Goal: Task Accomplishment & Management: Use online tool/utility

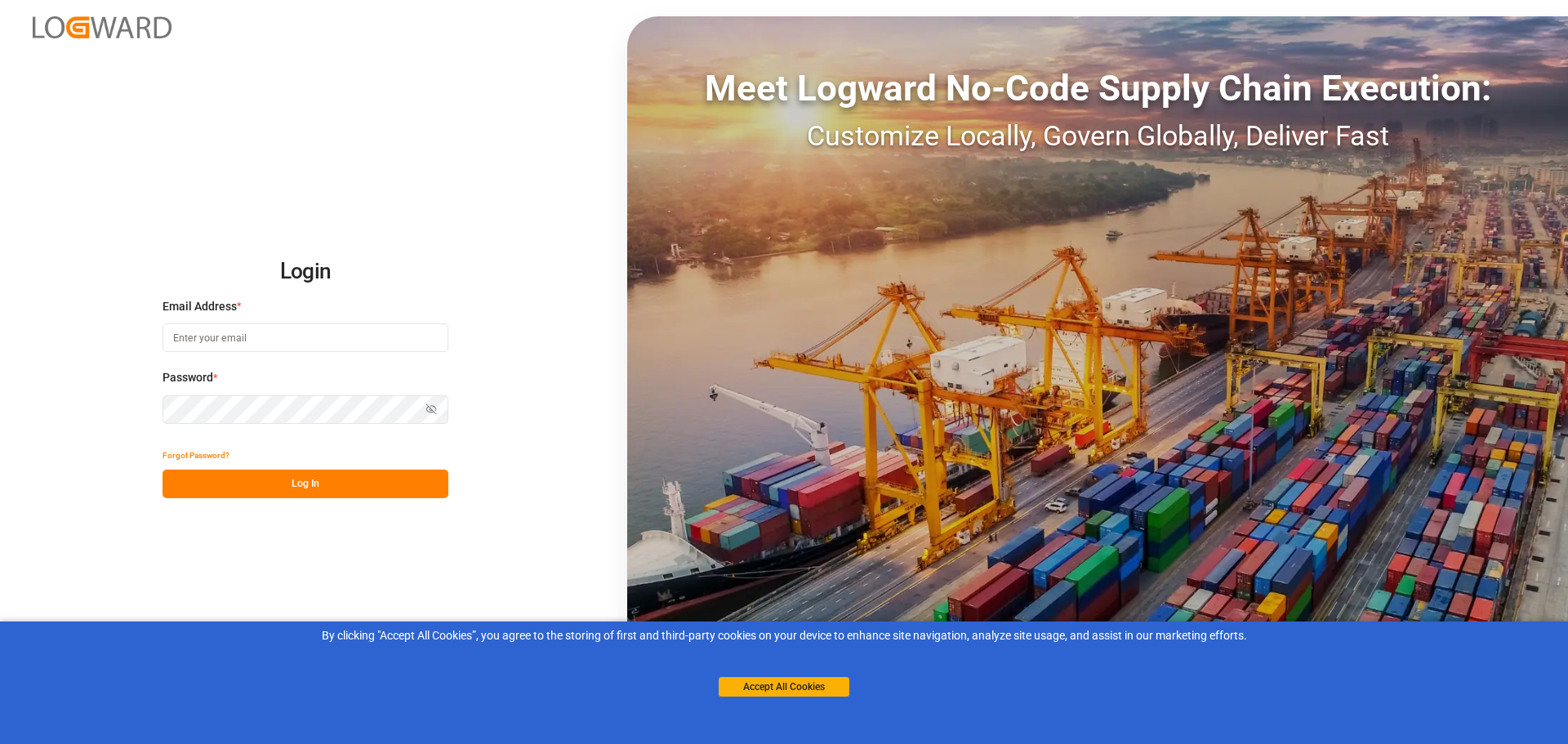
type input "[EMAIL_ADDRESS][DOMAIN_NAME]"
click at [297, 490] on button "Log In" at bounding box center [305, 484] width 285 height 29
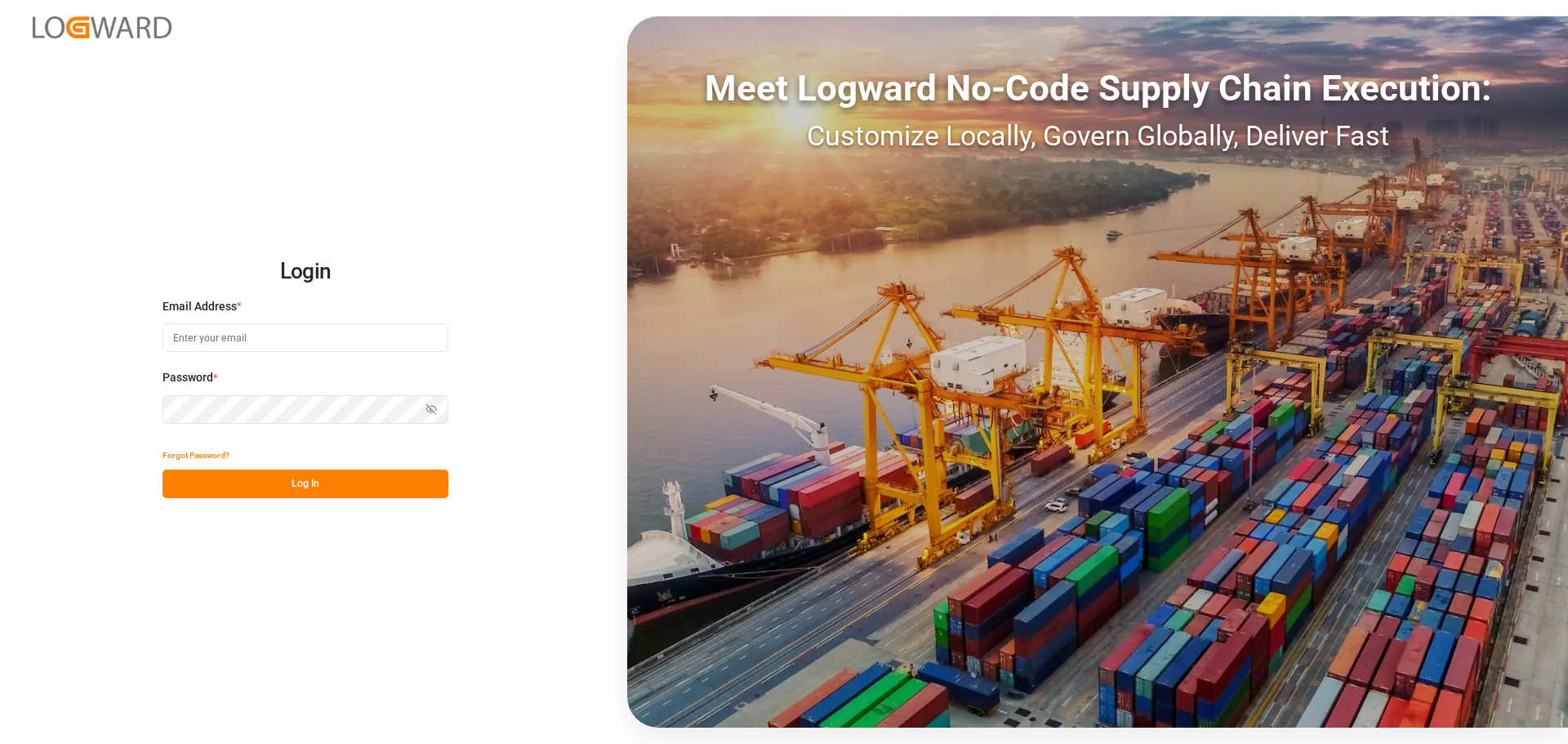
type input "[EMAIL_ADDRESS][DOMAIN_NAME]"
click at [365, 481] on button "Log In" at bounding box center [305, 484] width 285 height 29
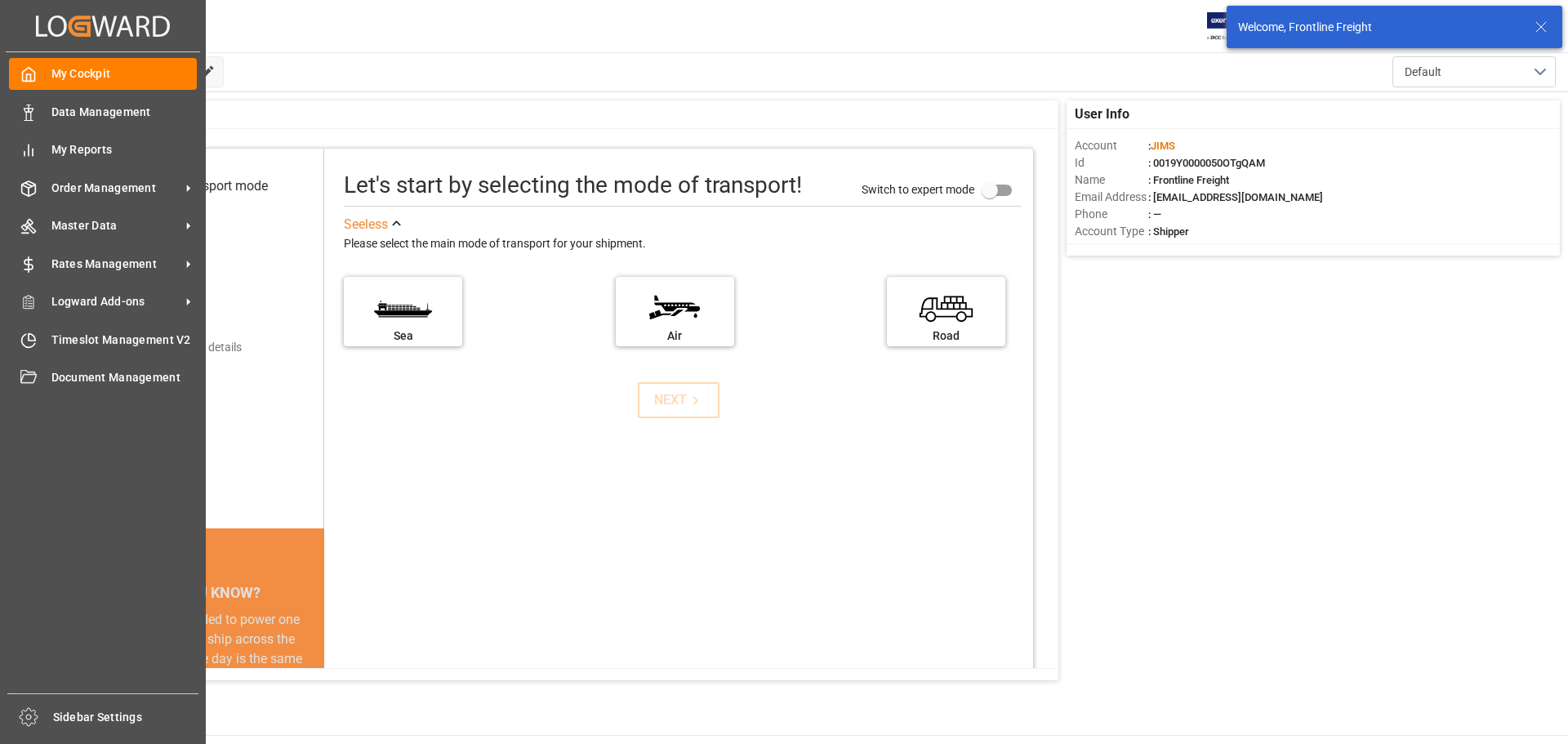
click at [59, 335] on span "Timeslot Management V2" at bounding box center [124, 341] width 146 height 17
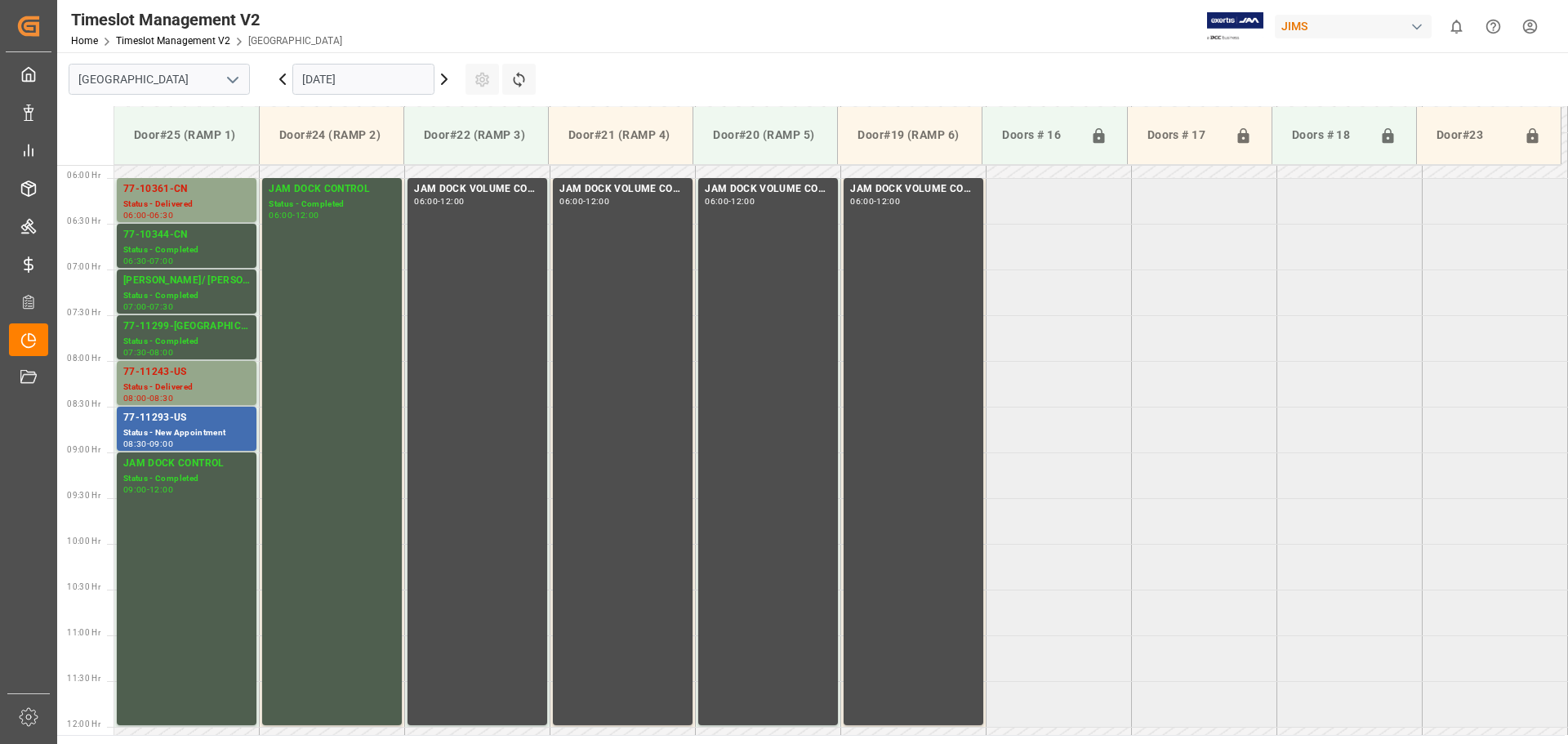
scroll to position [373, 0]
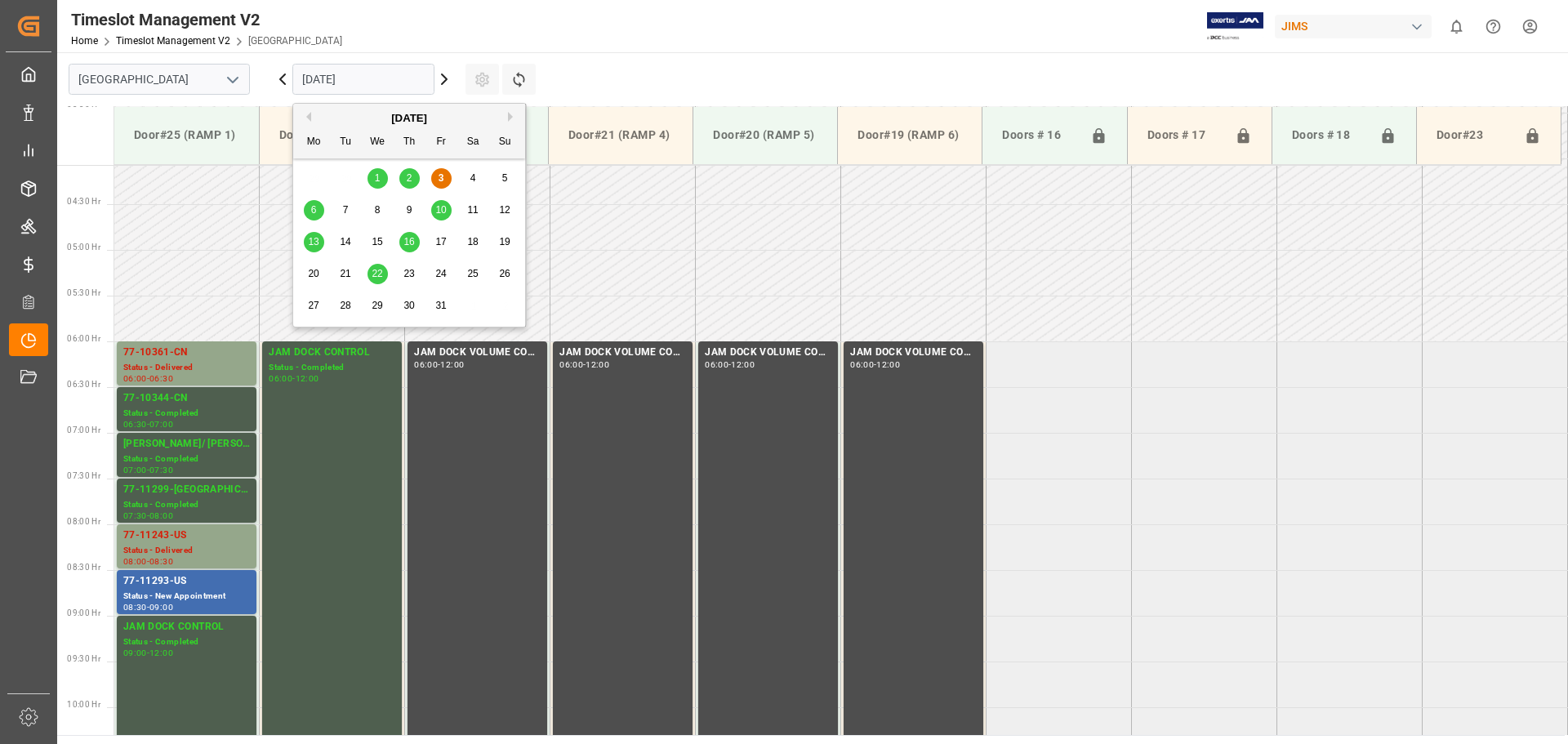
click at [390, 72] on input "[DATE]" at bounding box center [363, 79] width 142 height 31
click at [407, 209] on span "9" at bounding box center [409, 210] width 6 height 11
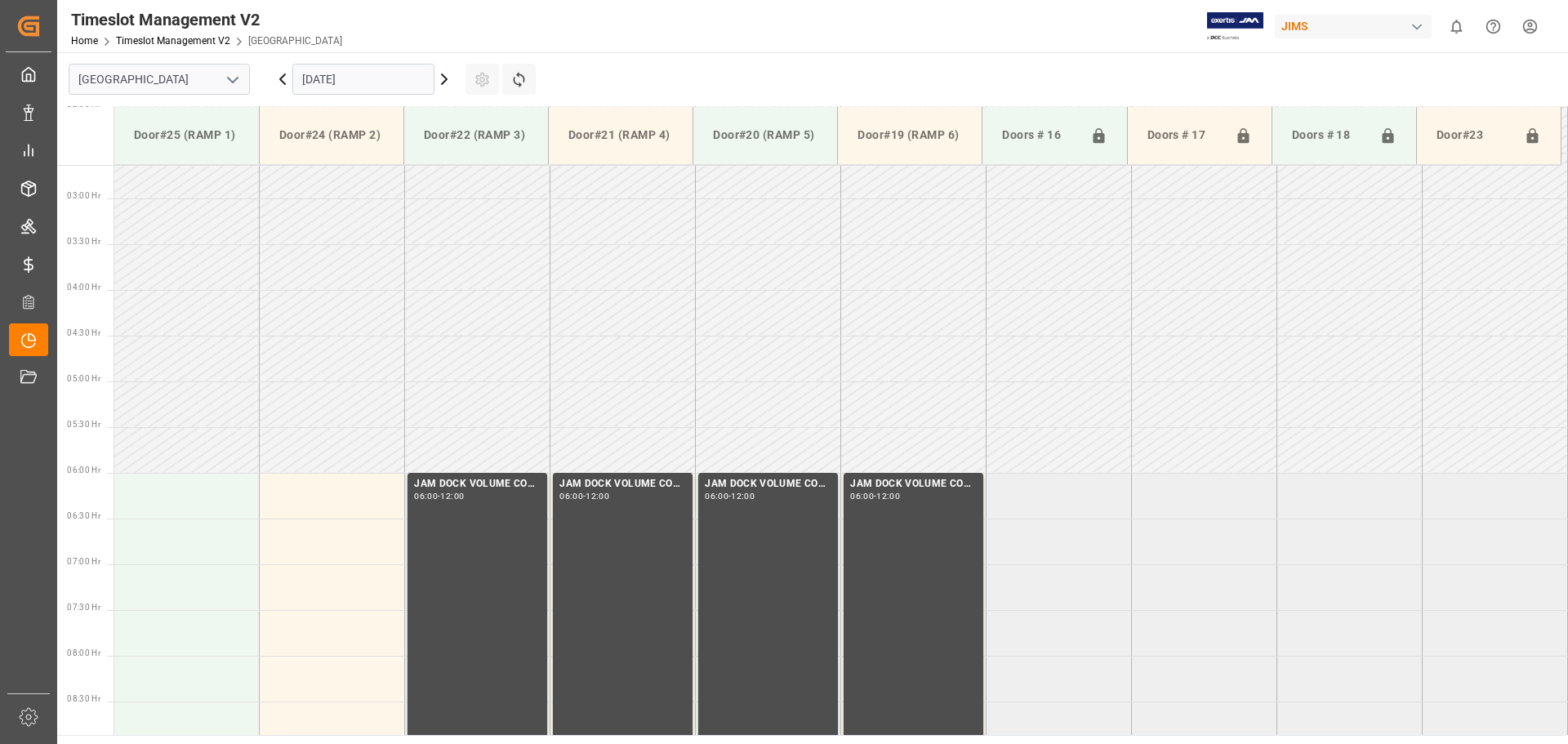
scroll to position [490, 0]
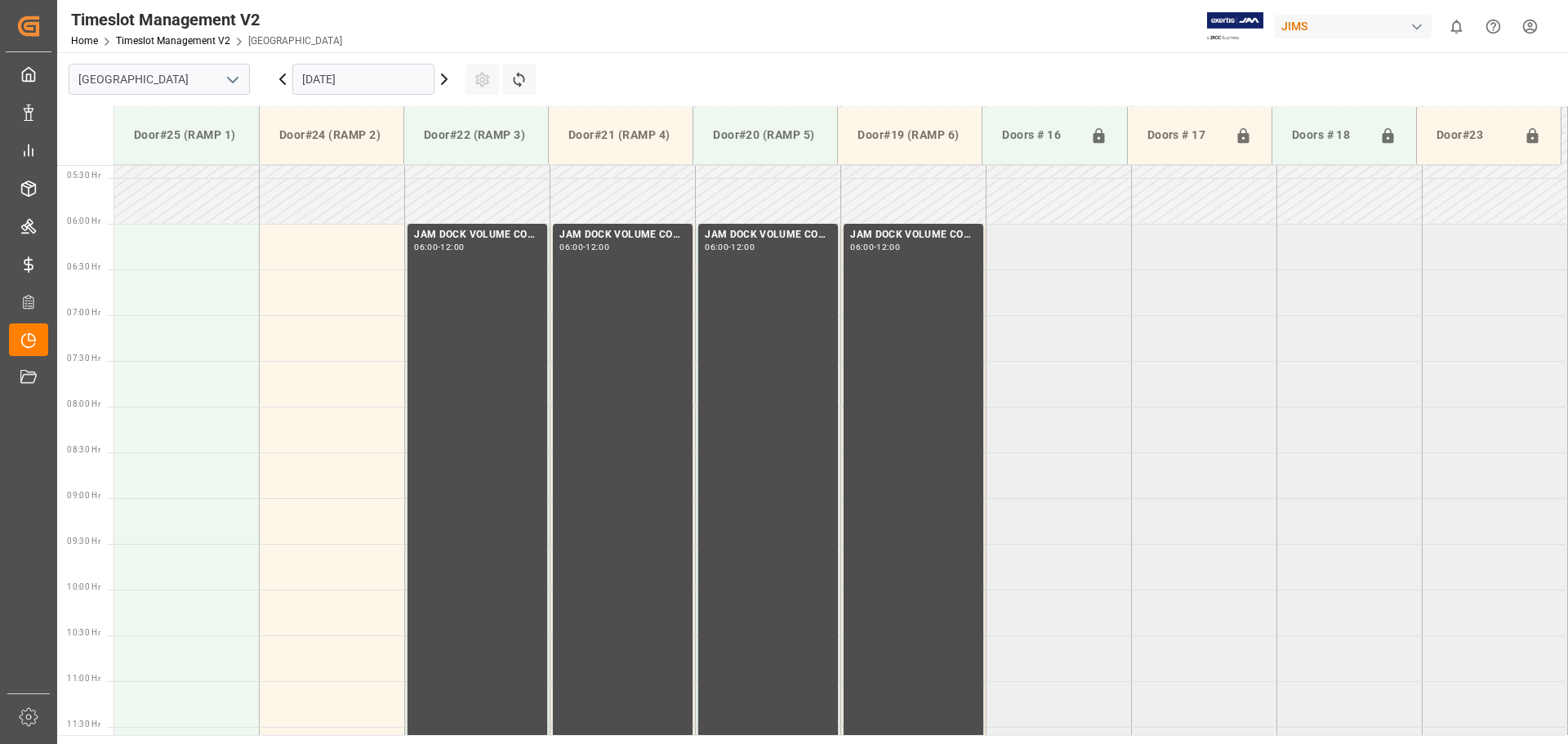
click at [168, 357] on td at bounding box center [187, 338] width 146 height 45
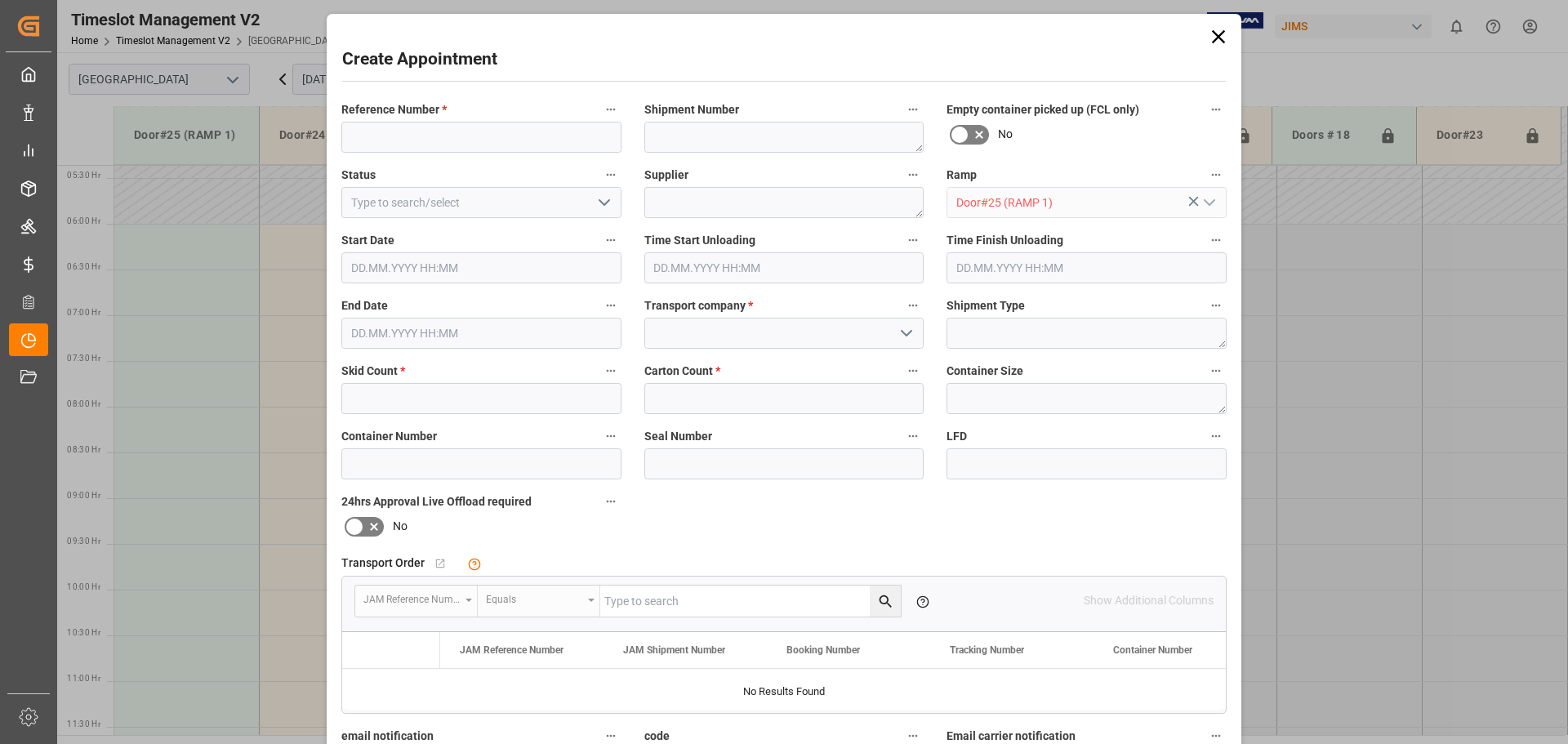
type input "[DATE] 07:00"
type input "[DATE] 07:30"
click at [462, 133] on input at bounding box center [481, 137] width 280 height 31
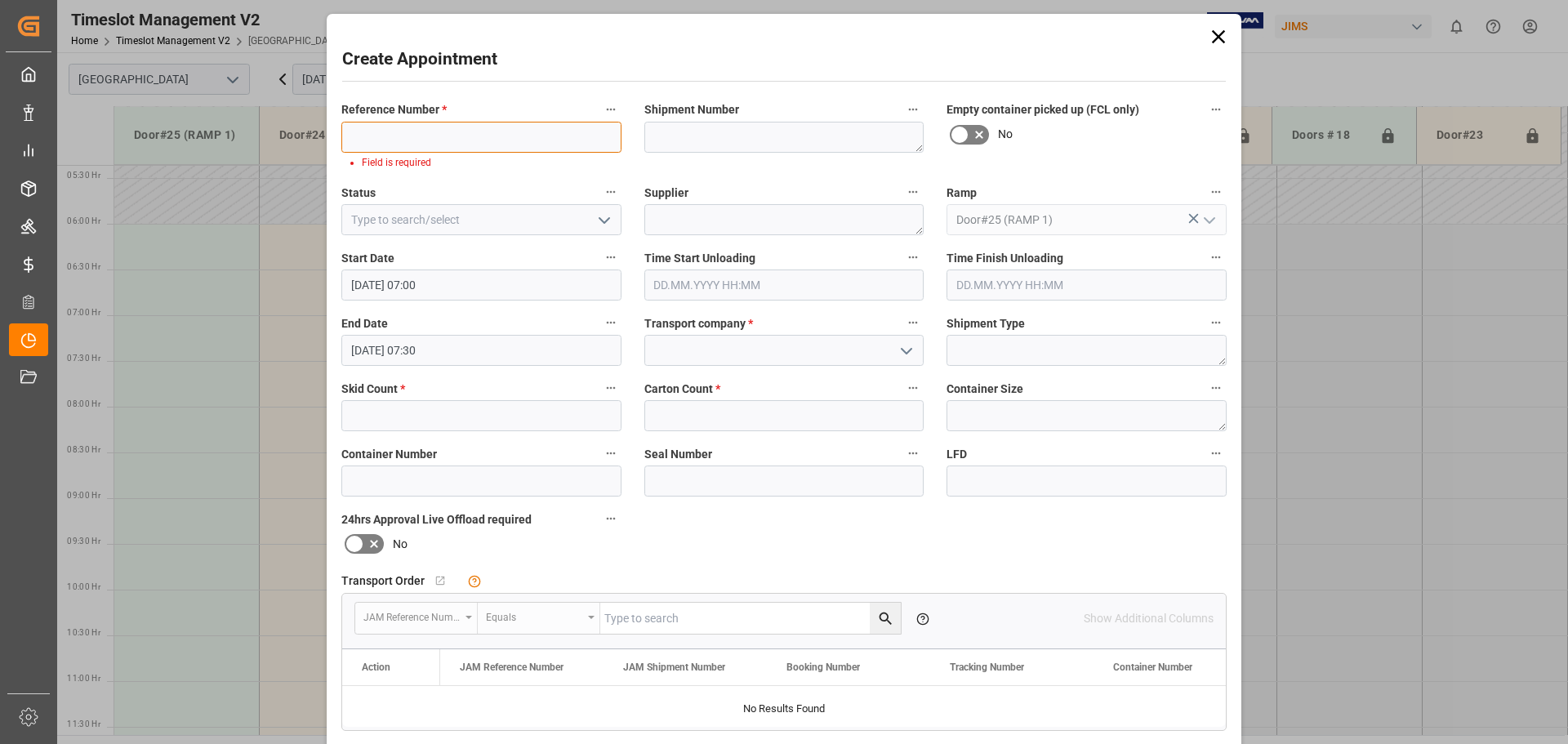
paste input "77-11232-[GEOGRAPHIC_DATA]"
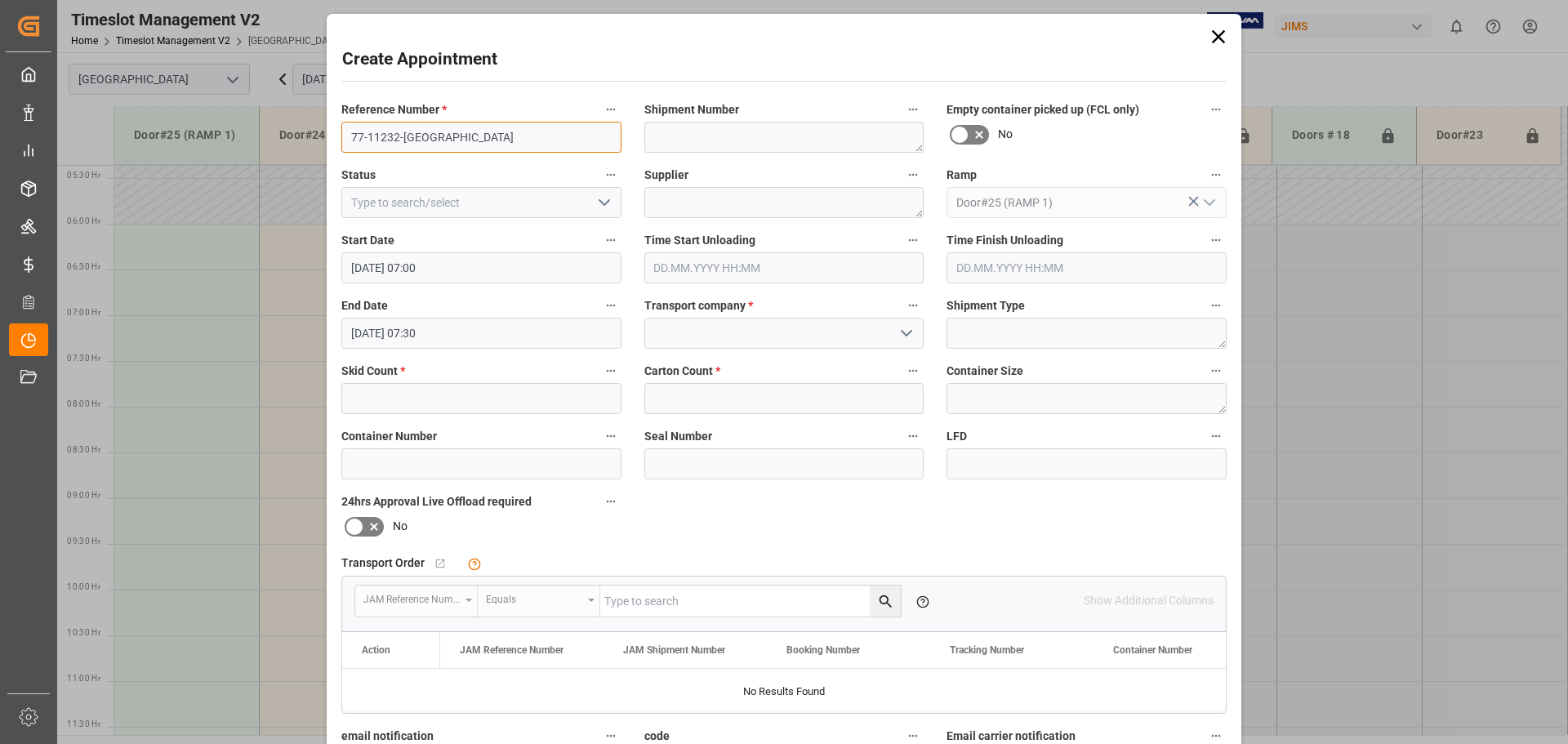
type input "77-11232-[GEOGRAPHIC_DATA]"
click at [695, 341] on input at bounding box center [784, 334] width 280 height 31
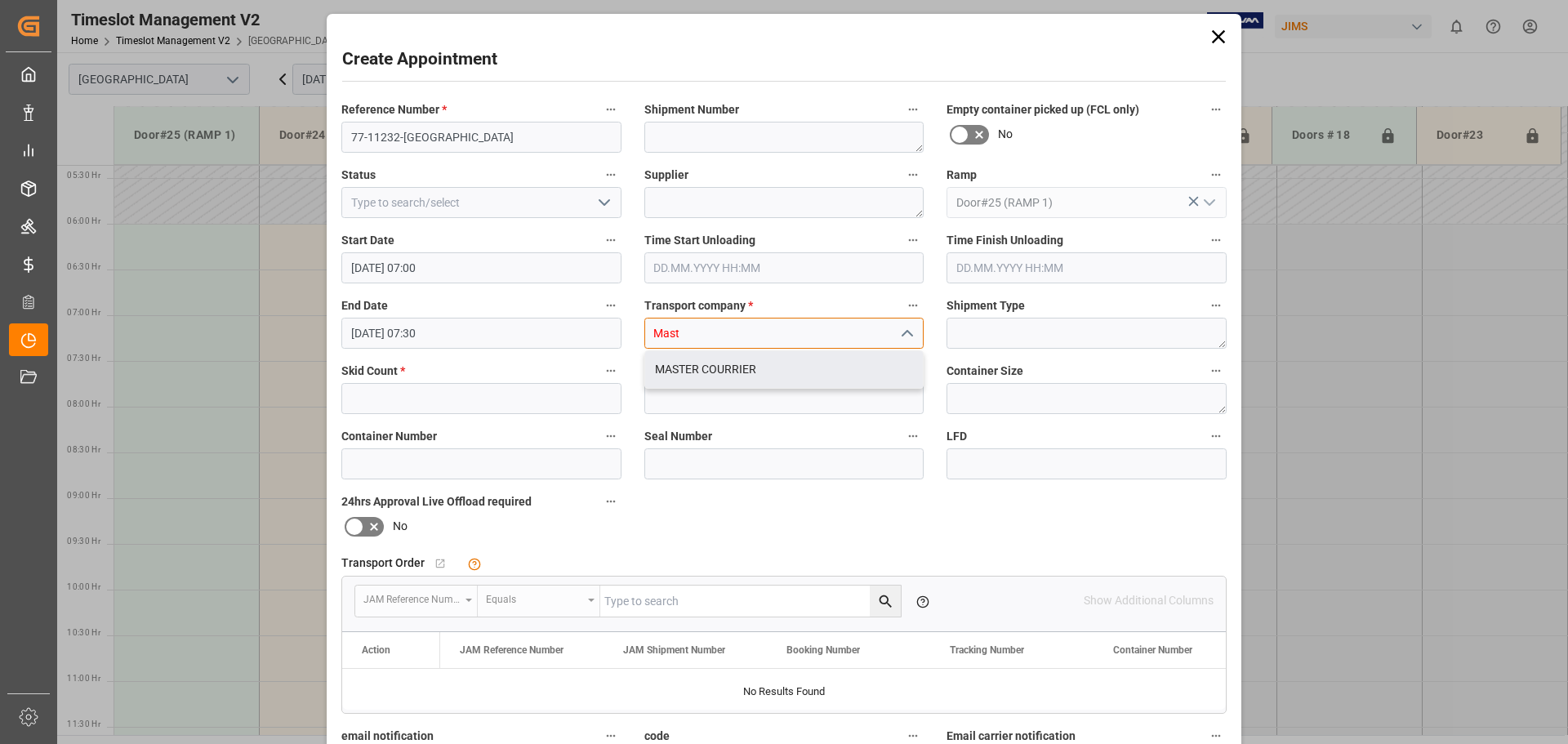
click at [671, 367] on div "MASTER COURRIER" at bounding box center [784, 369] width 279 height 37
type input "MASTER COURRIER"
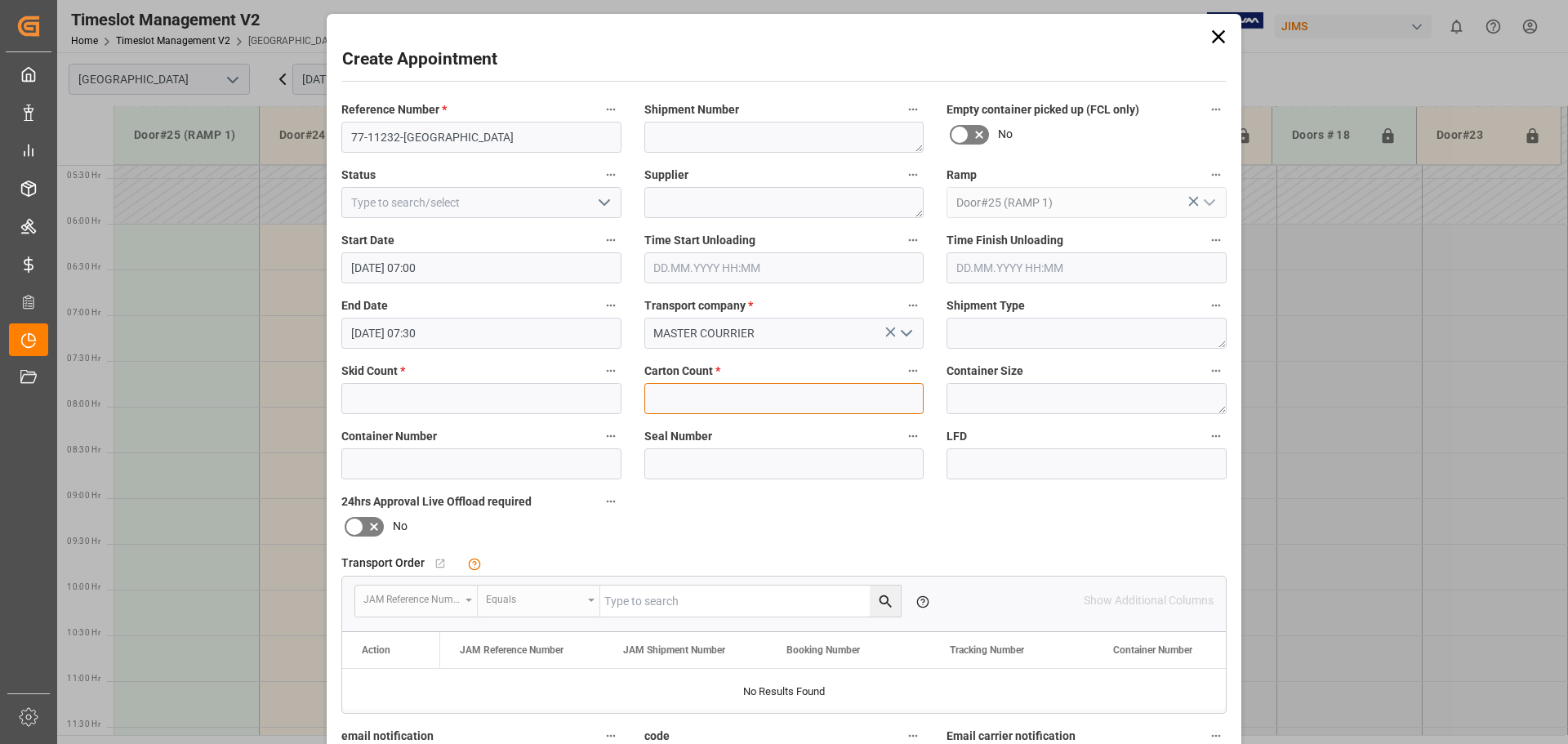
drag, startPoint x: 681, startPoint y: 408, endPoint x: 658, endPoint y: 408, distance: 23.0
click at [673, 408] on input "text" at bounding box center [784, 399] width 280 height 31
click at [512, 391] on input "text" at bounding box center [481, 399] width 280 height 31
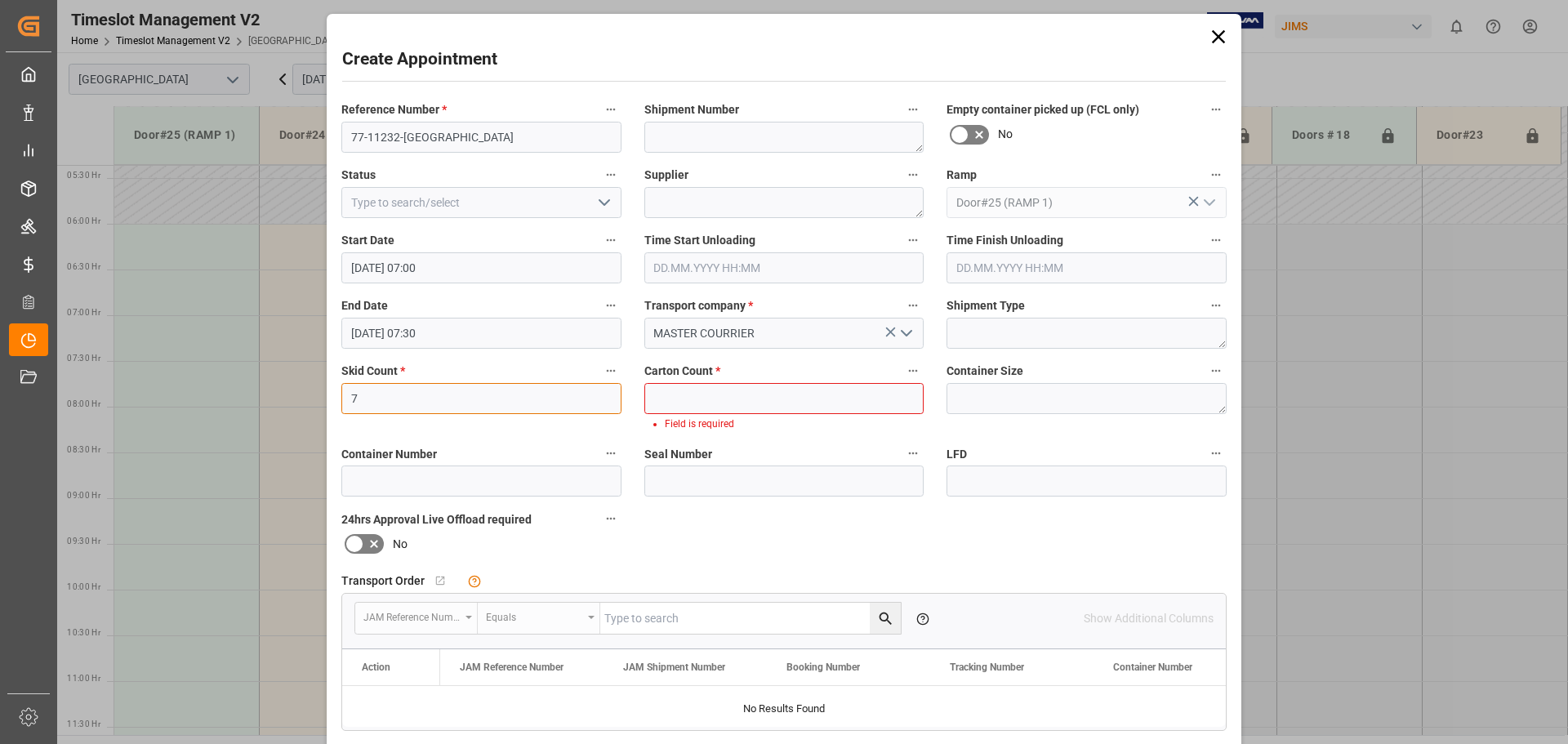
type input "7"
click at [661, 380] on span "Carton Count *" at bounding box center [682, 371] width 76 height 17
click at [903, 380] on button "Carton Count *" at bounding box center [913, 371] width 21 height 21
click at [707, 400] on div at bounding box center [784, 372] width 1568 height 744
click at [707, 403] on input "text" at bounding box center [784, 399] width 280 height 31
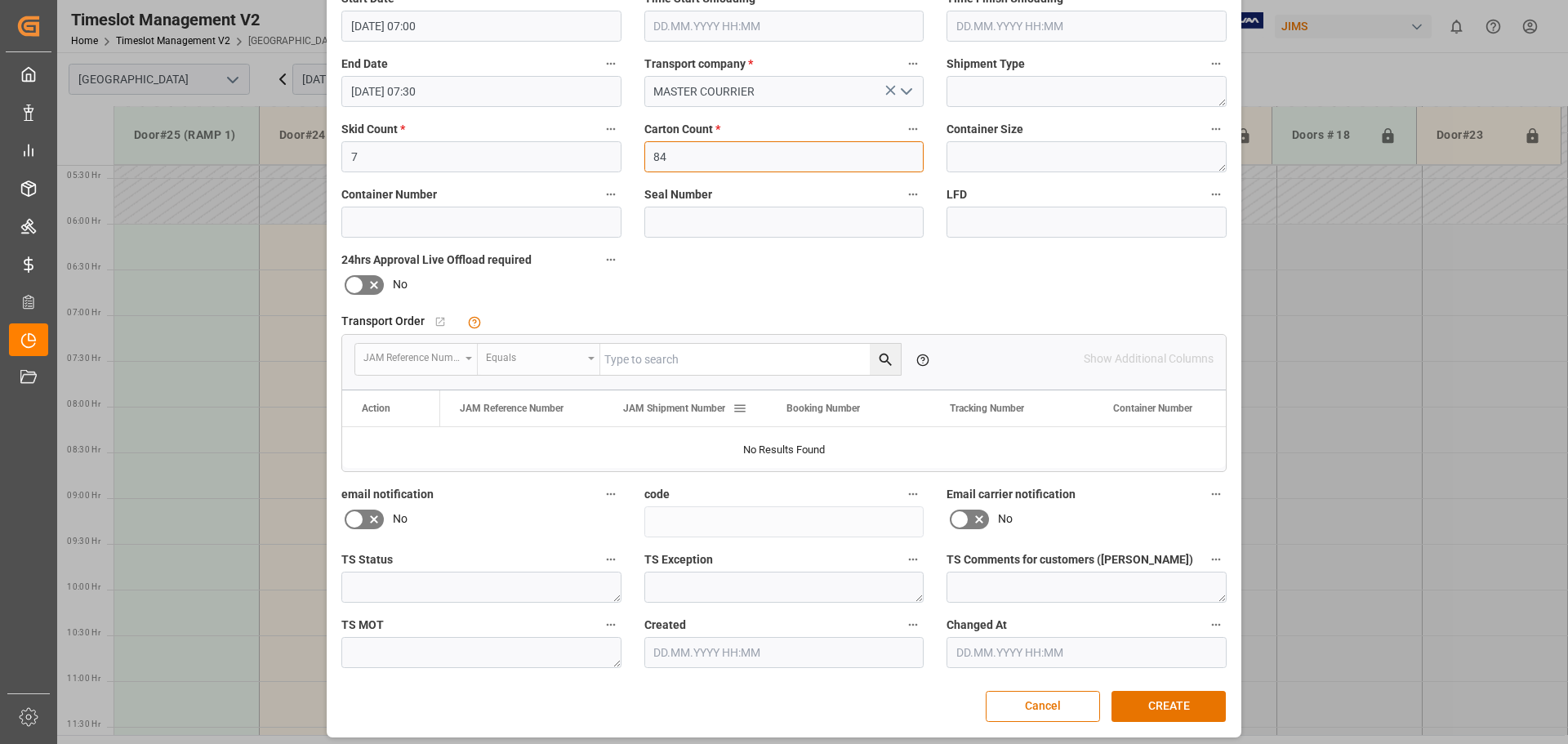
scroll to position [249, 0]
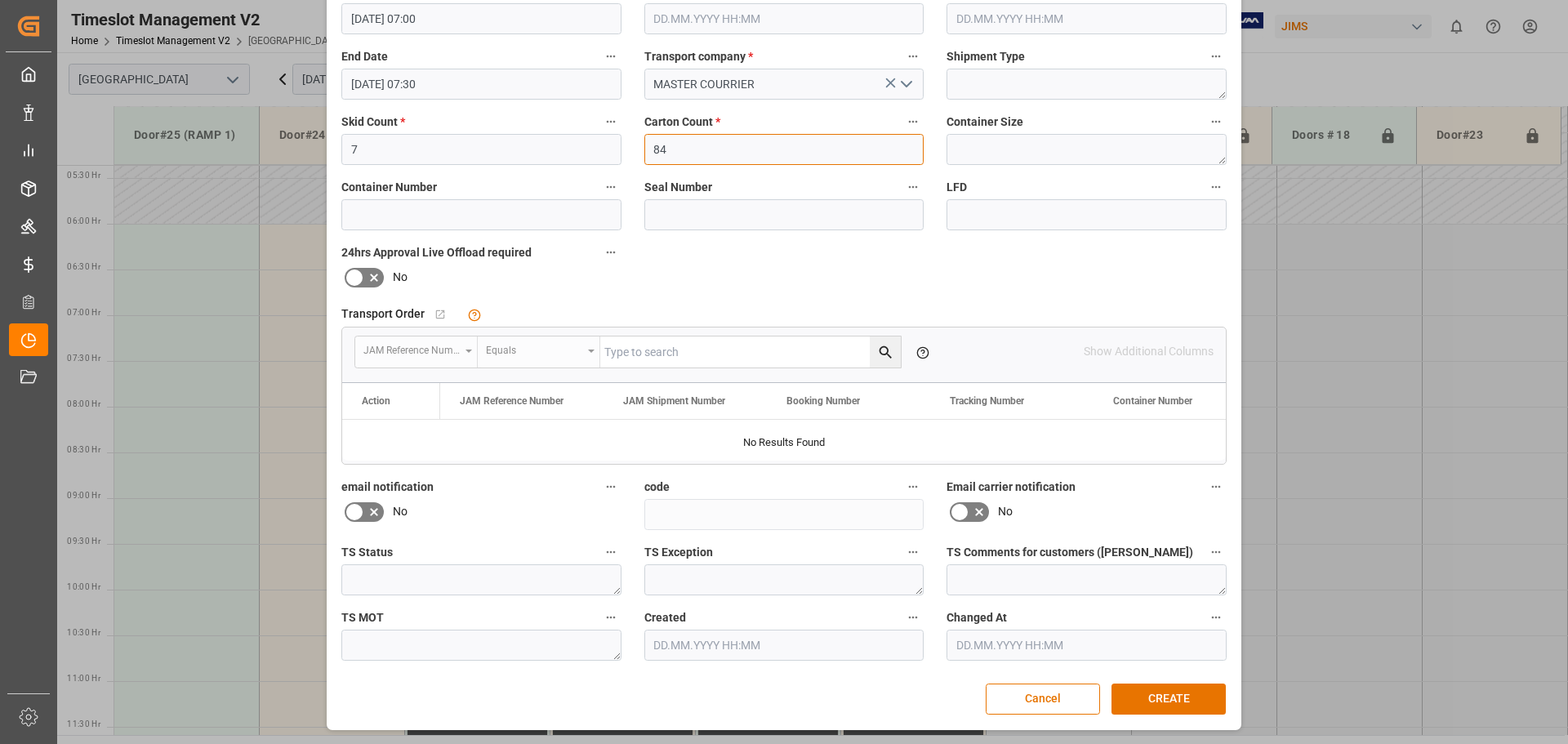
type input "84"
click at [1162, 703] on button "CREATE" at bounding box center [1168, 699] width 114 height 31
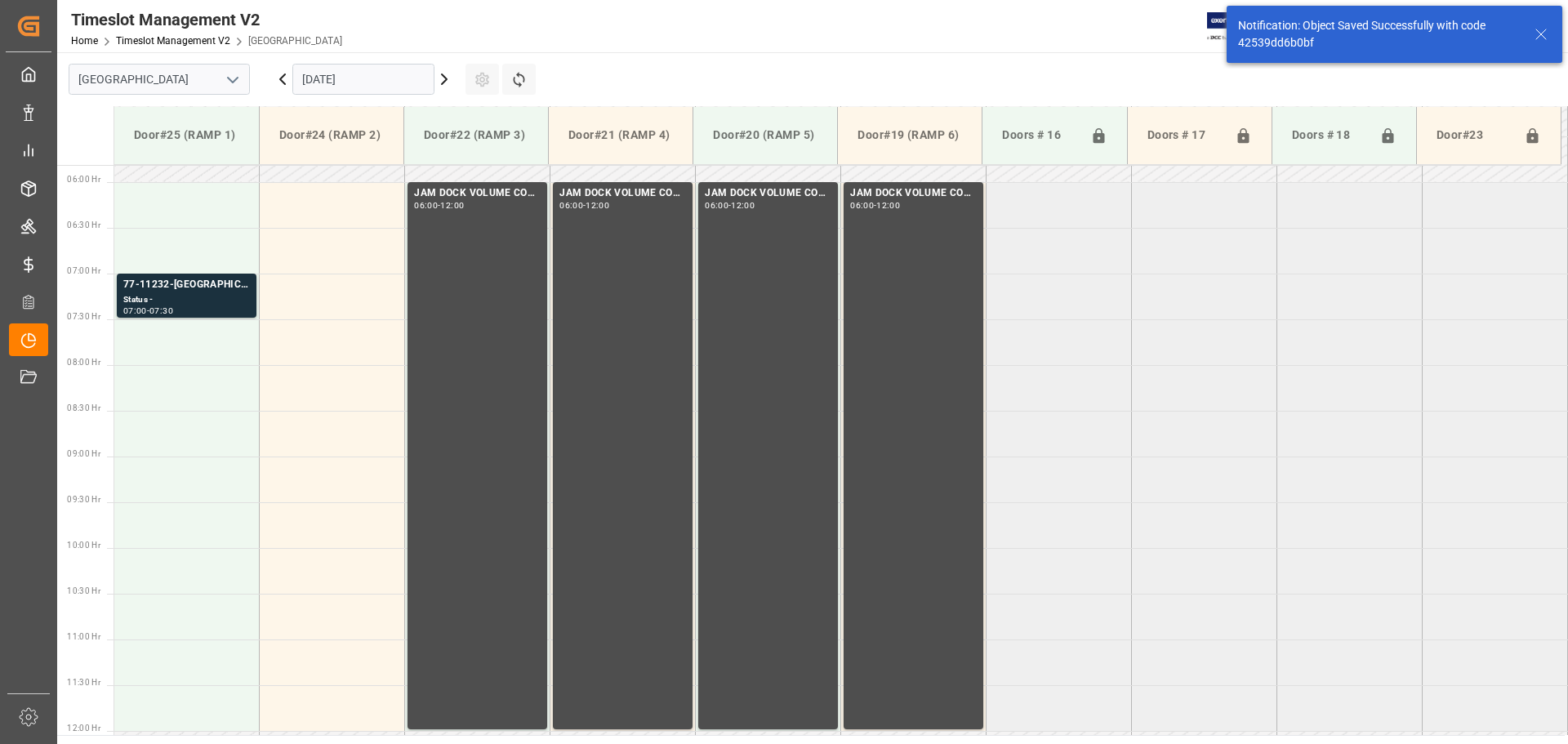
scroll to position [539, 0]
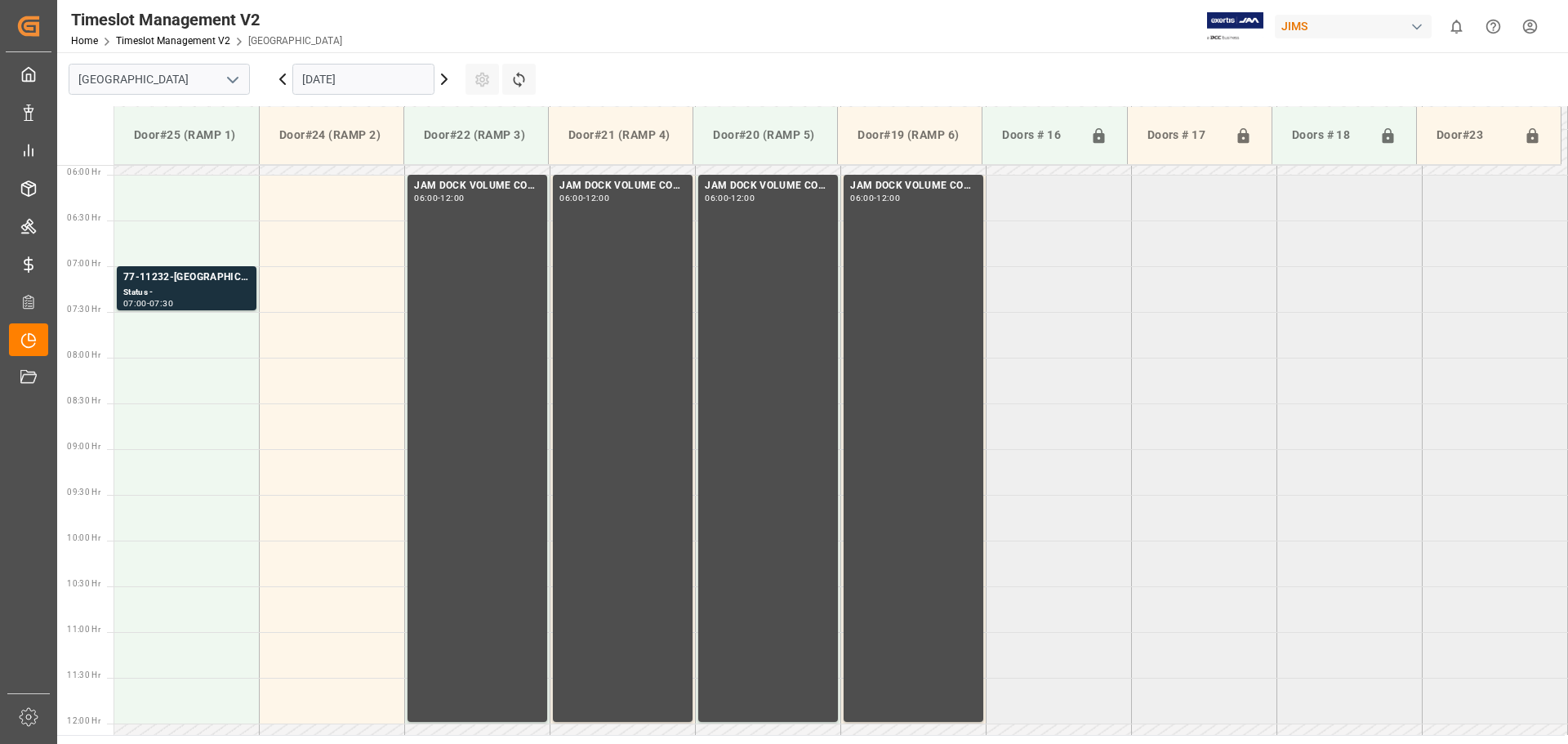
click at [389, 91] on input "[DATE]" at bounding box center [363, 79] width 142 height 31
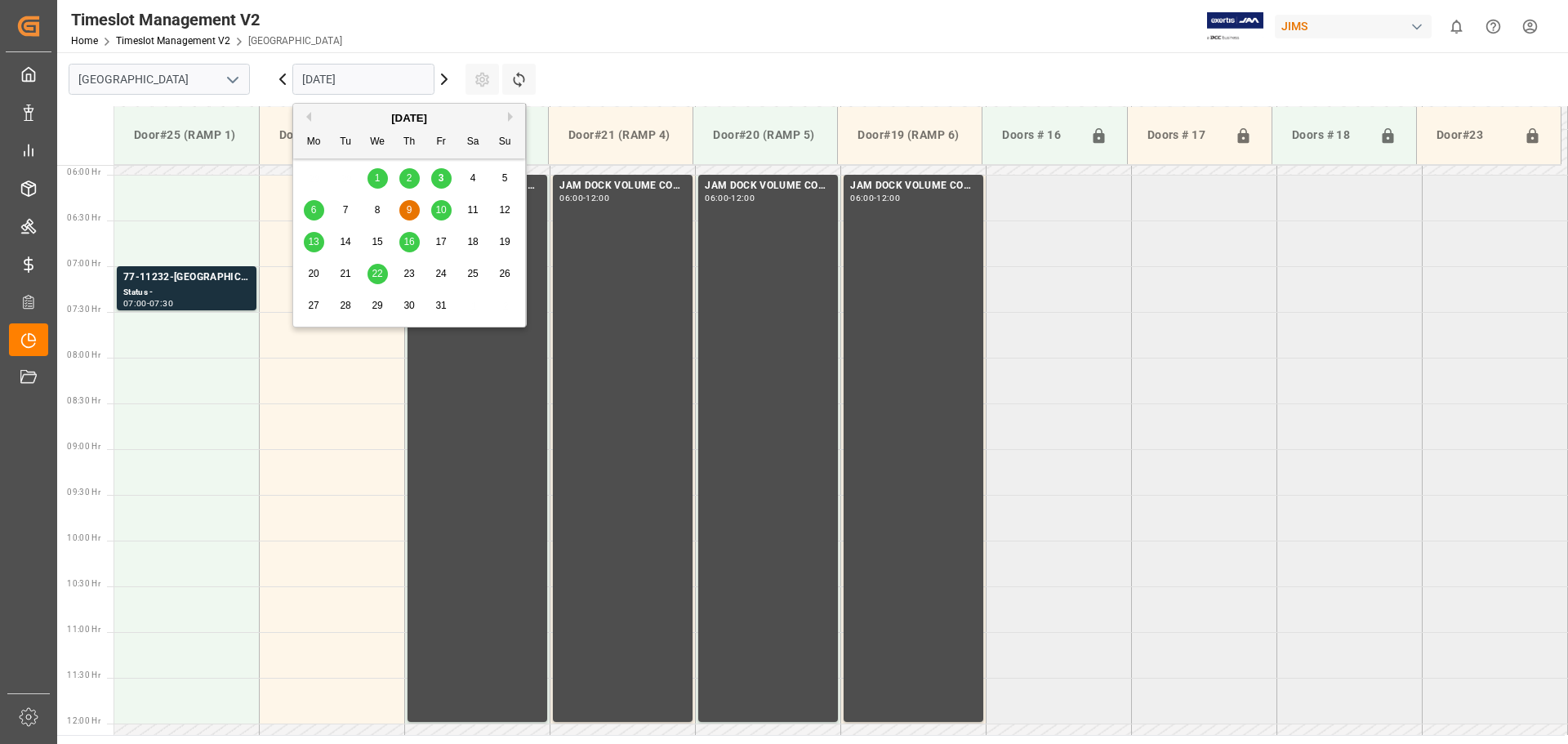
click at [219, 277] on div "77-11232-[GEOGRAPHIC_DATA]" at bounding box center [186, 278] width 127 height 17
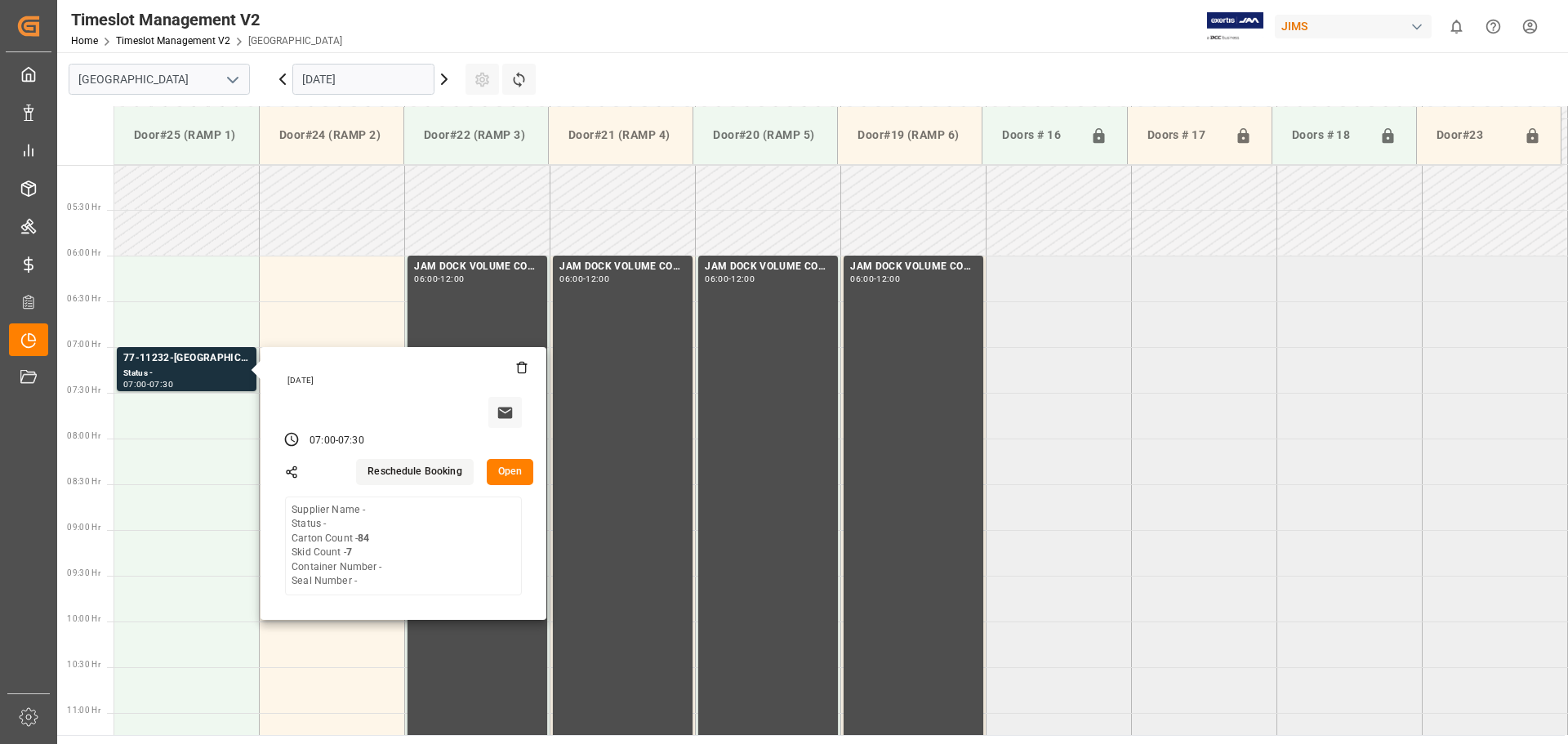
scroll to position [458, 0]
click at [524, 371] on icon at bounding box center [521, 368] width 13 height 13
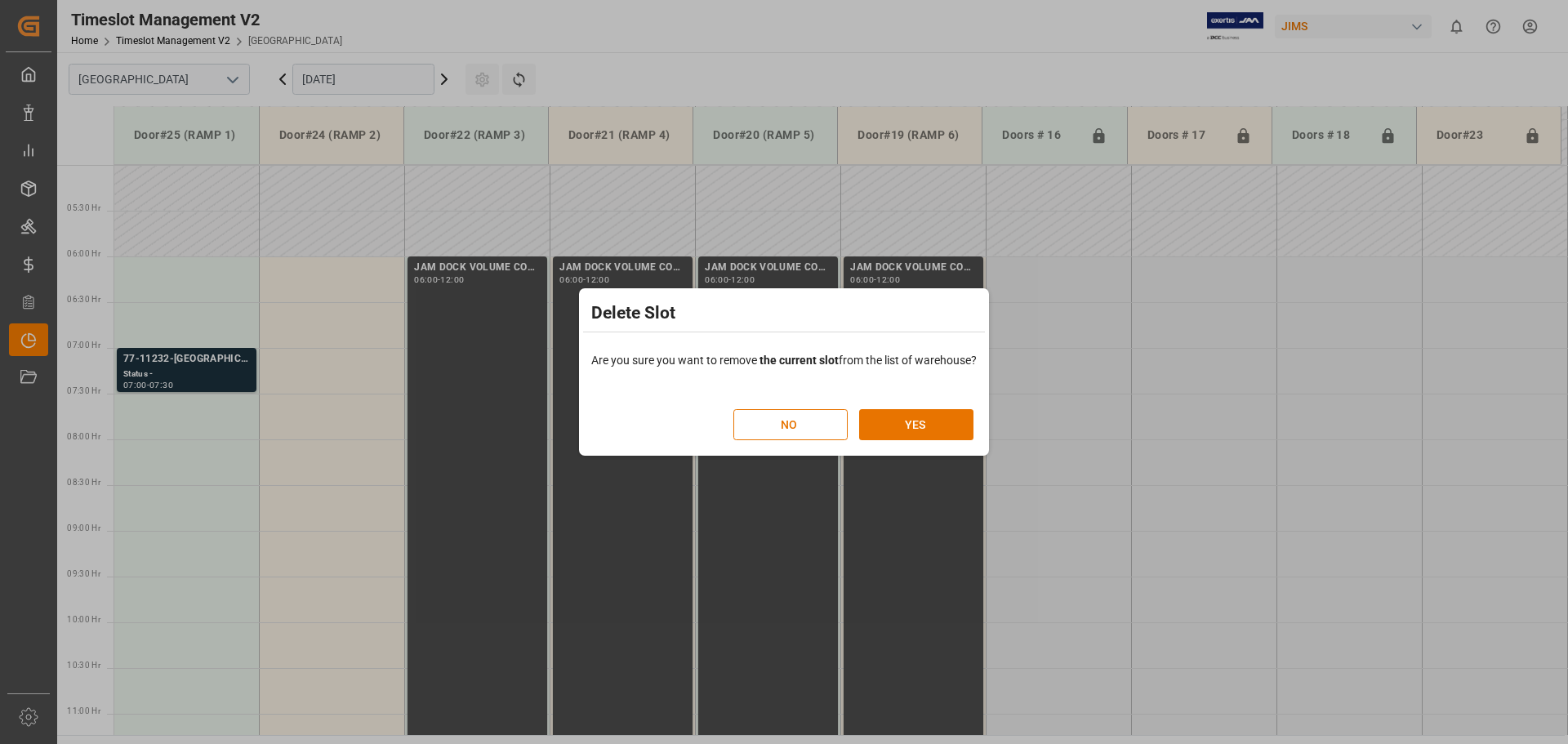
click at [880, 417] on button "YES" at bounding box center [916, 425] width 114 height 31
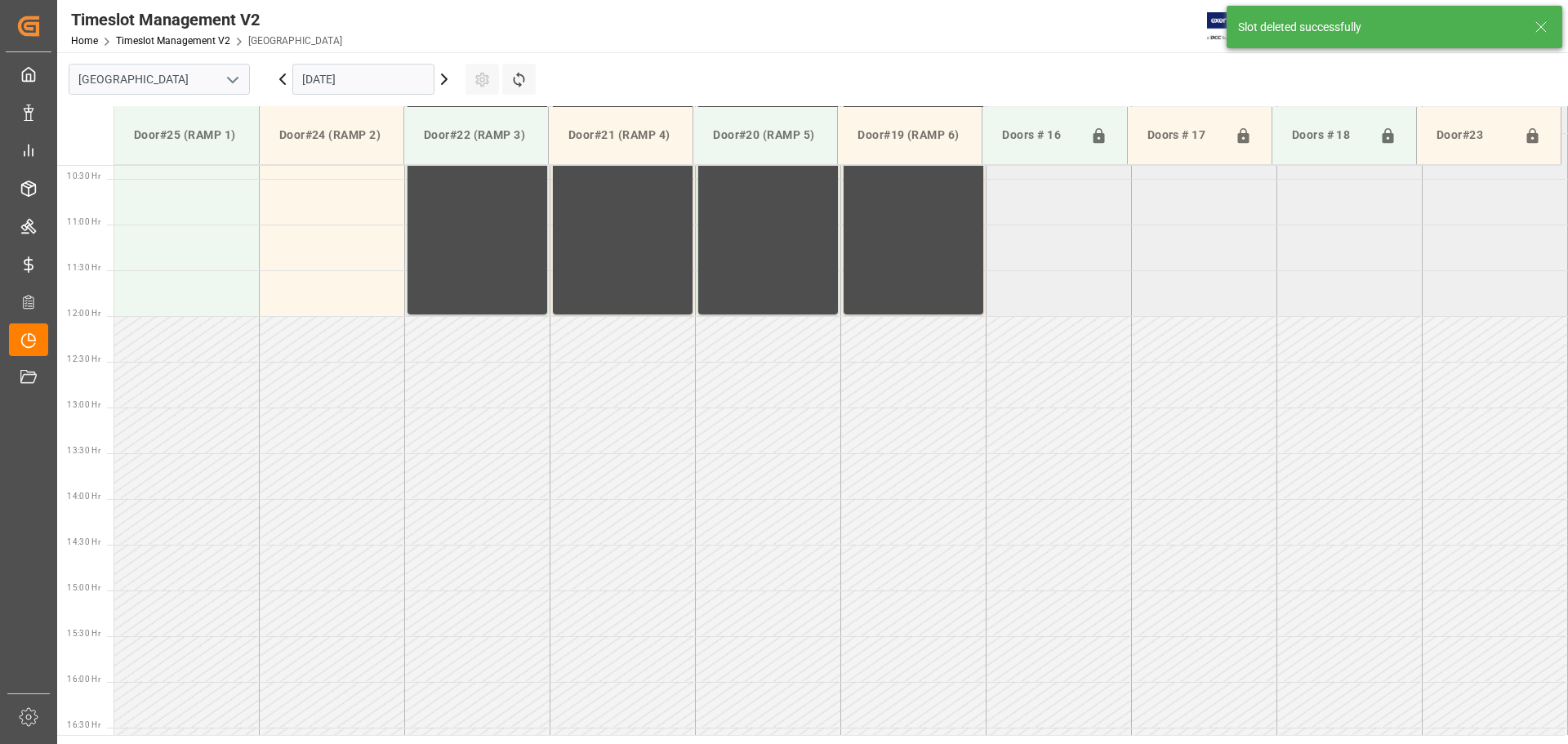
scroll to position [863, 0]
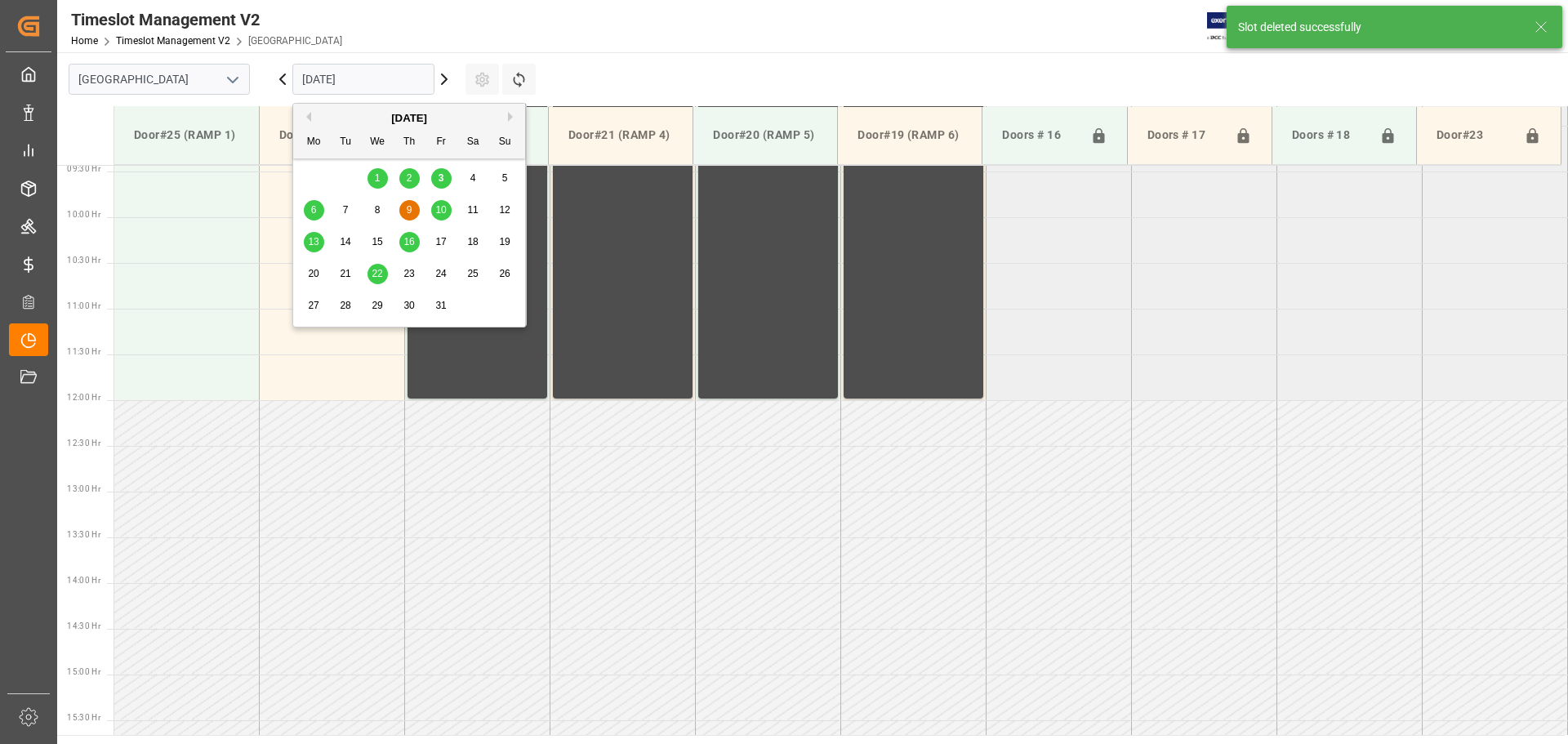
click at [334, 75] on input "[DATE]" at bounding box center [363, 79] width 142 height 31
click at [377, 207] on span "8" at bounding box center [377, 210] width 6 height 11
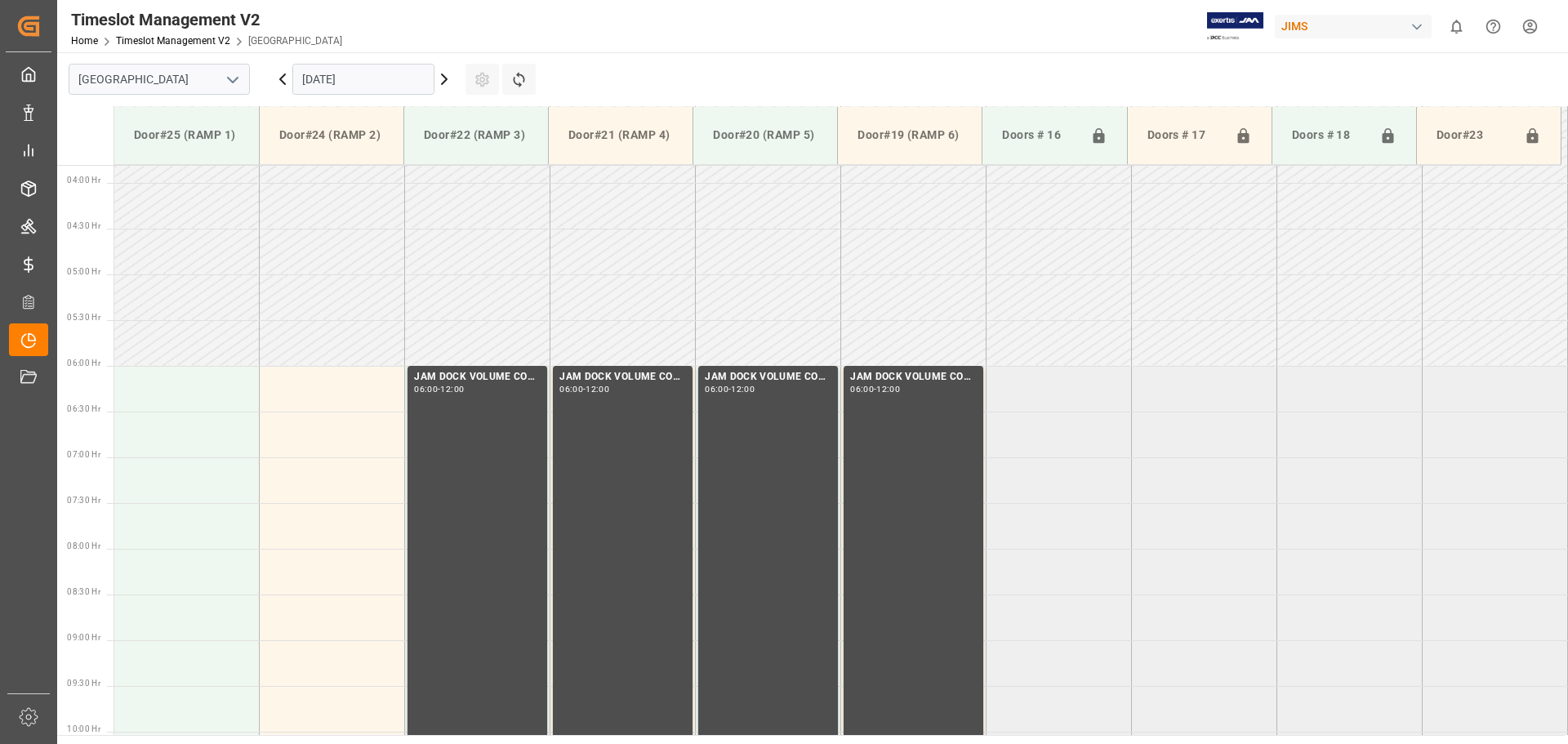
scroll to position [373, 0]
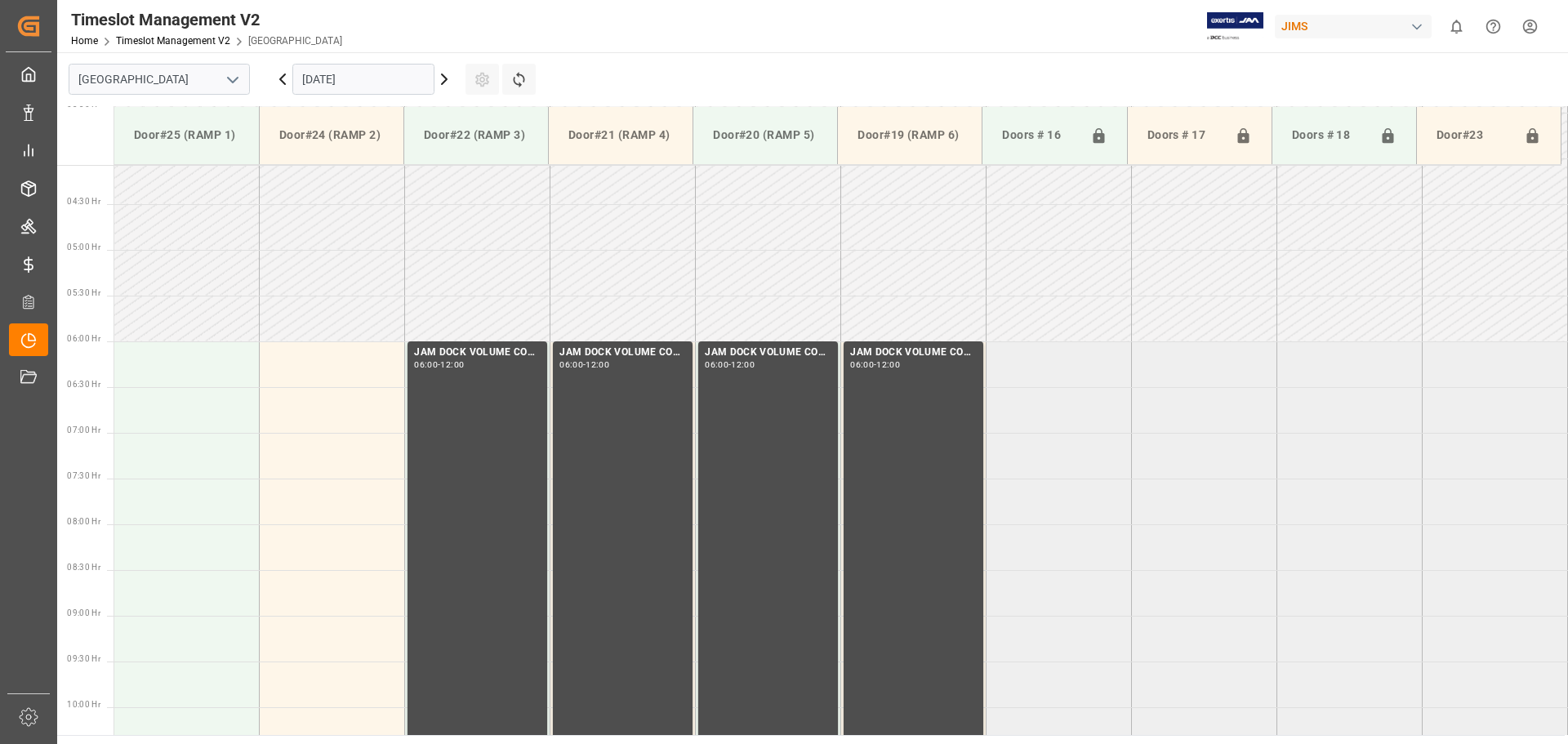
click at [181, 457] on td at bounding box center [187, 456] width 146 height 45
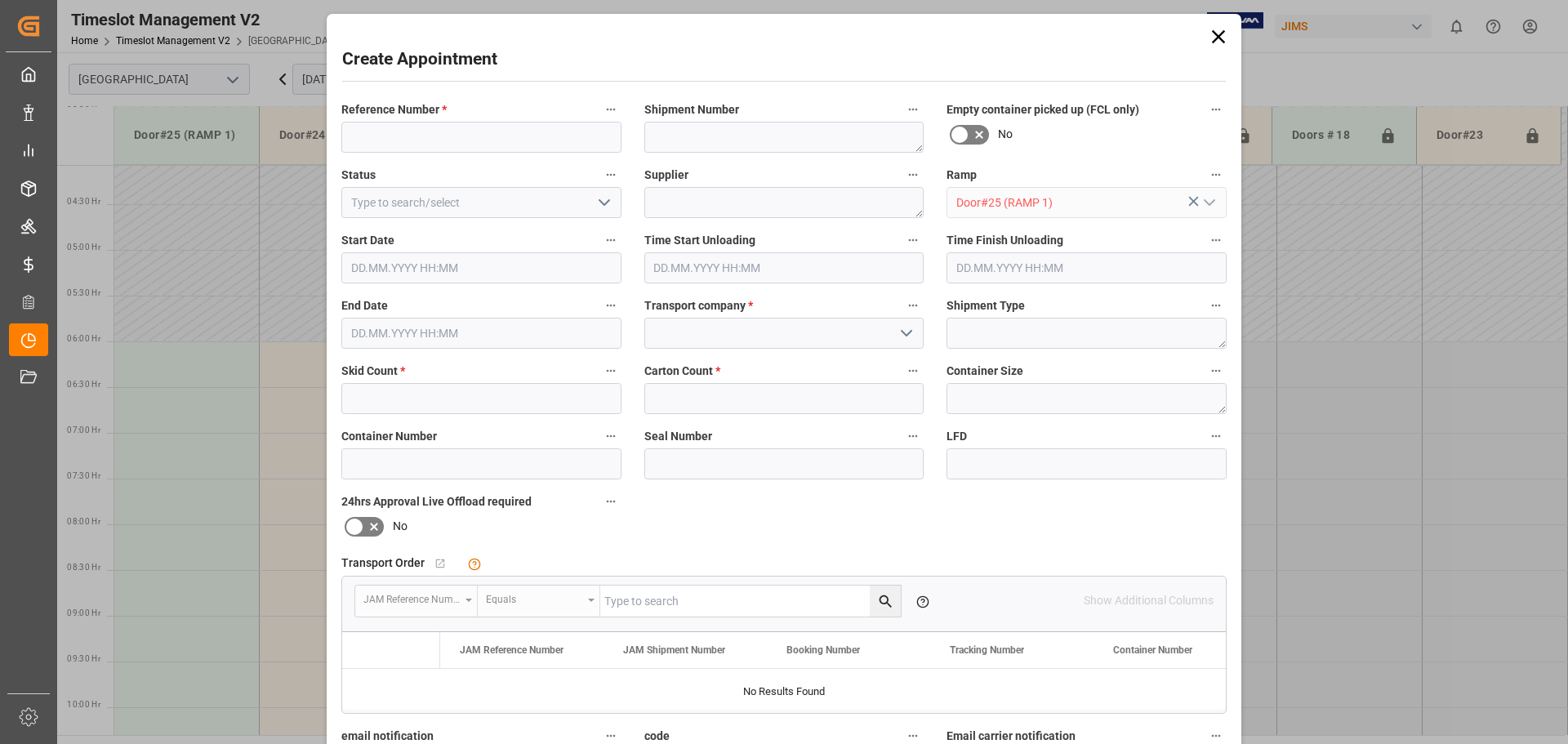
type input "[DATE] 07:00"
type input "[DATE] 07:30"
click at [423, 143] on input at bounding box center [481, 137] width 280 height 31
paste input "77-11232-[GEOGRAPHIC_DATA]"
type input "77-11232-[GEOGRAPHIC_DATA]"
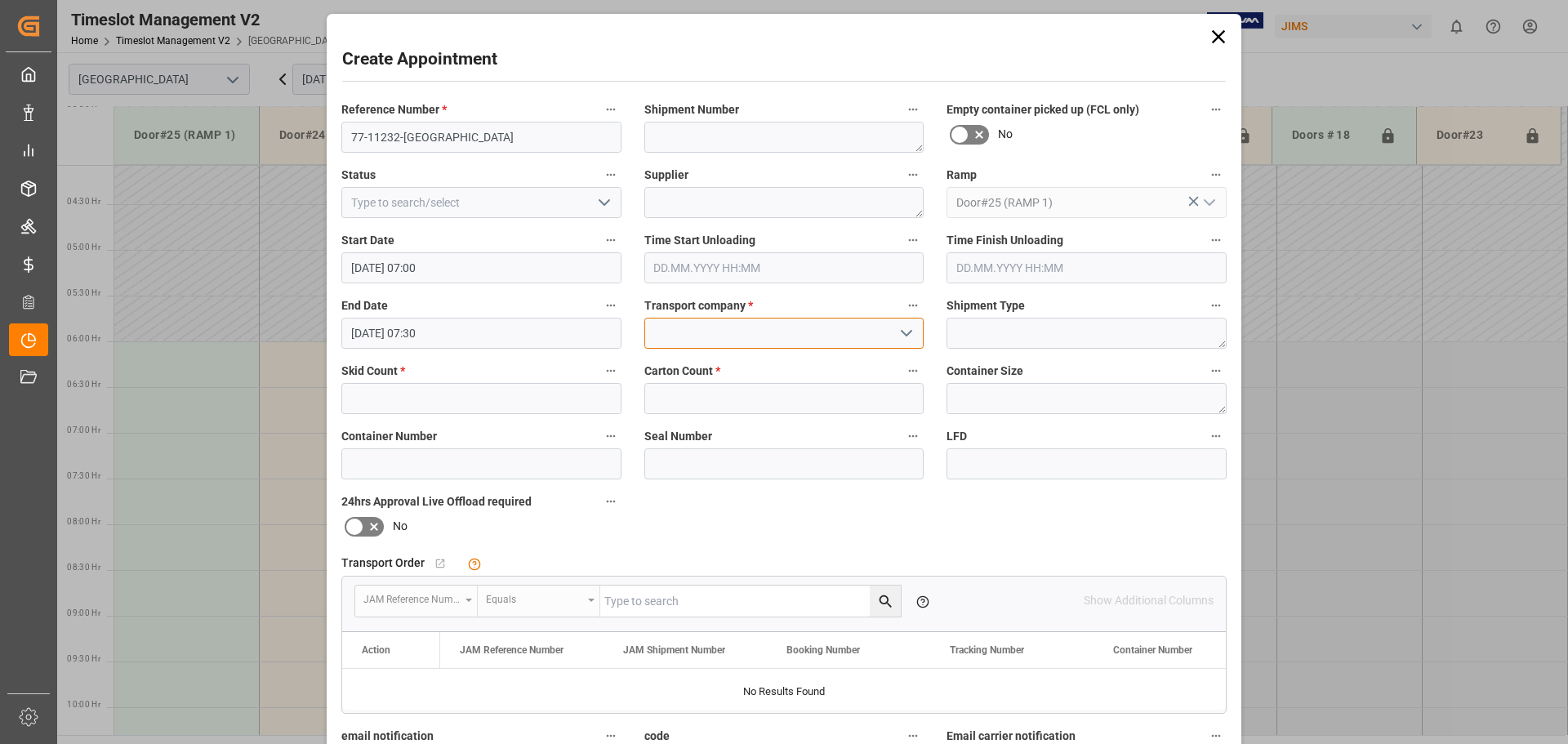
click at [664, 334] on input at bounding box center [784, 334] width 280 height 31
click at [703, 372] on div "MASTER COURRIER" at bounding box center [784, 369] width 279 height 37
type input "MASTER COURRIER"
click at [490, 404] on input "text" at bounding box center [481, 399] width 280 height 31
type input "7"
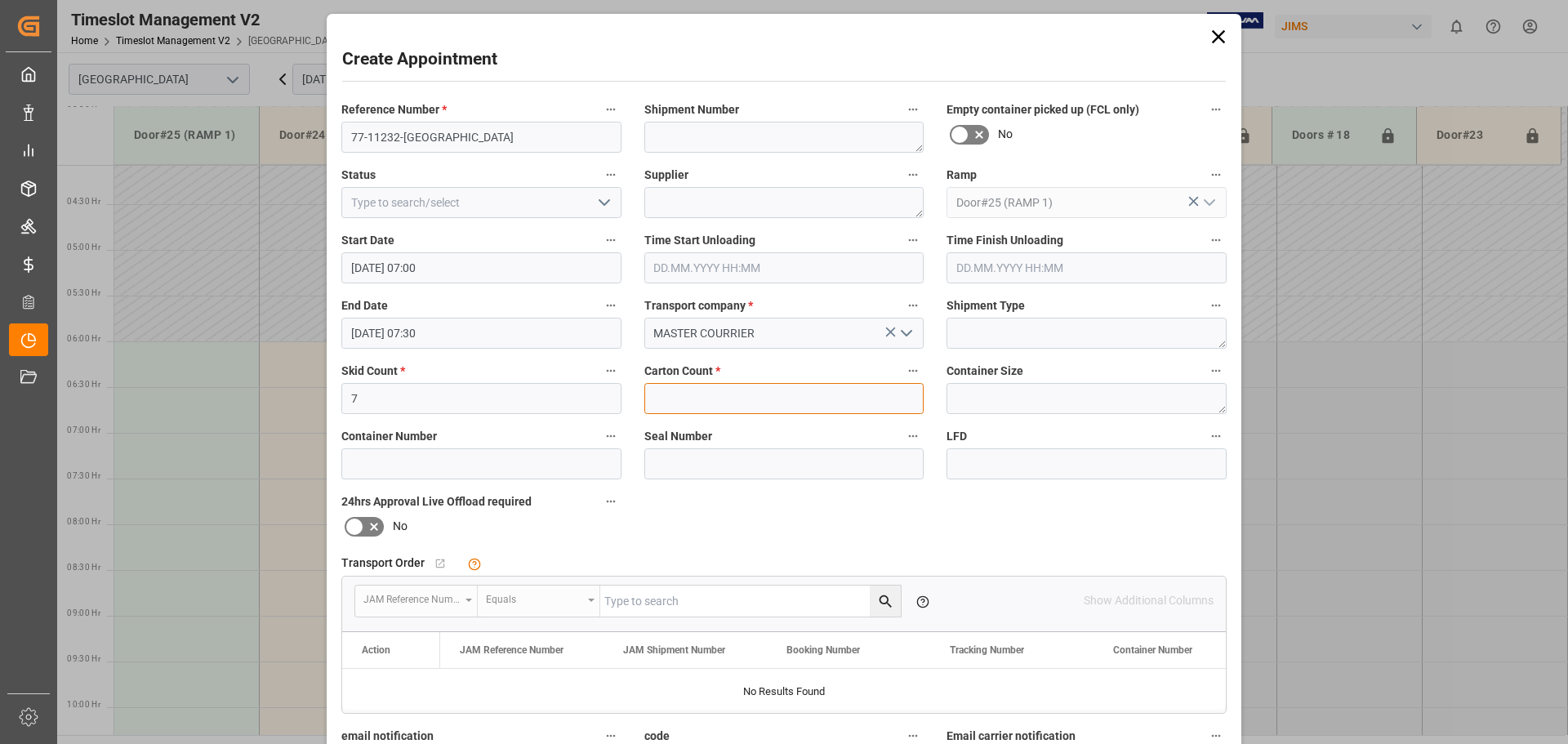
click at [728, 397] on input "text" at bounding box center [784, 399] width 280 height 31
type input "84"
click at [750, 529] on div "Reference Number * 77-11232-US Shipment Number Empty container picked up (FCL o…" at bounding box center [784, 505] width 908 height 823
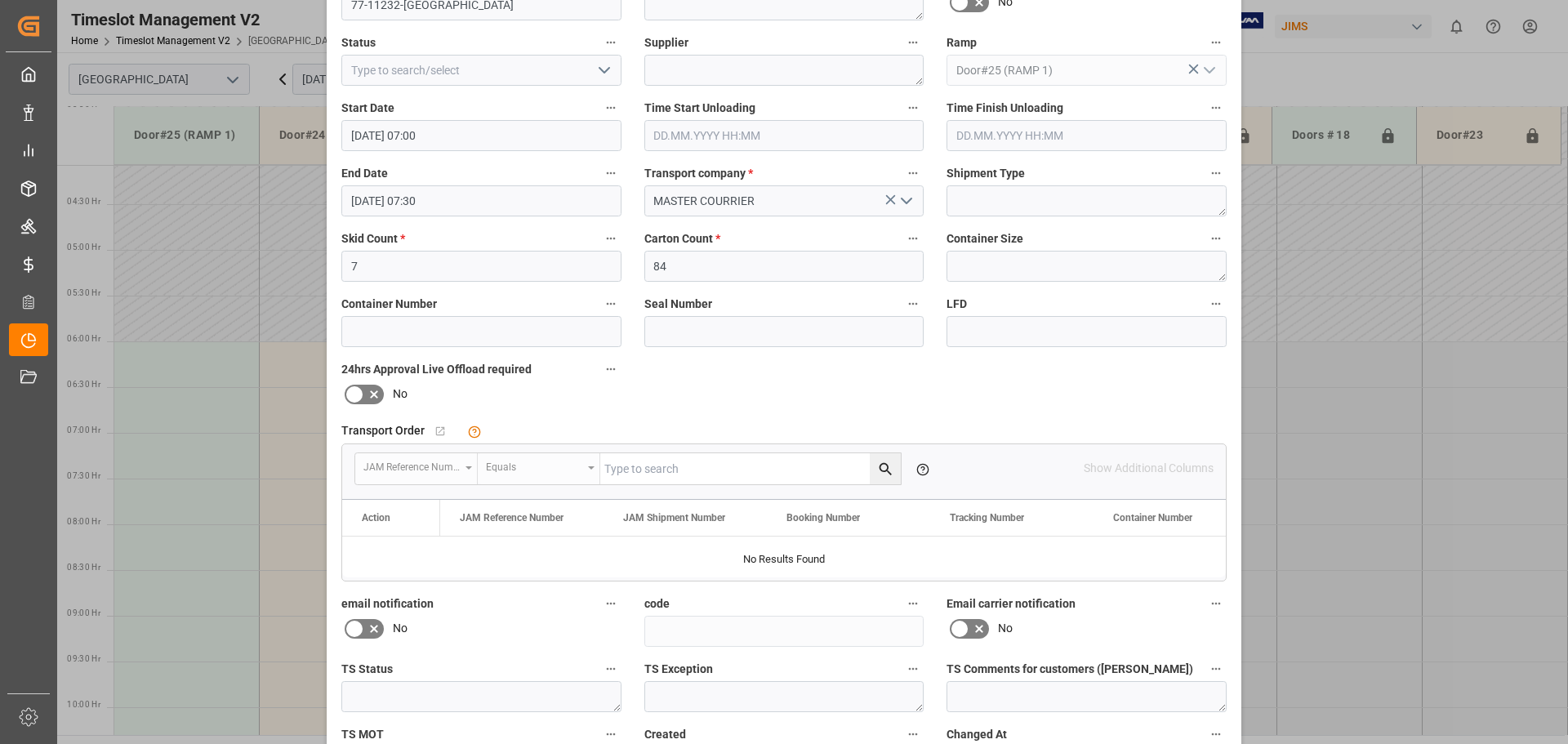
scroll to position [249, 0]
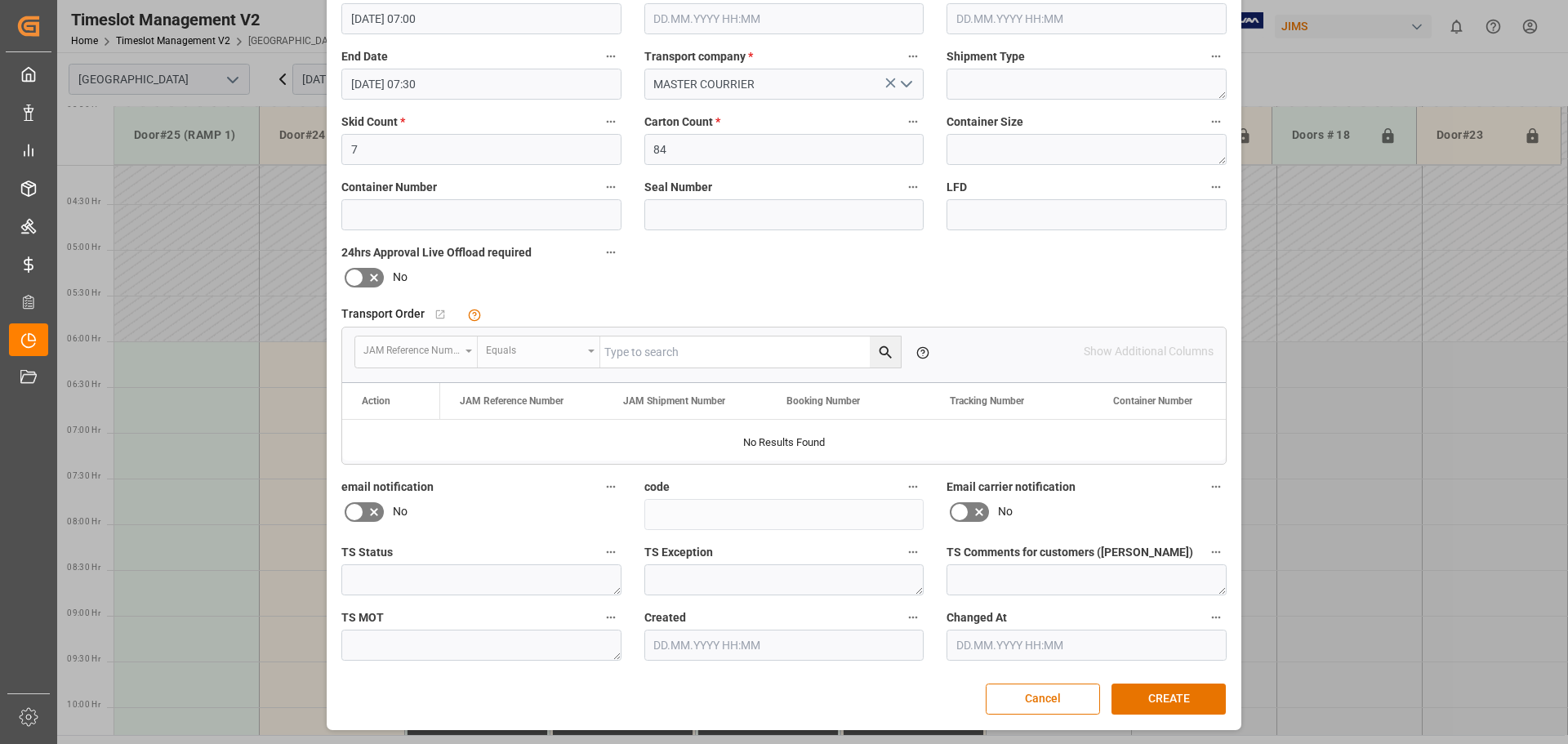
click at [1186, 698] on button "CREATE" at bounding box center [1168, 699] width 114 height 31
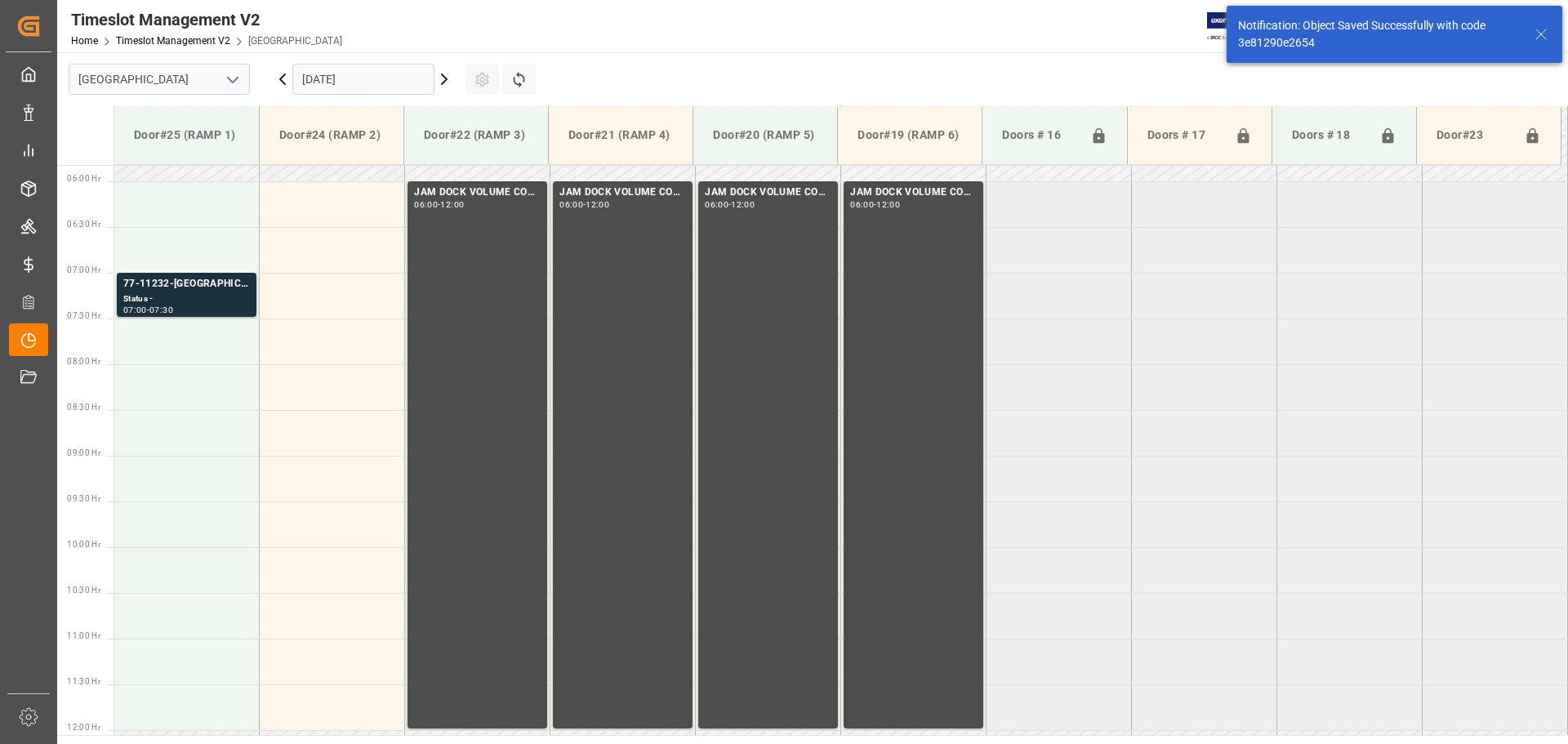
scroll to position [539, 0]
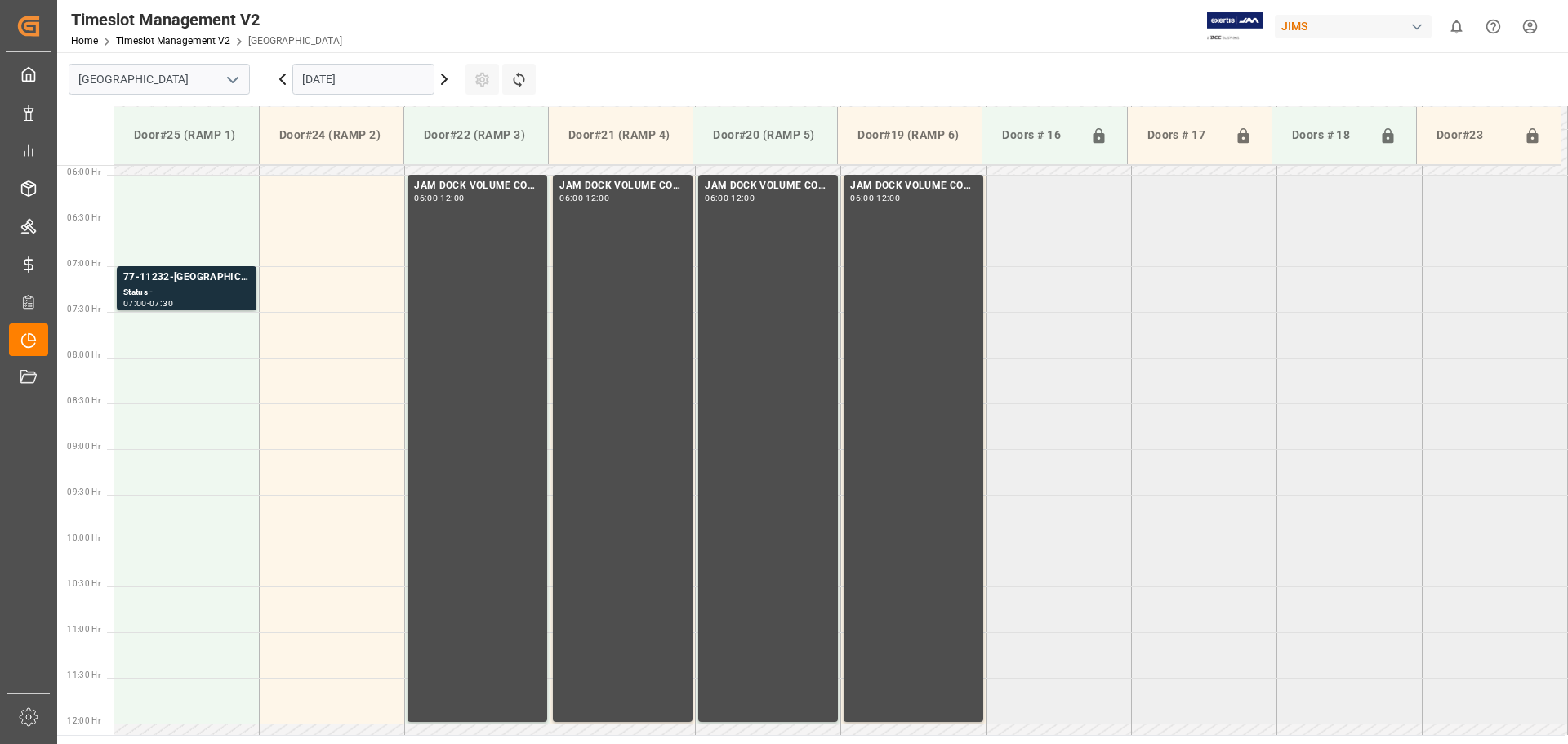
click at [188, 332] on td at bounding box center [187, 334] width 146 height 45
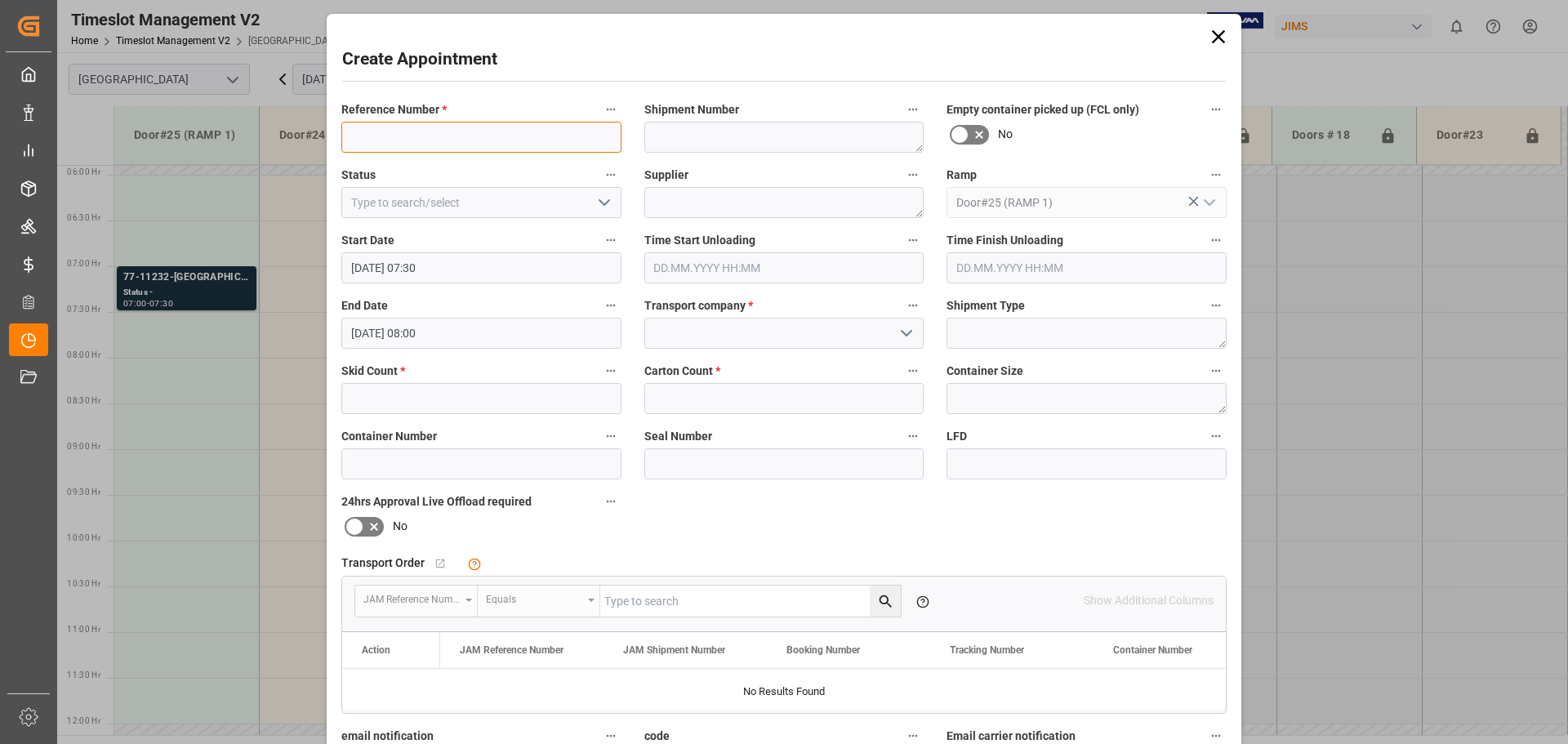
click at [431, 142] on input at bounding box center [481, 137] width 280 height 31
paste input "77-11088-[GEOGRAPHIC_DATA]"
type input "77-11088-[GEOGRAPHIC_DATA]"
click at [664, 341] on input at bounding box center [784, 334] width 280 height 31
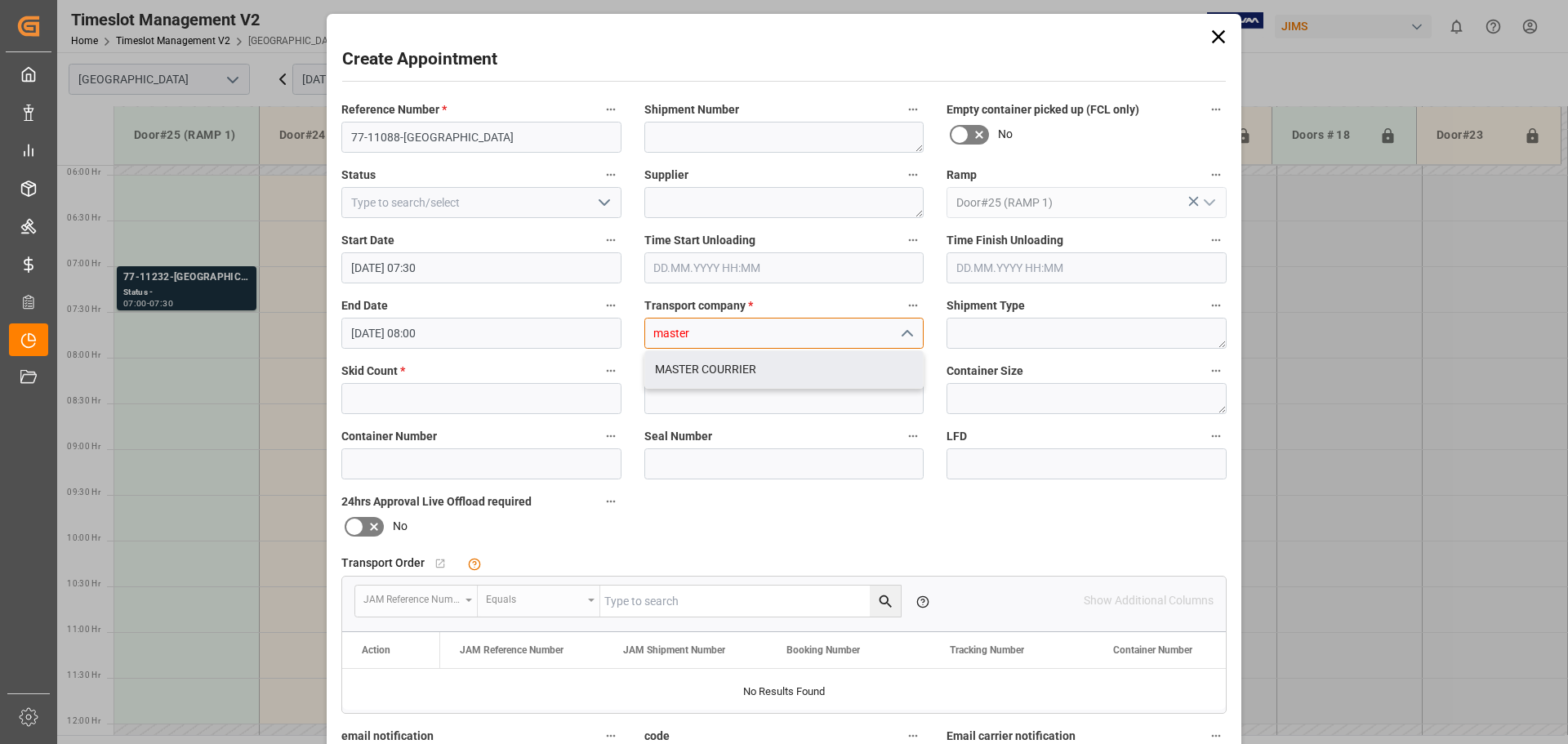
click at [679, 375] on div "MASTER COURRIER" at bounding box center [784, 369] width 279 height 37
type input "MASTER COURRIER"
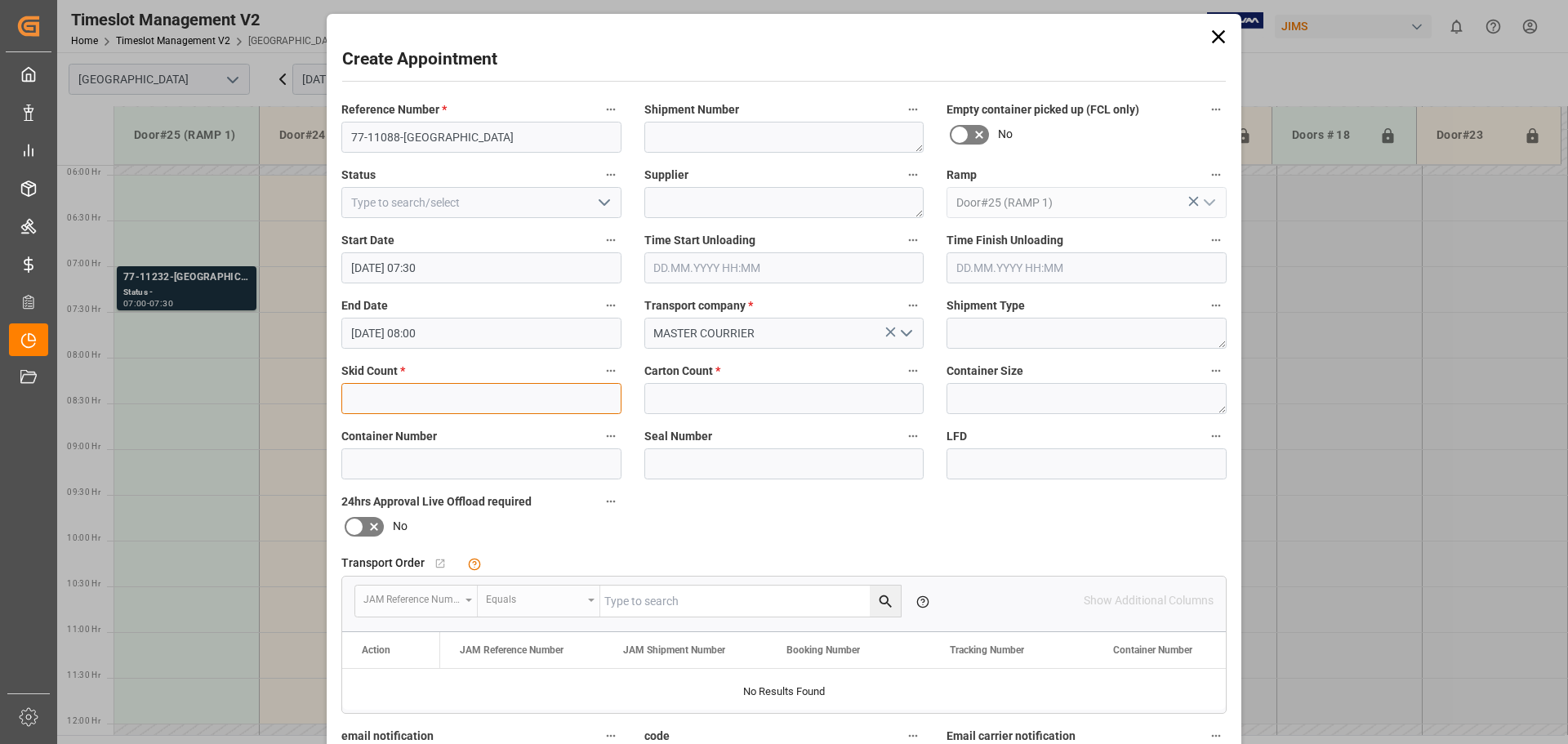
click at [409, 389] on input "text" at bounding box center [481, 399] width 280 height 31
type input "8"
drag, startPoint x: 762, startPoint y: 407, endPoint x: 679, endPoint y: 222, distance: 202.8
click at [760, 402] on input "text" at bounding box center [784, 399] width 280 height 31
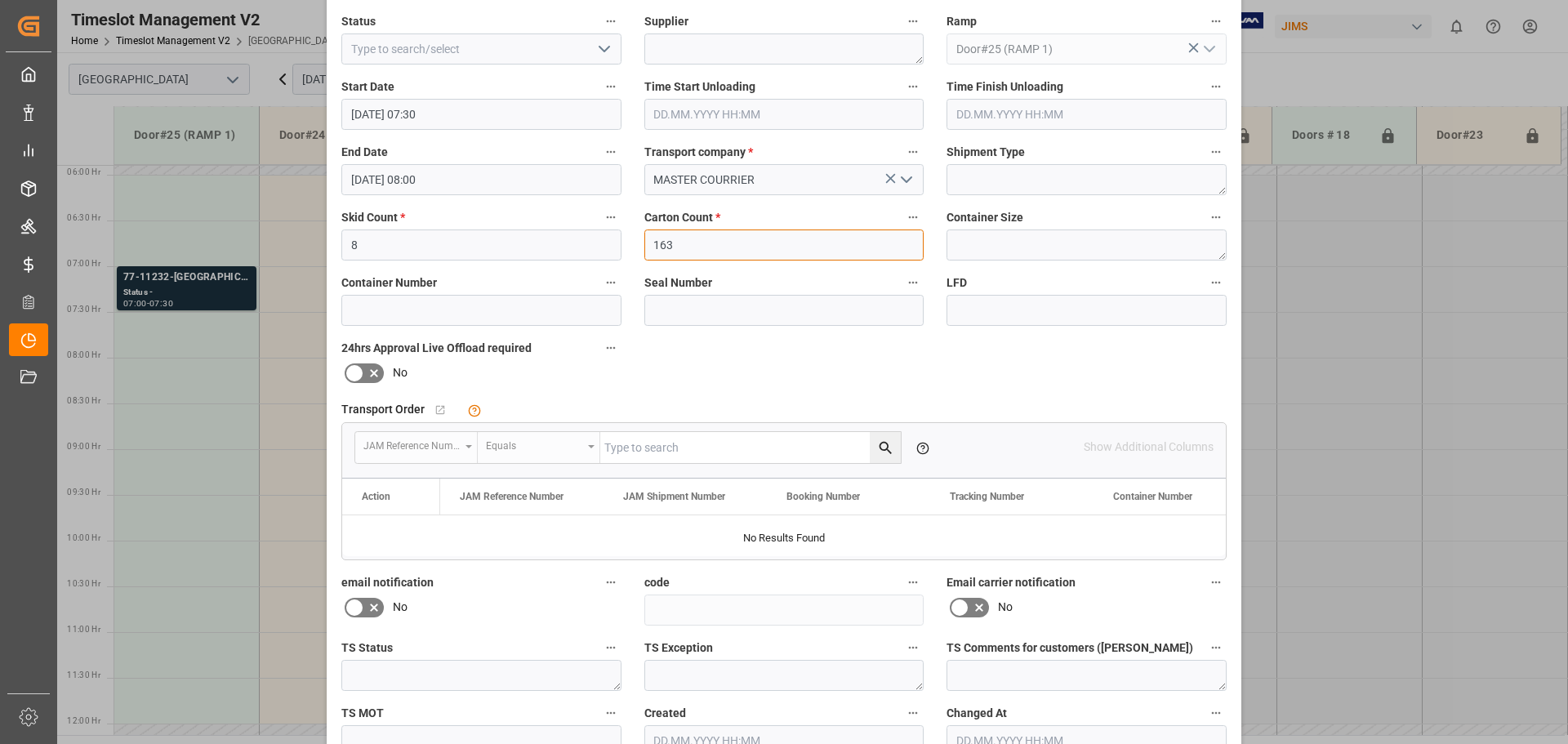
scroll to position [249, 0]
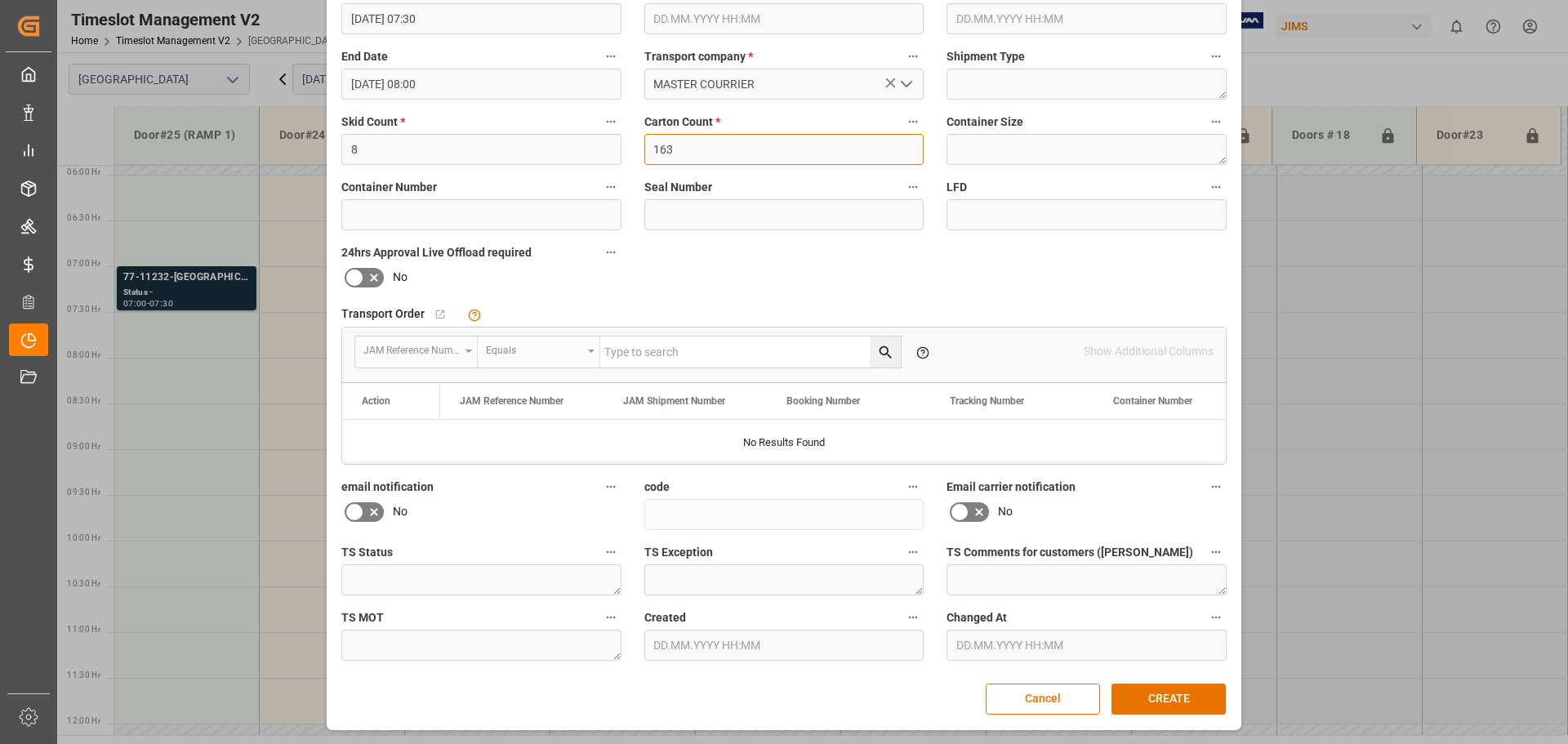
type input "163"
click at [1135, 699] on button "CREATE" at bounding box center [1168, 699] width 114 height 31
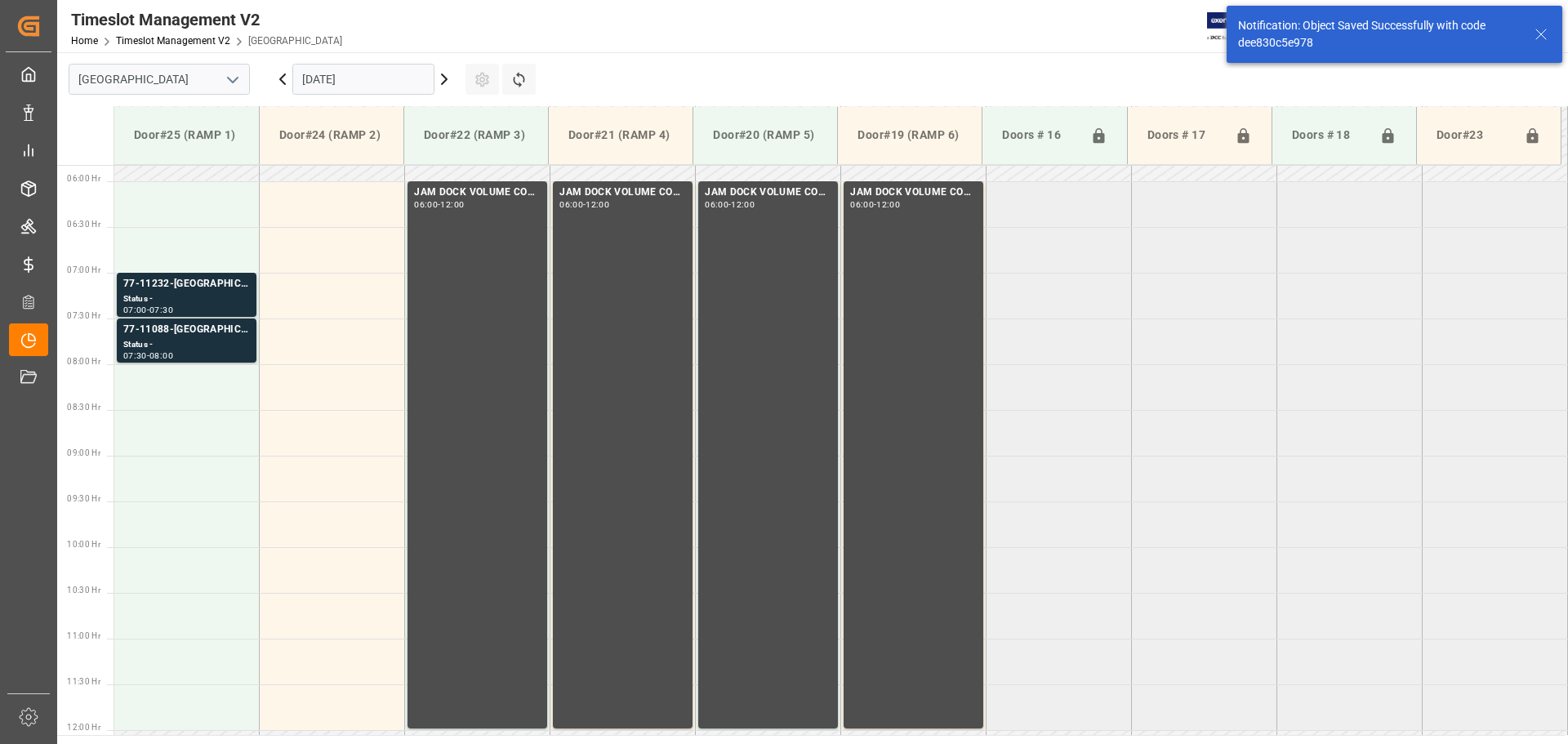
scroll to position [539, 0]
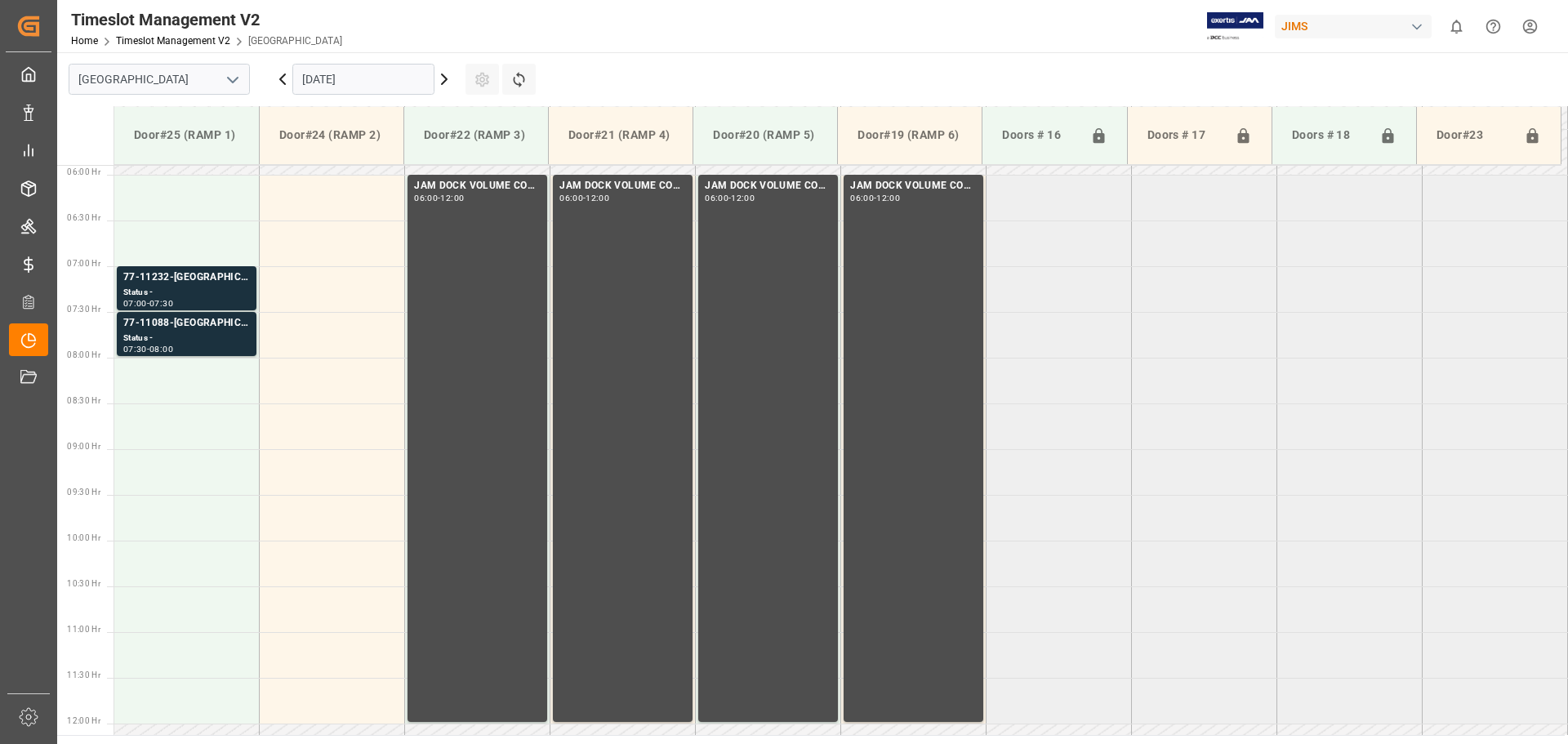
click at [162, 395] on td at bounding box center [187, 381] width 146 height 45
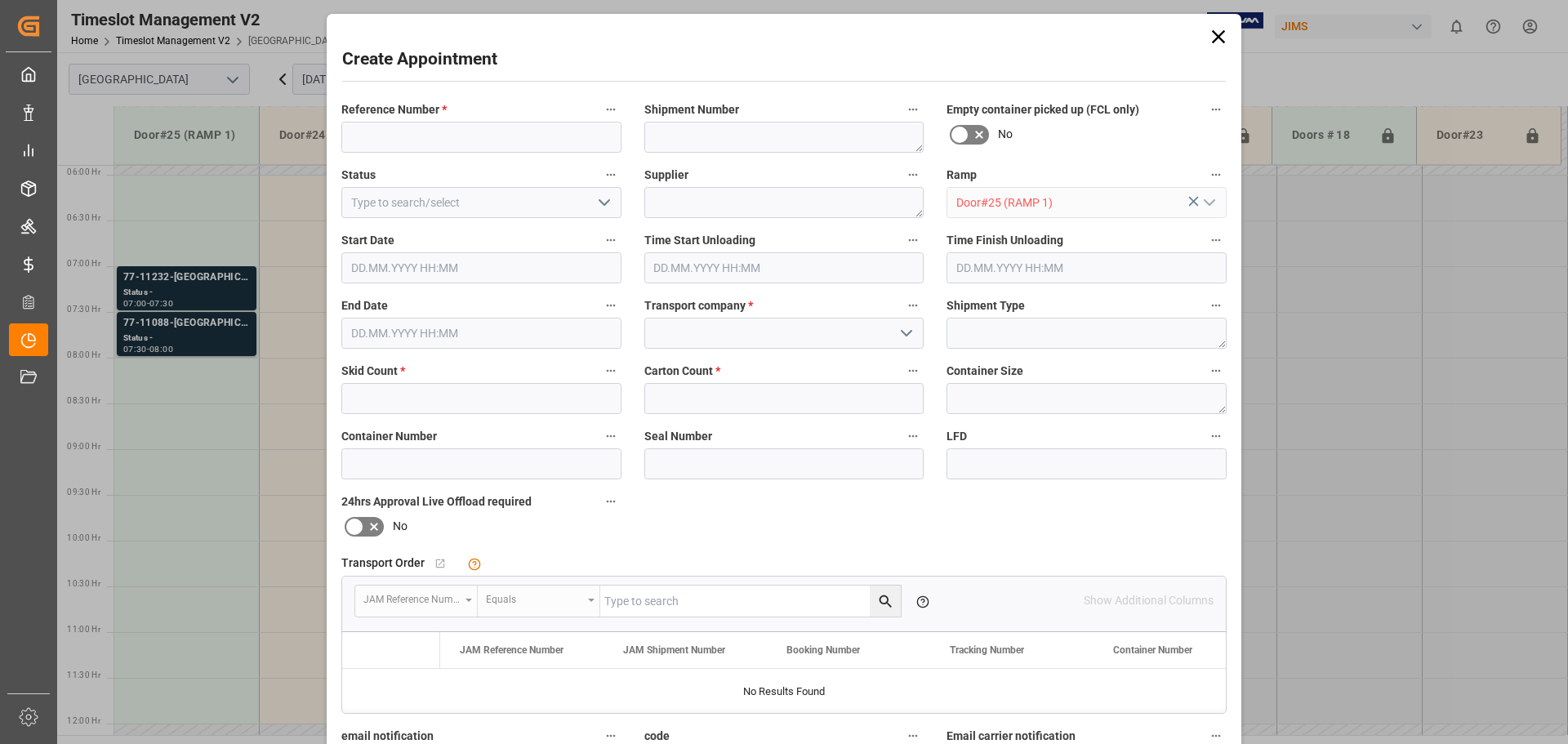
type input "[DATE] 08:00"
type input "[DATE] 08:30"
click at [540, 133] on input at bounding box center [481, 137] width 280 height 31
paste input "77-11231-[GEOGRAPHIC_DATA]"
type input "77-11231-[GEOGRAPHIC_DATA]"
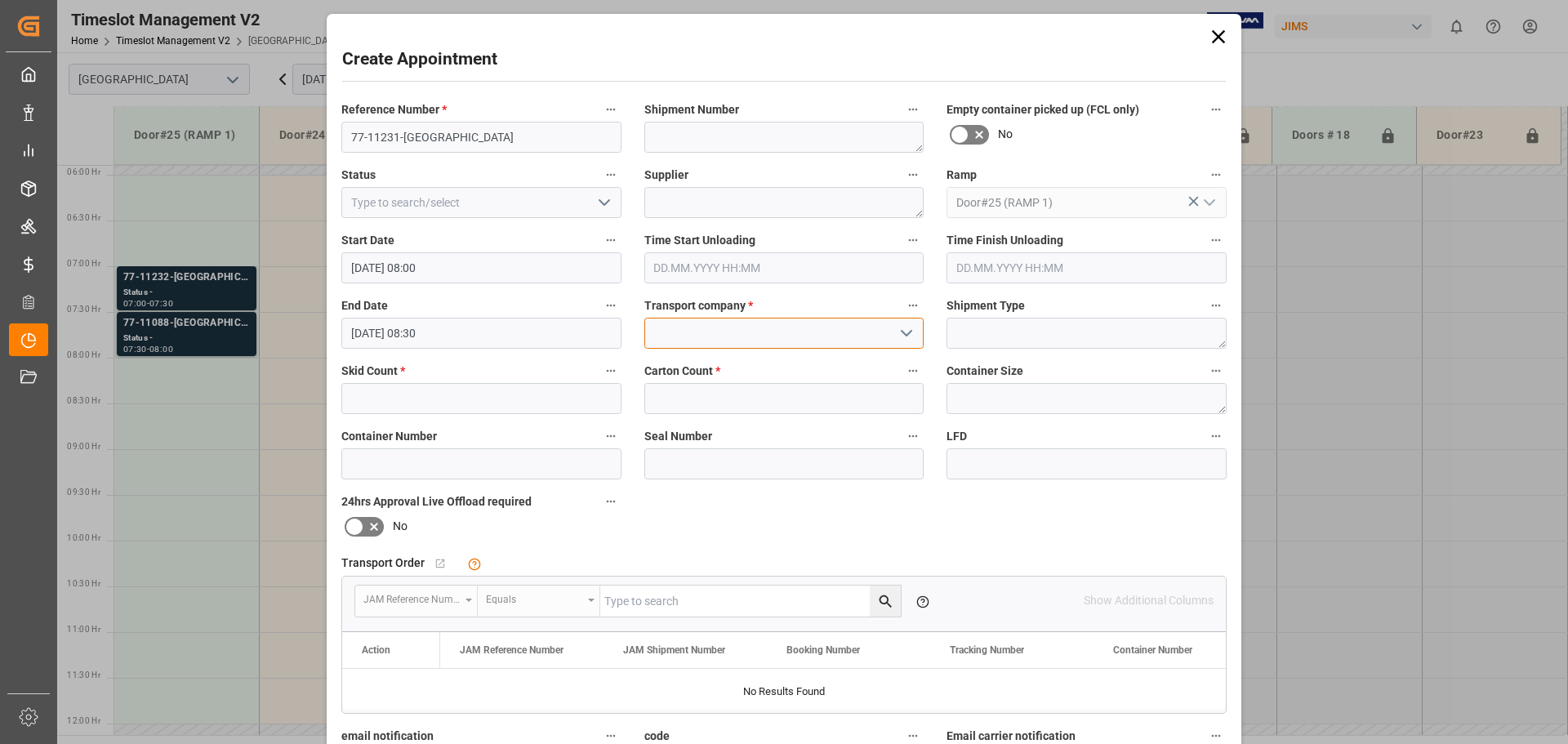
click at [672, 341] on input at bounding box center [784, 334] width 280 height 31
click at [693, 359] on div "MASTER COURRIER" at bounding box center [784, 369] width 279 height 37
type input "MASTER COURRIER"
drag, startPoint x: 393, startPoint y: 399, endPoint x: 395, endPoint y: 391, distance: 8.2
click at [394, 398] on input "text" at bounding box center [481, 399] width 280 height 31
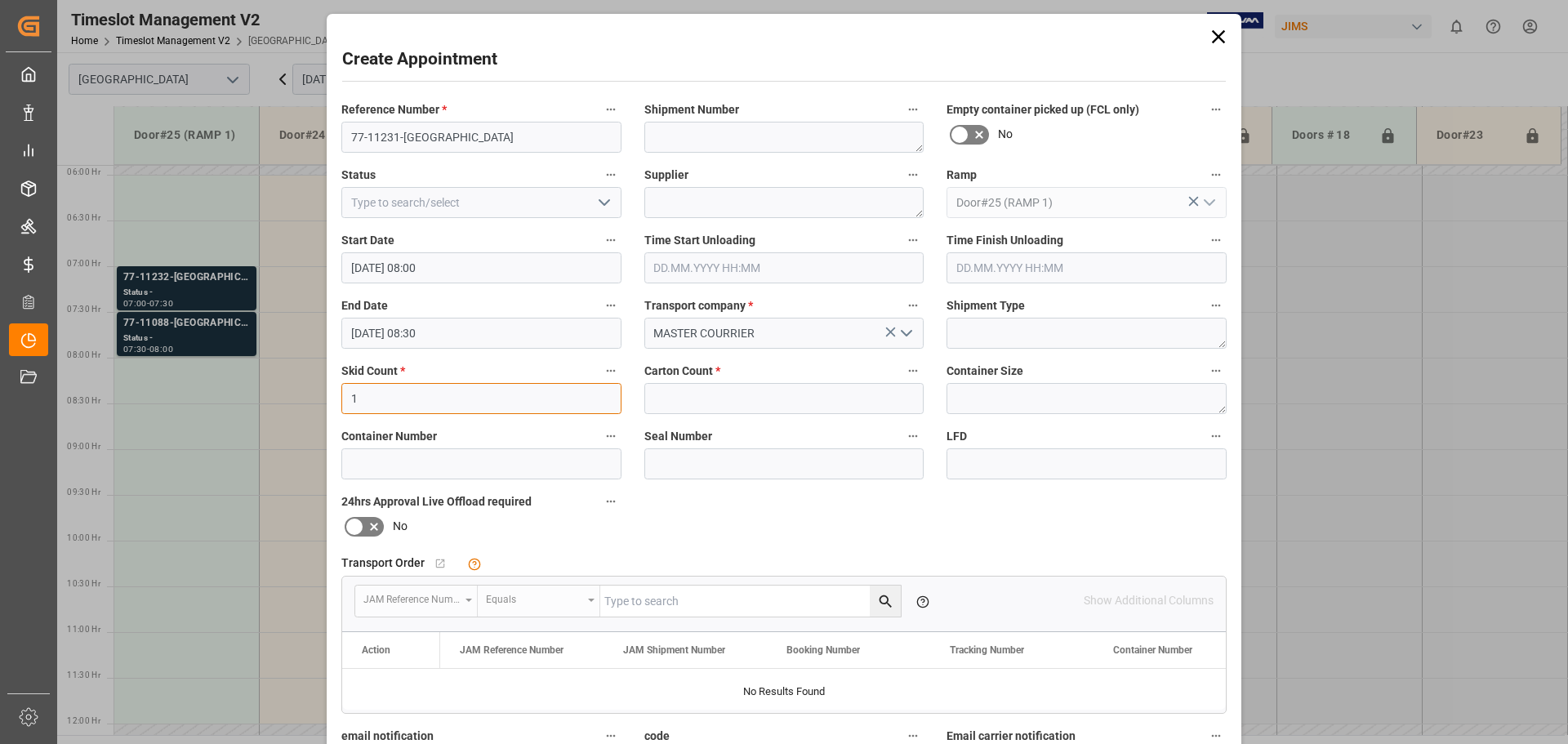
type input "1"
click at [728, 384] on input "text" at bounding box center [784, 399] width 280 height 31
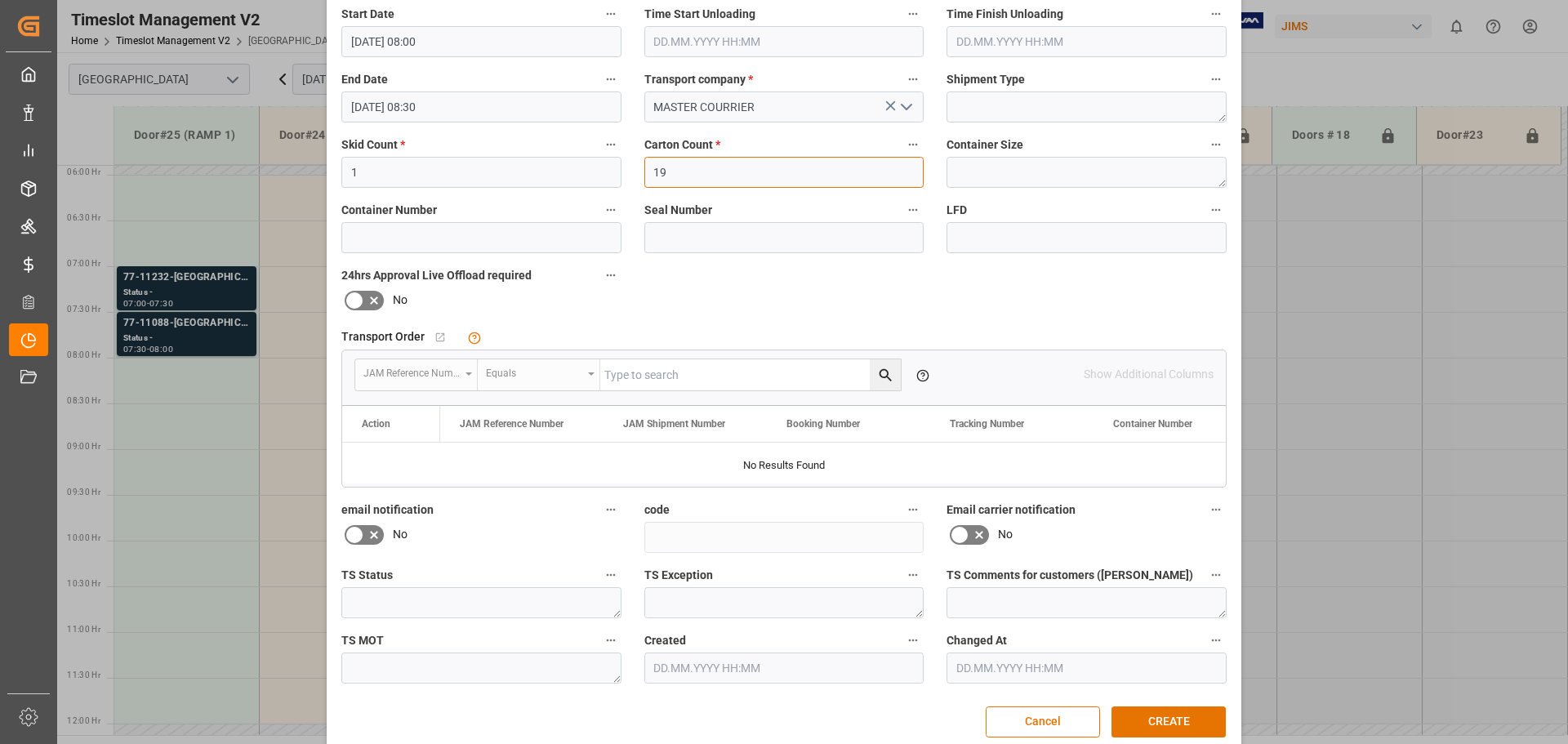
scroll to position [249, 0]
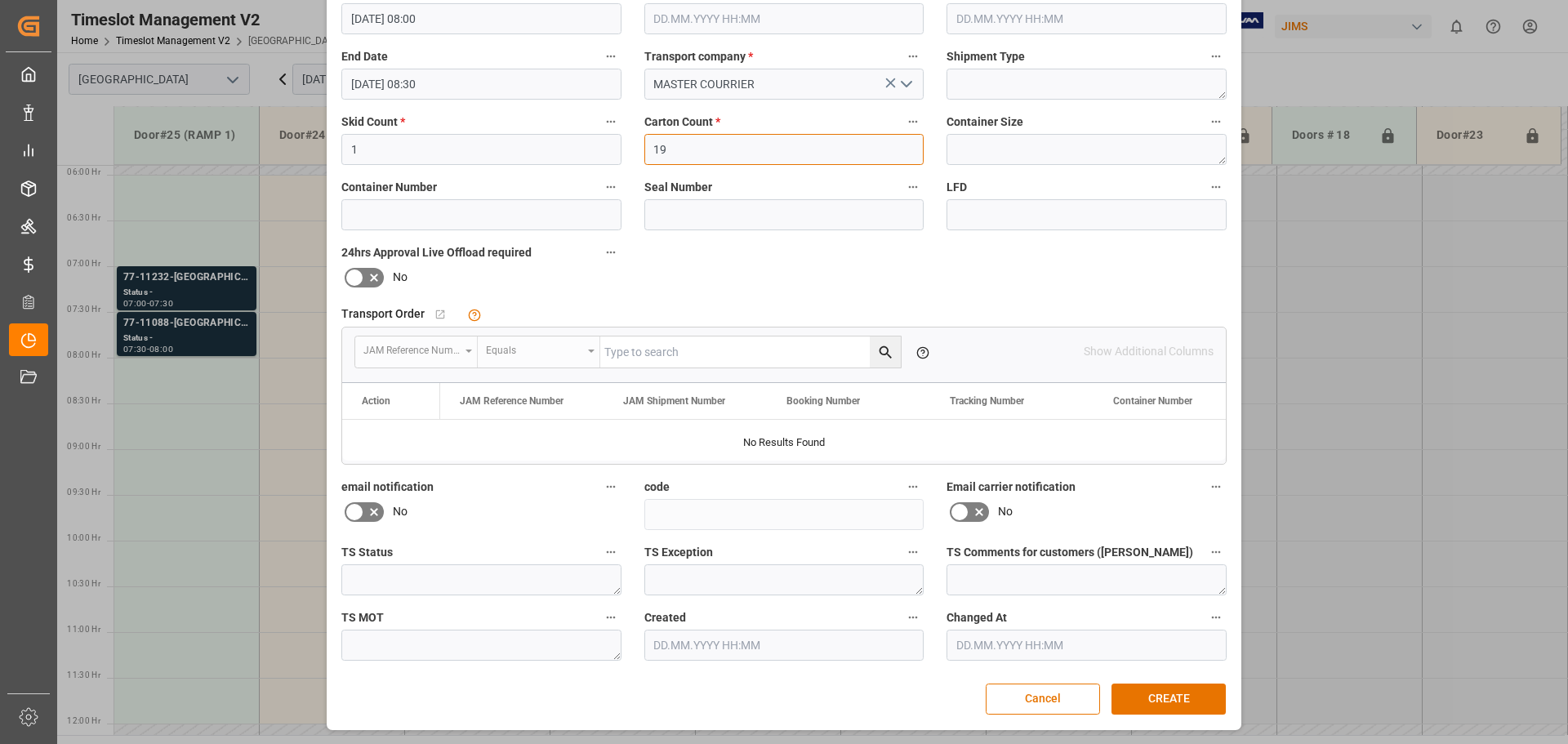
type input "19"
click at [1123, 690] on button "CREATE" at bounding box center [1168, 699] width 114 height 31
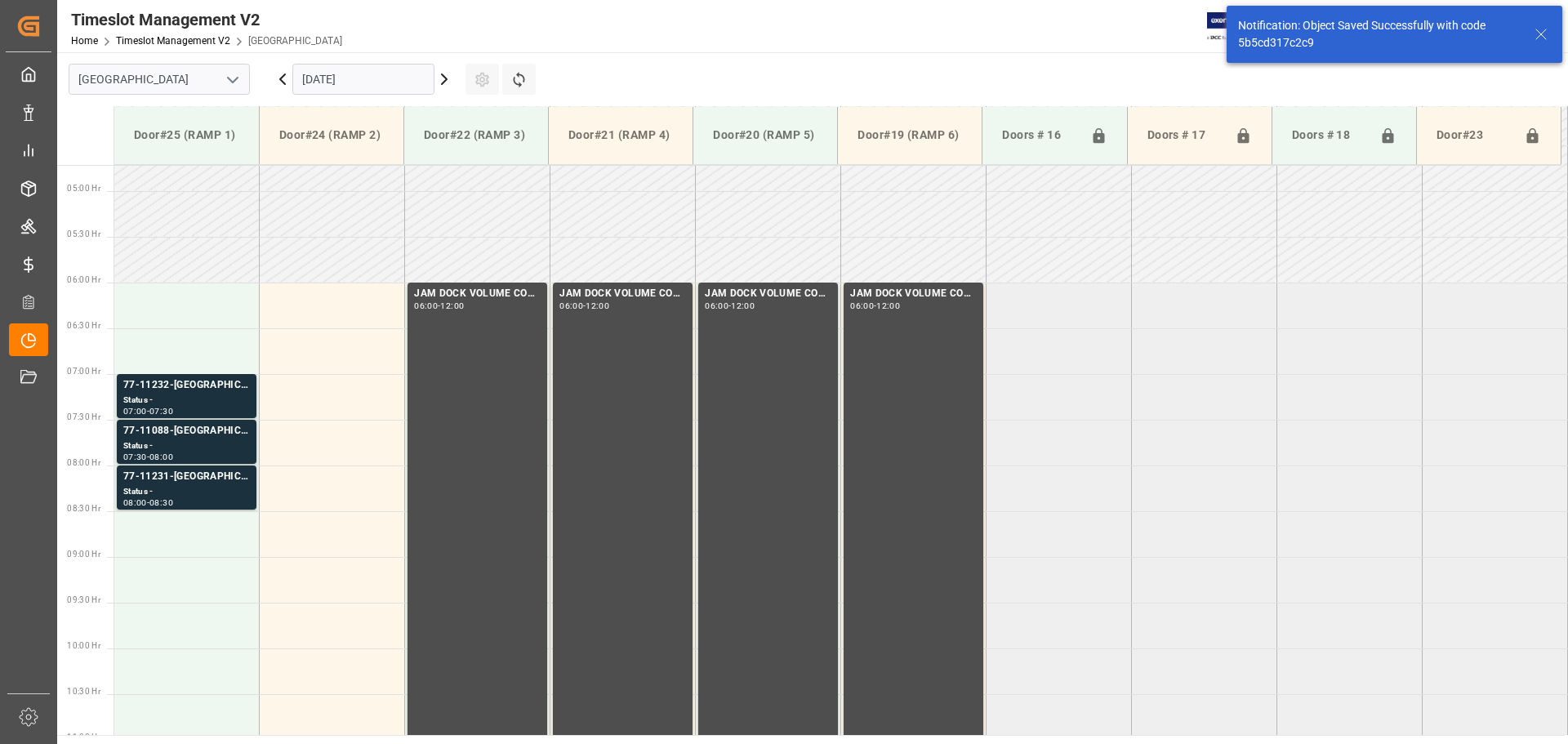
scroll to position [423, 0]
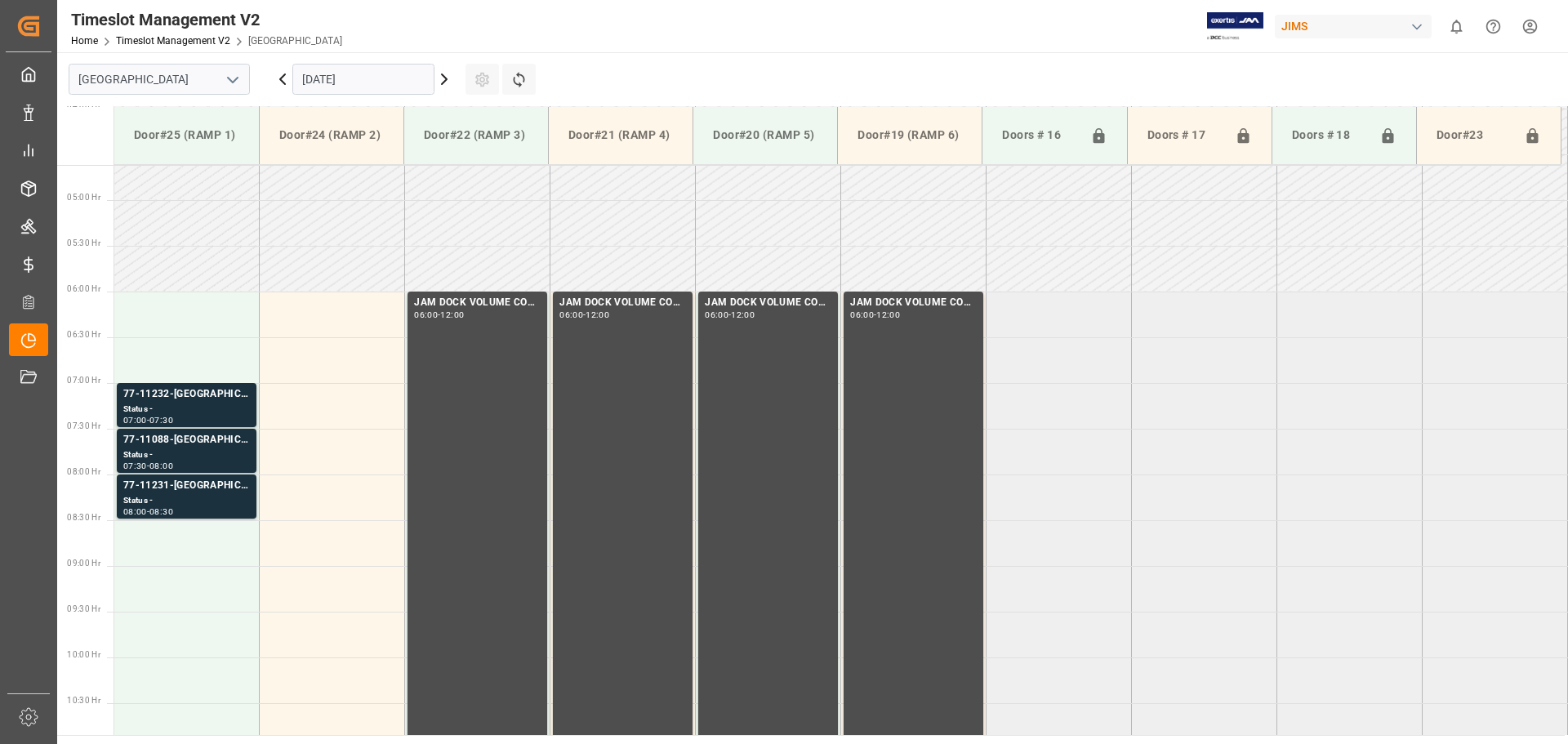
click at [192, 551] on td at bounding box center [187, 543] width 146 height 45
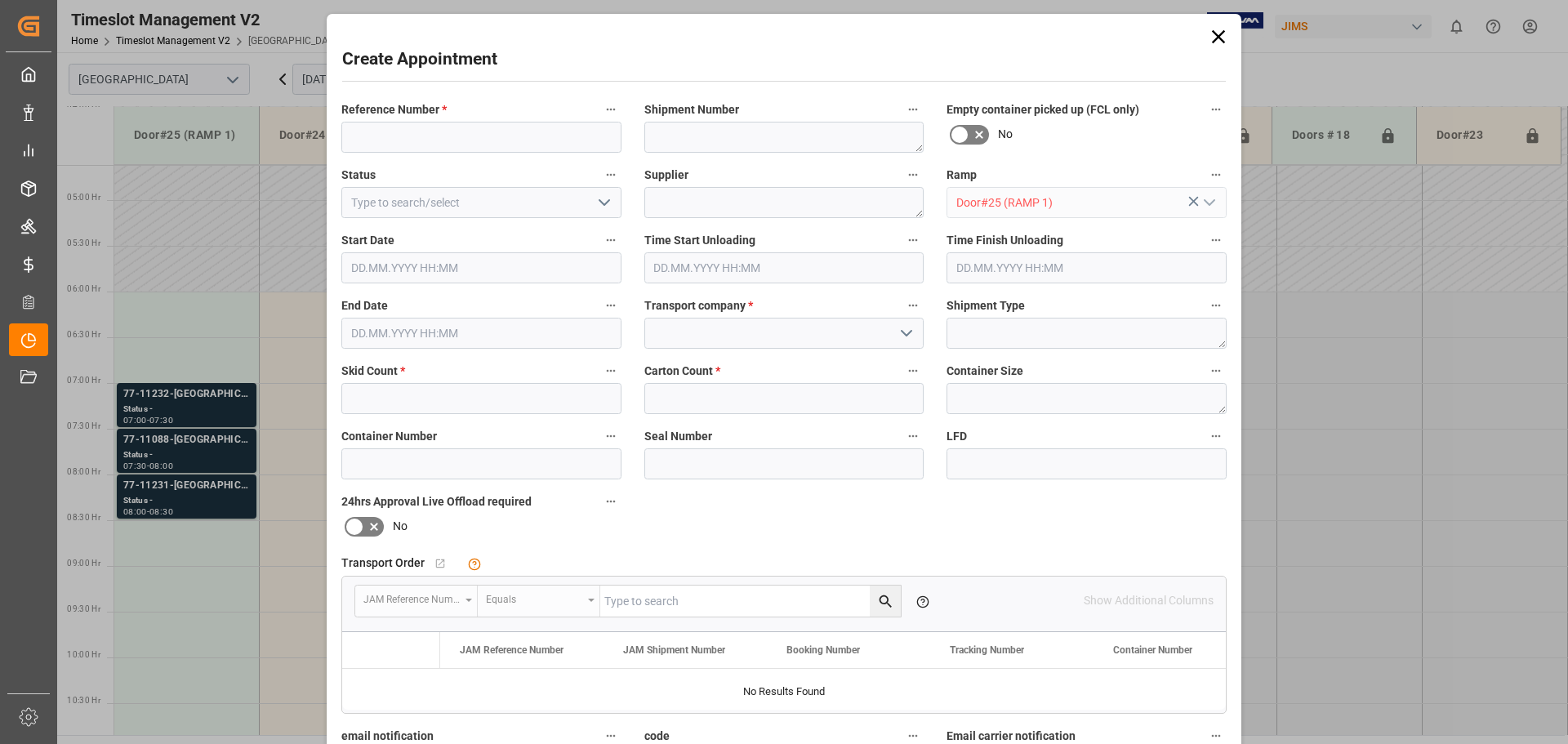
type input "[DATE] 08:30"
type input "[DATE] 09:00"
click at [487, 112] on label "Reference Number *" at bounding box center [481, 110] width 280 height 23
click at [601, 112] on button "Reference Number *" at bounding box center [611, 109] width 21 height 21
click at [484, 134] on div at bounding box center [784, 372] width 1568 height 744
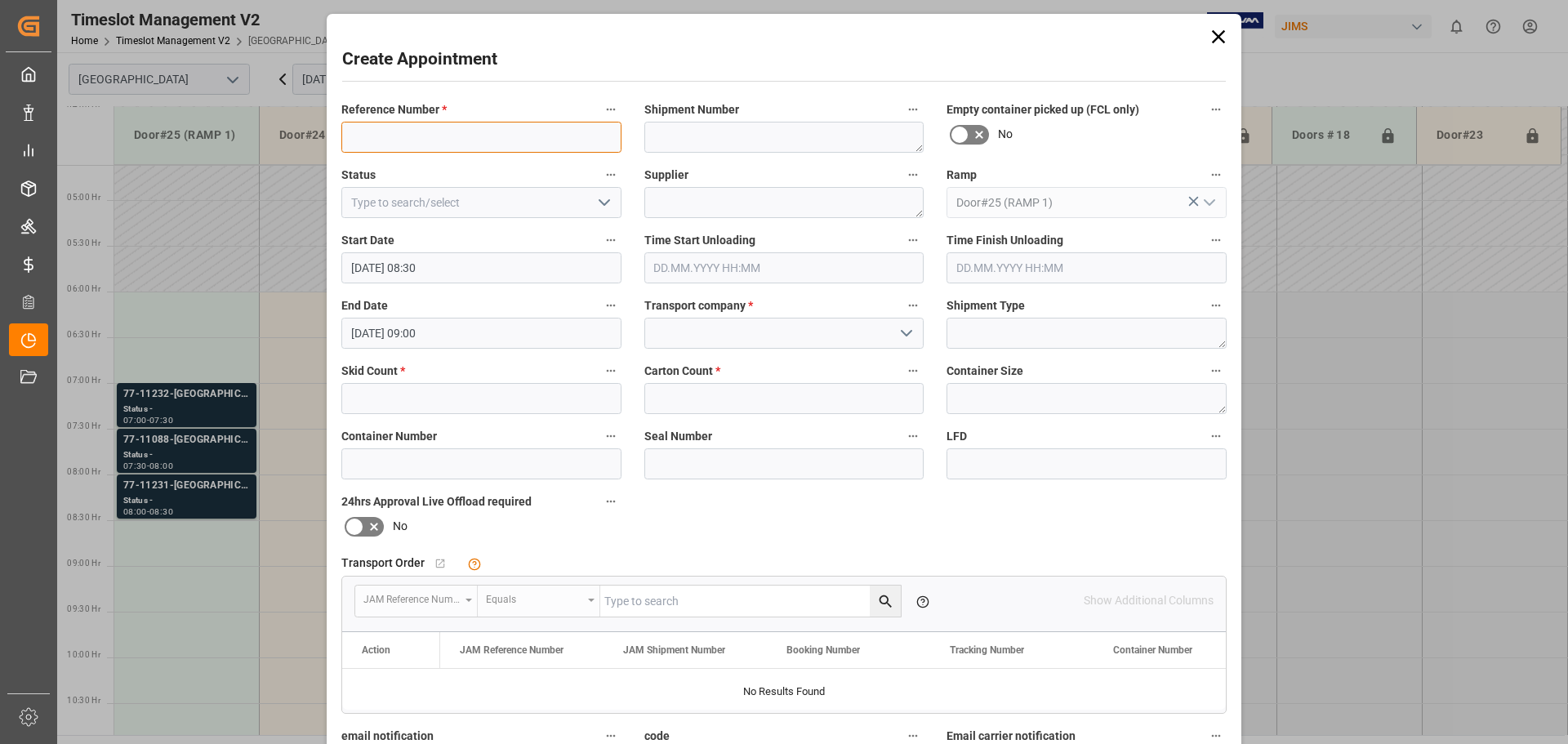
click at [483, 136] on input at bounding box center [481, 137] width 280 height 31
paste input "77-11087-[GEOGRAPHIC_DATA]"
type input "77-11087-[GEOGRAPHIC_DATA]"
click at [675, 348] on div "Transport company *" at bounding box center [784, 321] width 303 height 65
click at [671, 347] on input at bounding box center [784, 334] width 280 height 31
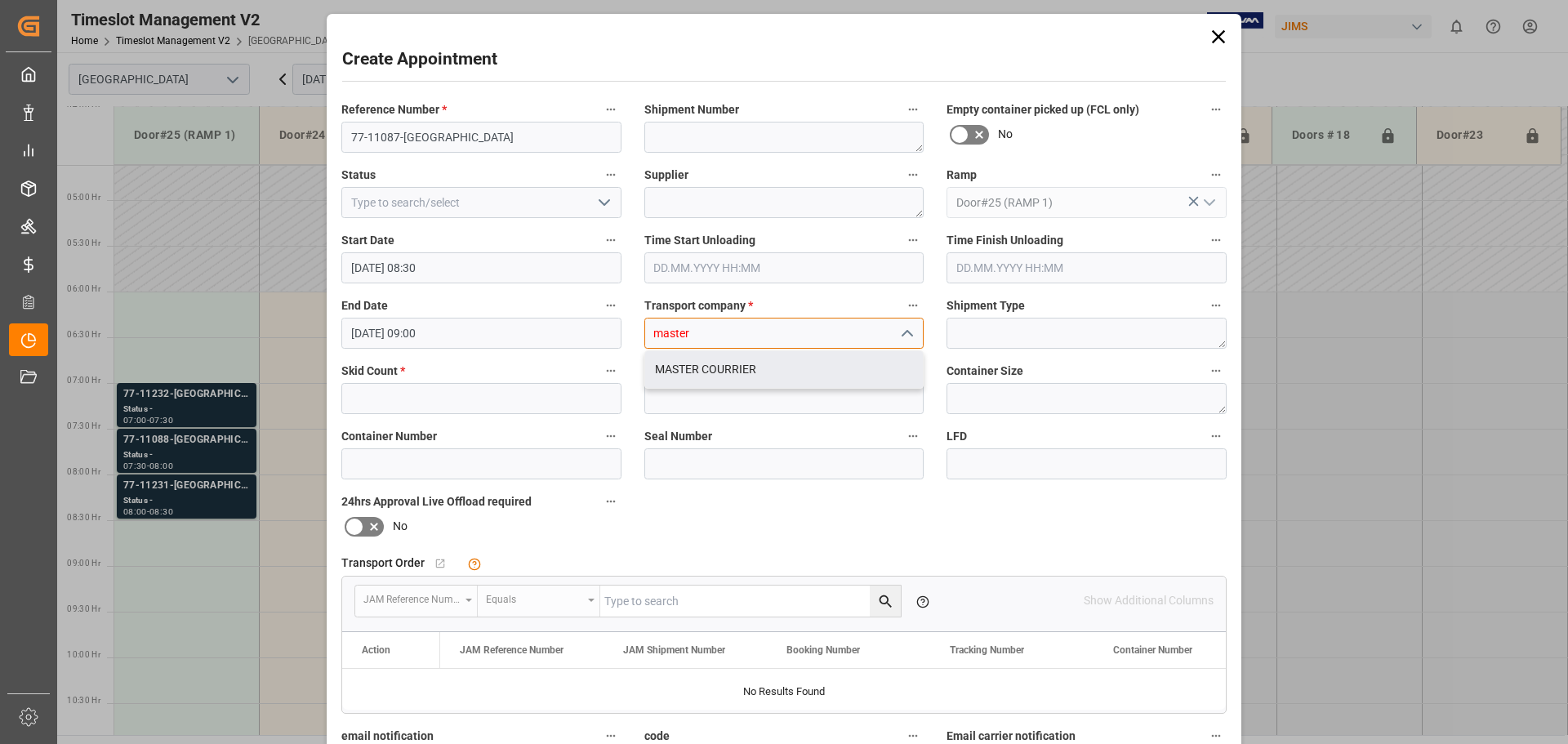
click at [721, 375] on div "MASTER COURRIER" at bounding box center [784, 369] width 279 height 37
type input "MASTER COURRIER"
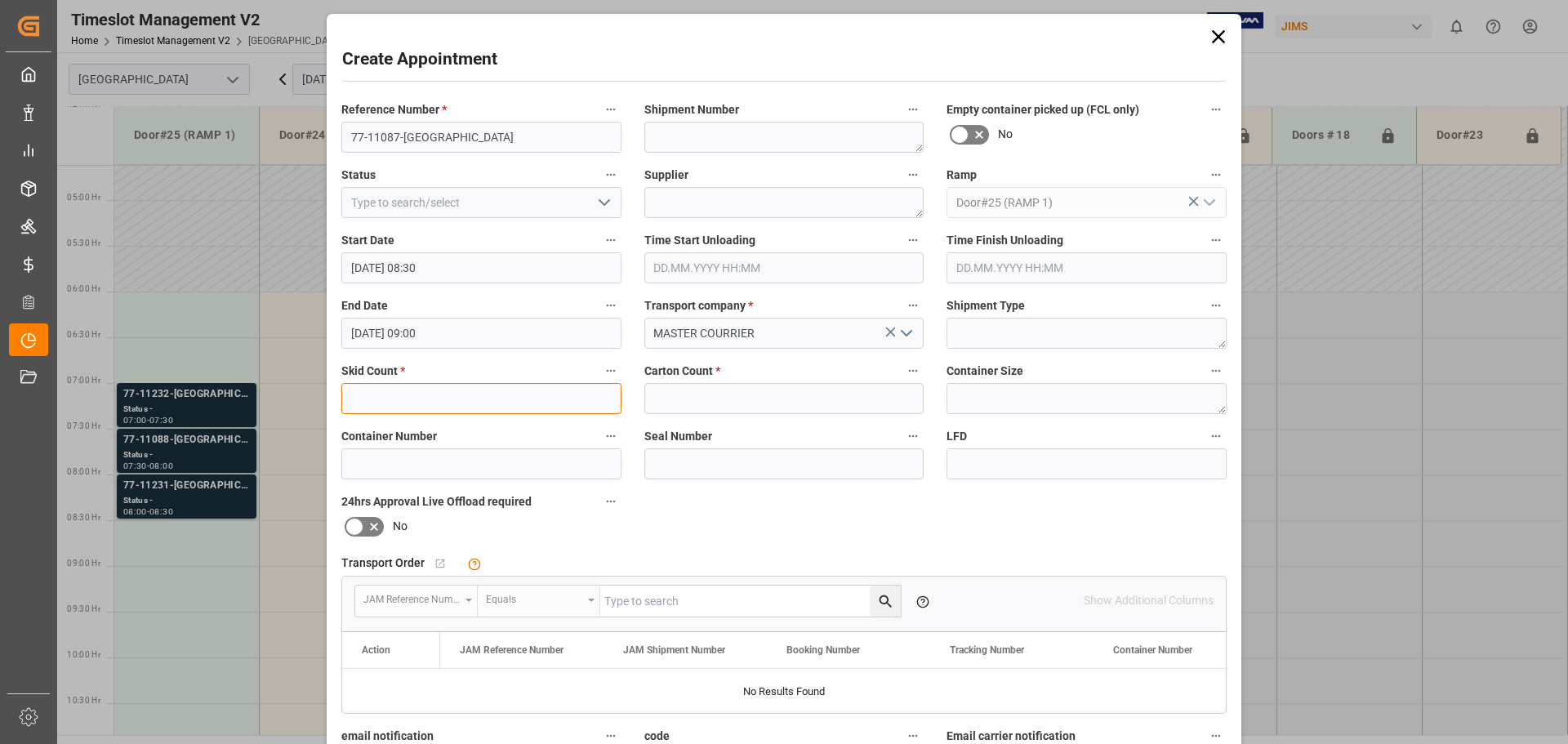
click at [437, 400] on input "text" at bounding box center [481, 399] width 280 height 31
type input "12"
drag, startPoint x: 739, startPoint y: 399, endPoint x: 700, endPoint y: 247, distance: 156.9
click at [739, 399] on input "text" at bounding box center [784, 399] width 280 height 31
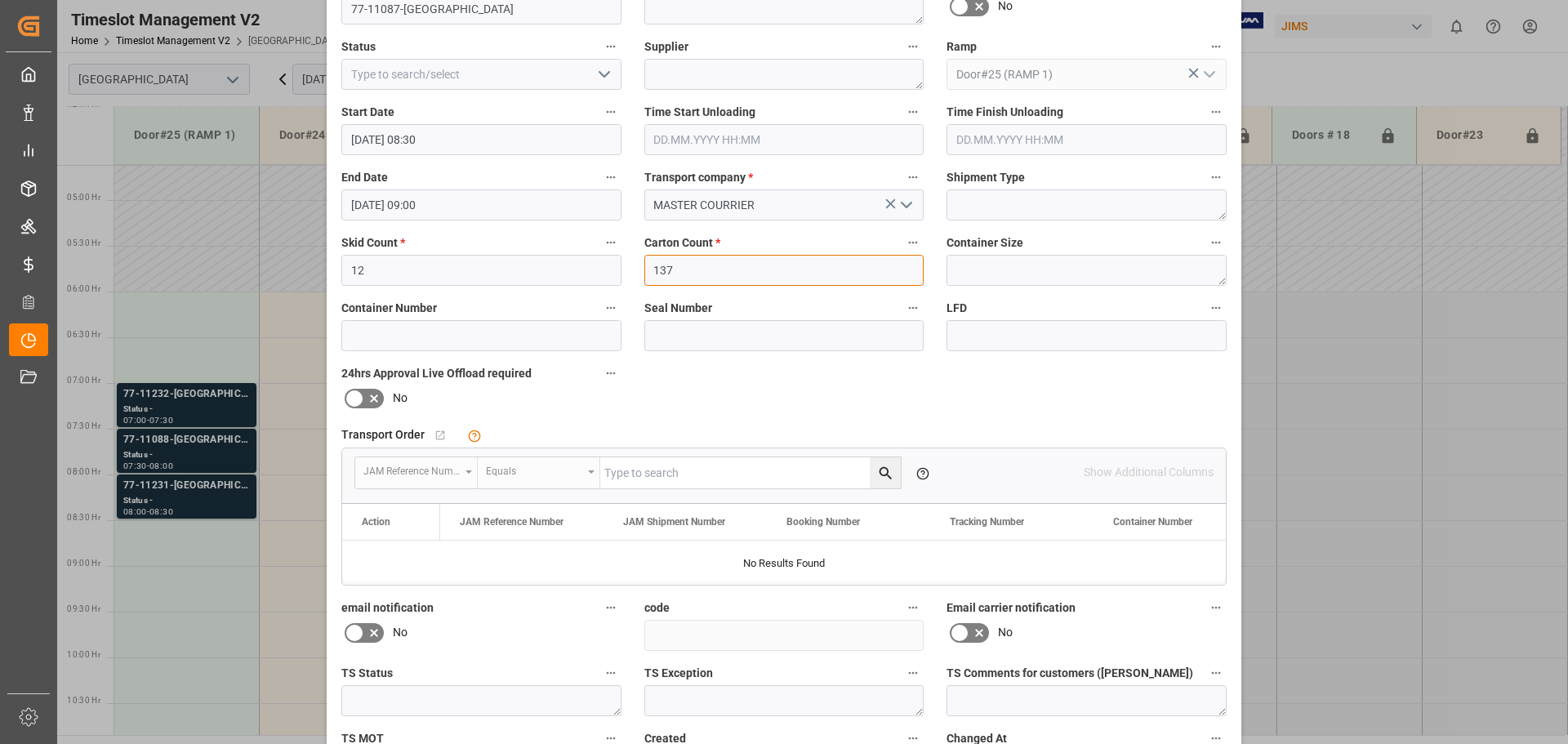
scroll to position [249, 0]
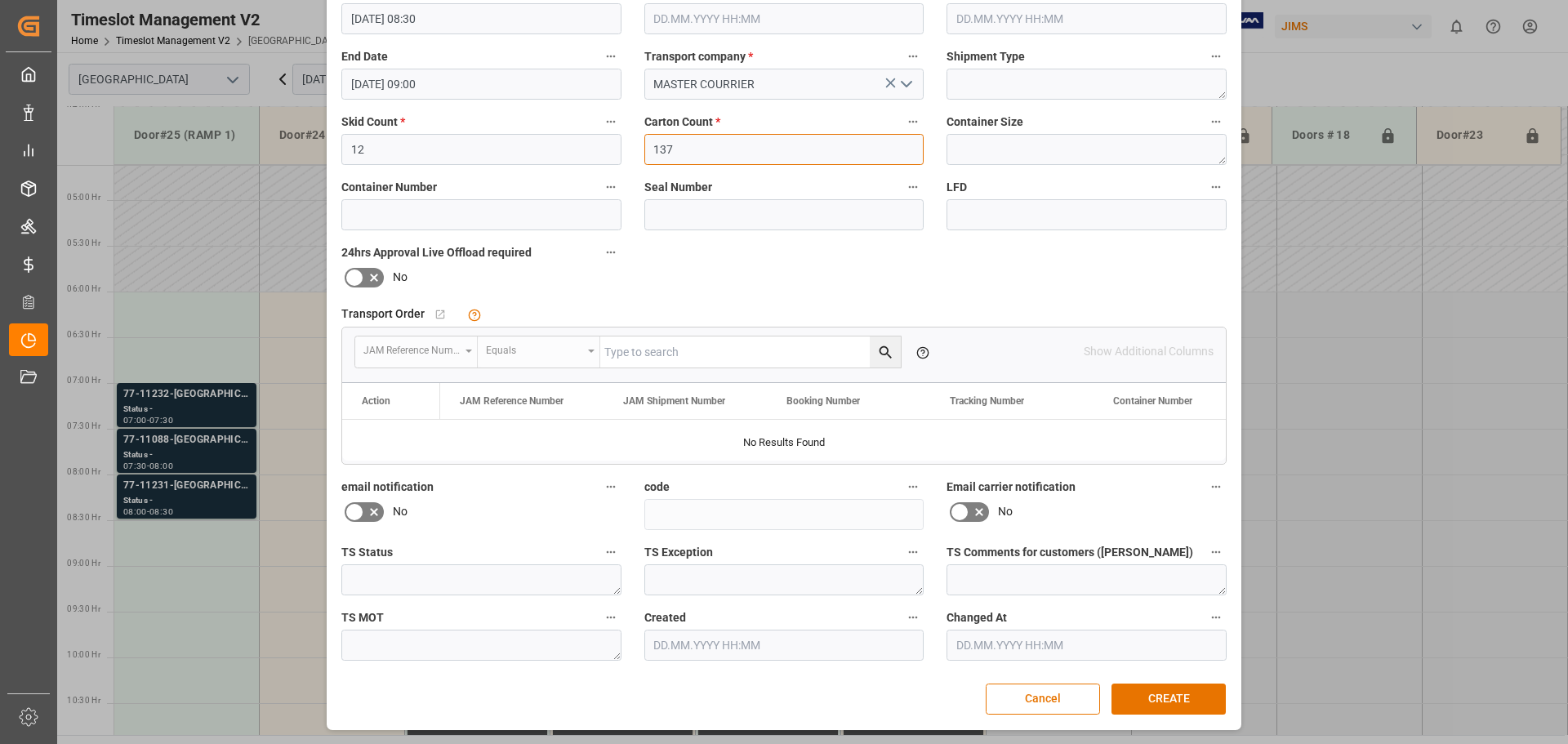
type input "137"
click at [1118, 693] on button "CREATE" at bounding box center [1168, 699] width 114 height 31
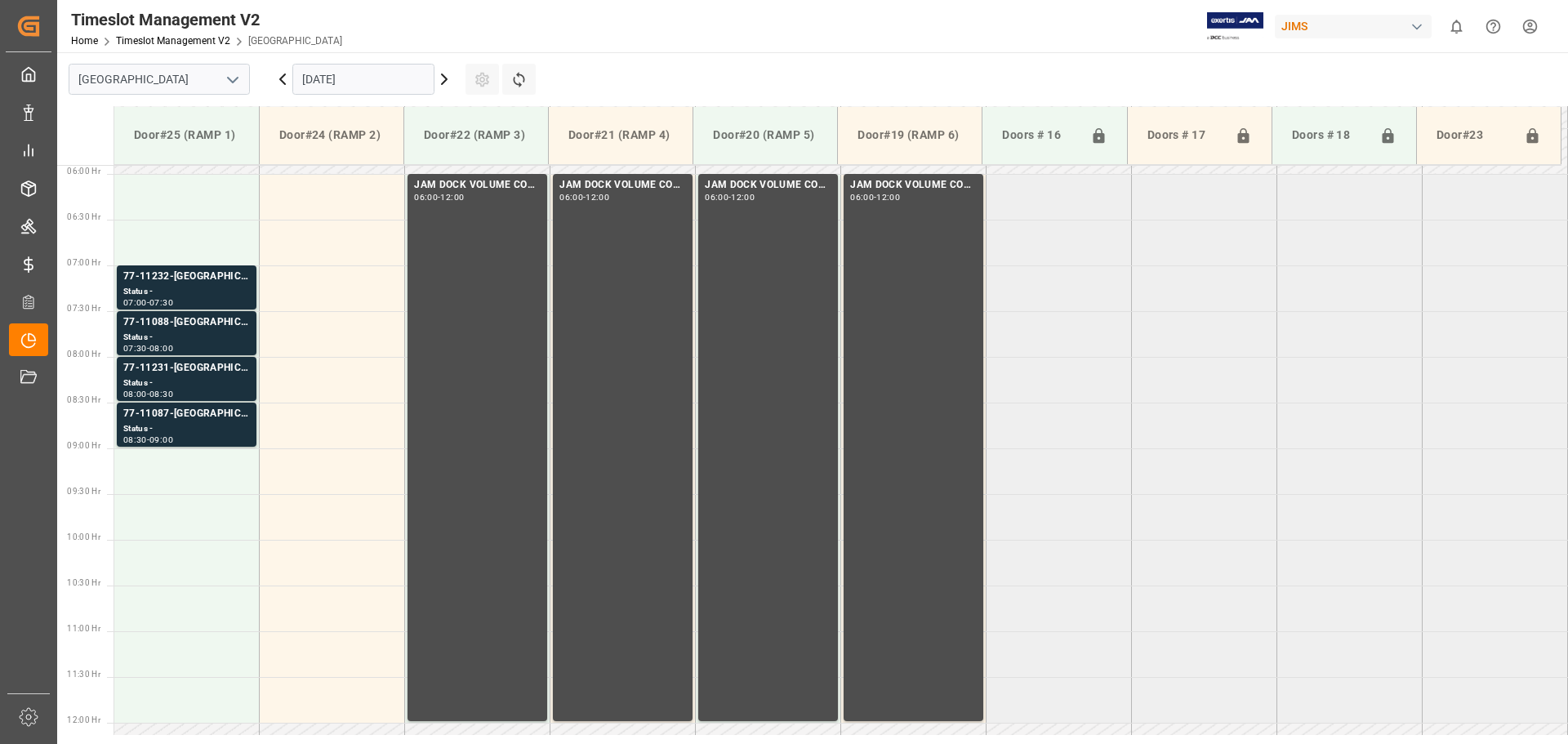
scroll to position [538, 0]
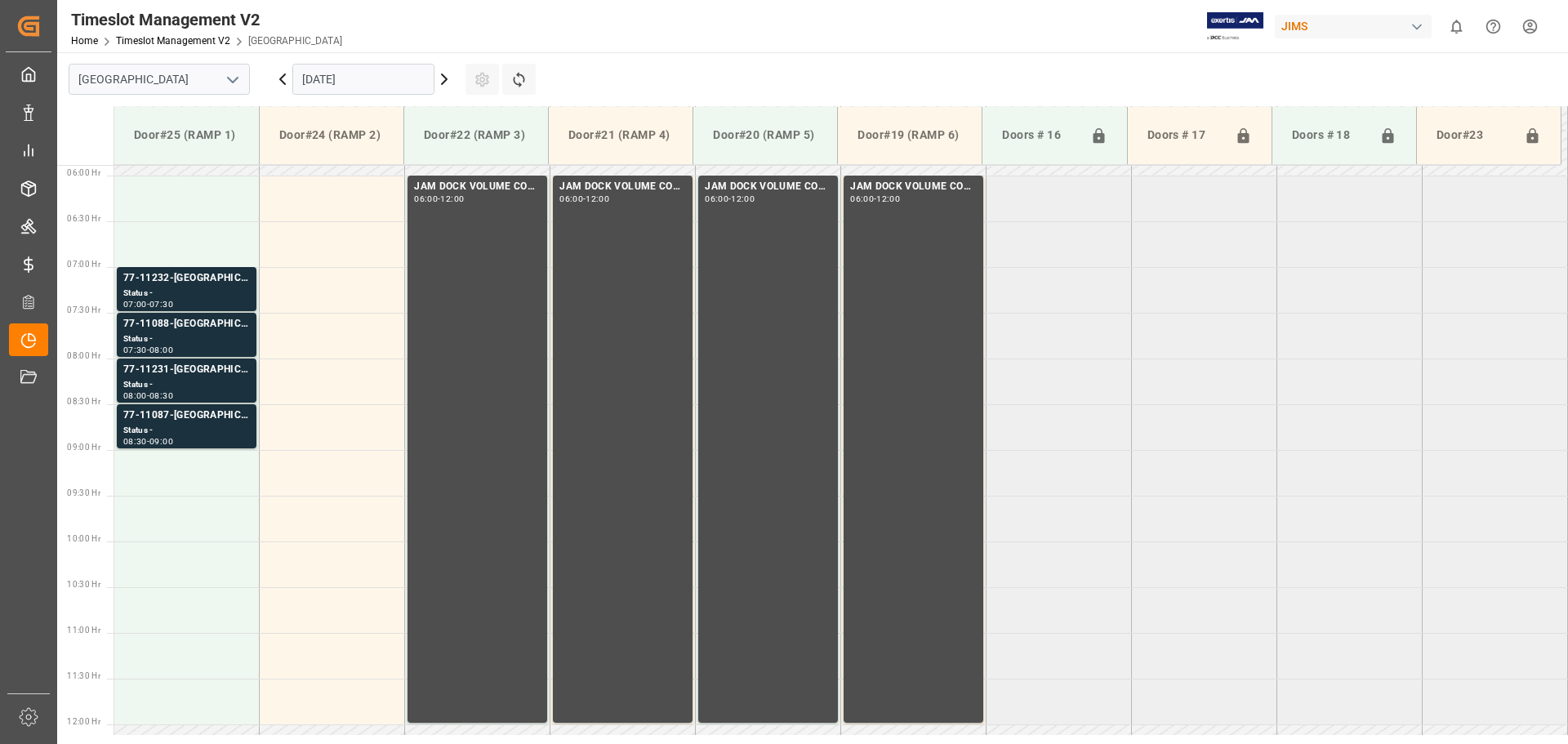
click at [443, 89] on div "[DATE]" at bounding box center [363, 79] width 204 height 54
click at [448, 76] on icon at bounding box center [444, 79] width 19 height 19
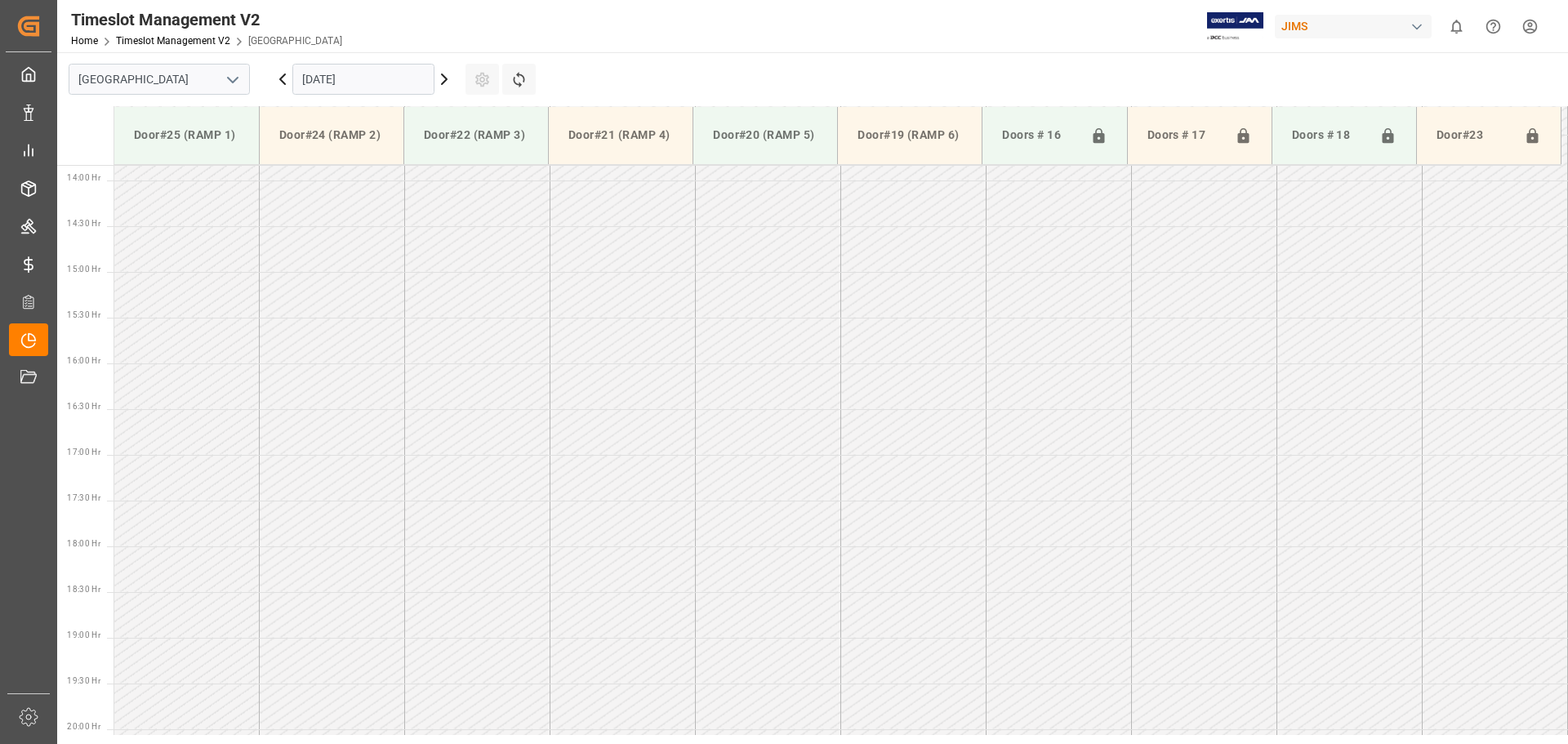
scroll to position [1271, 0]
click at [384, 79] on input "[DATE]" at bounding box center [363, 79] width 142 height 31
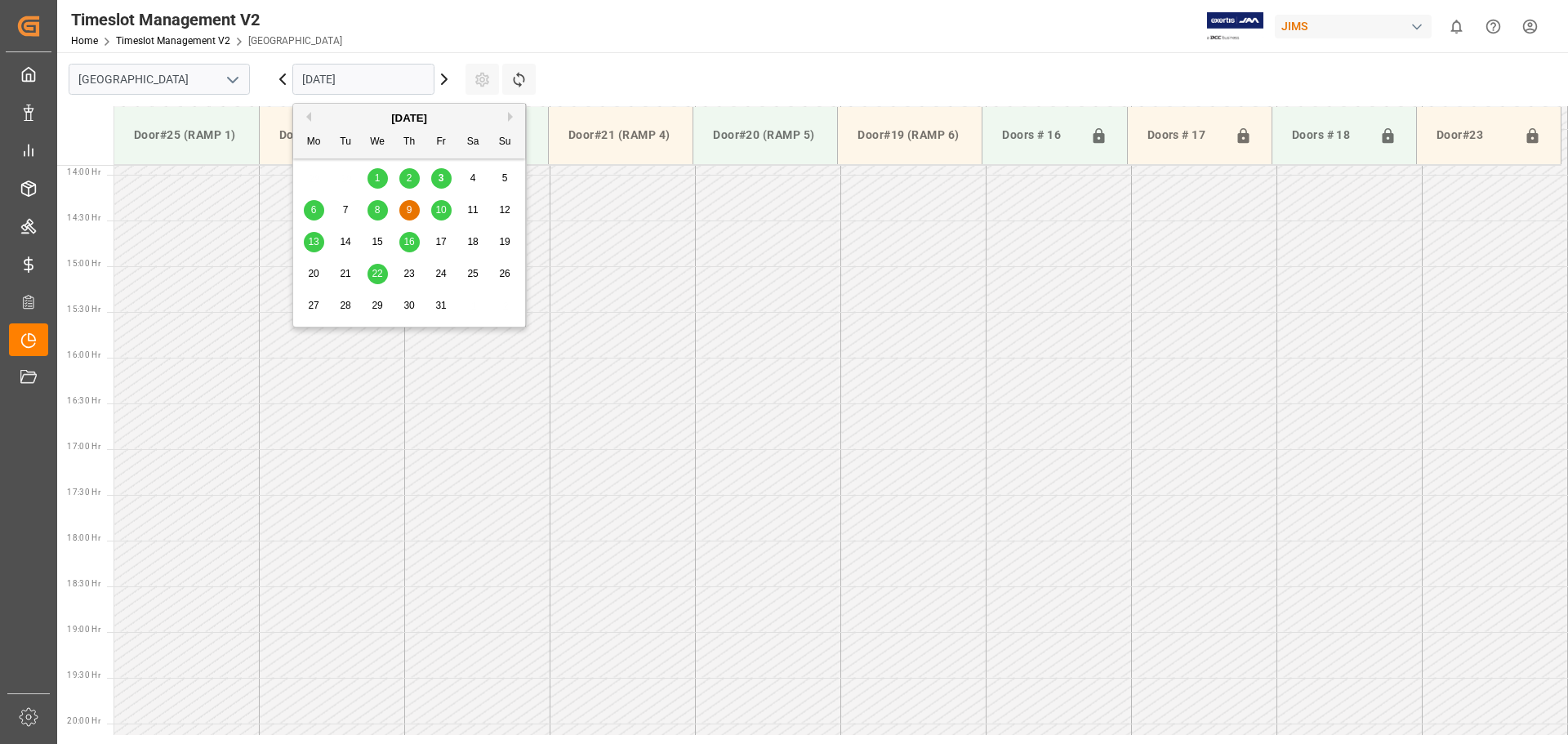
click at [433, 202] on div "10" at bounding box center [441, 210] width 20 height 19
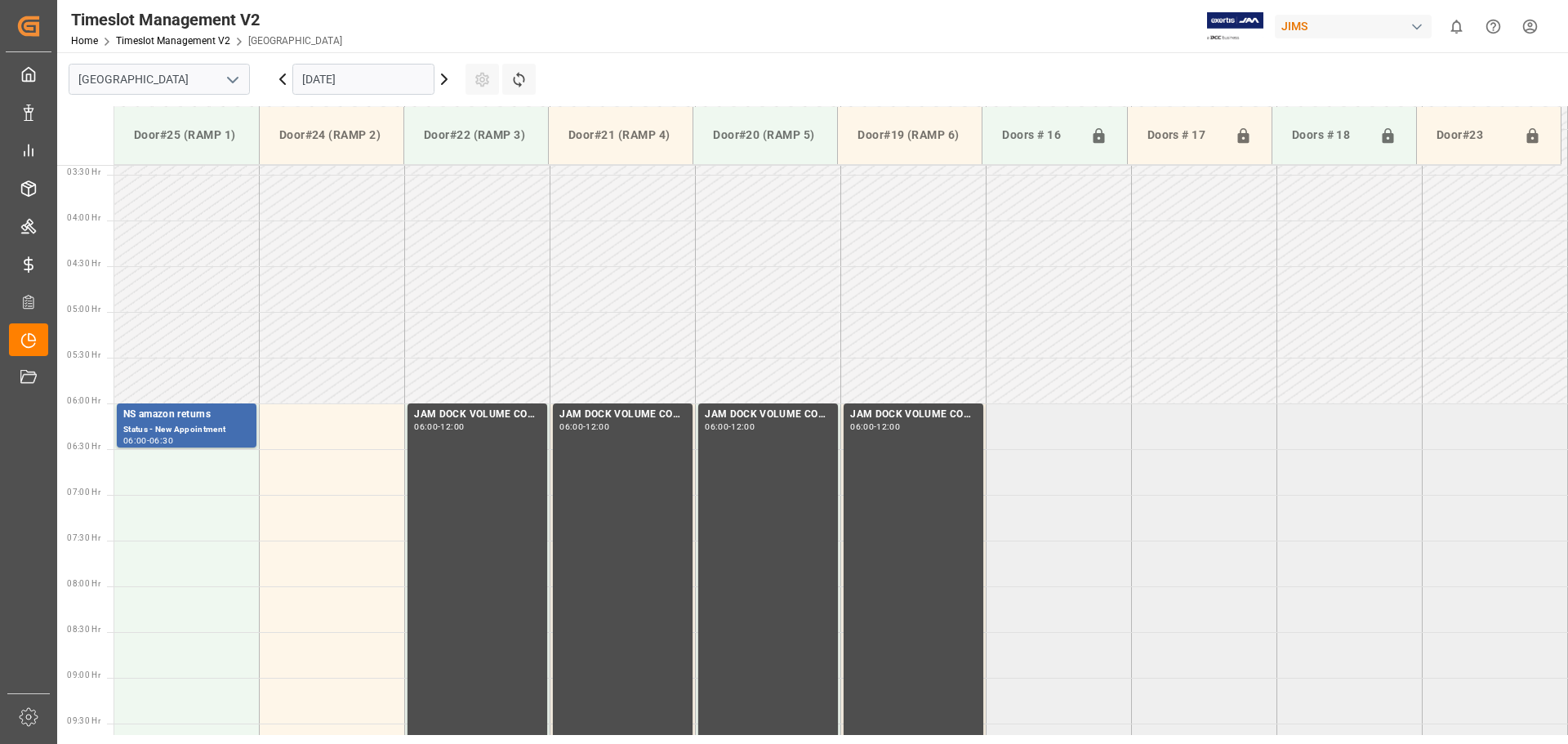
scroll to position [291, 0]
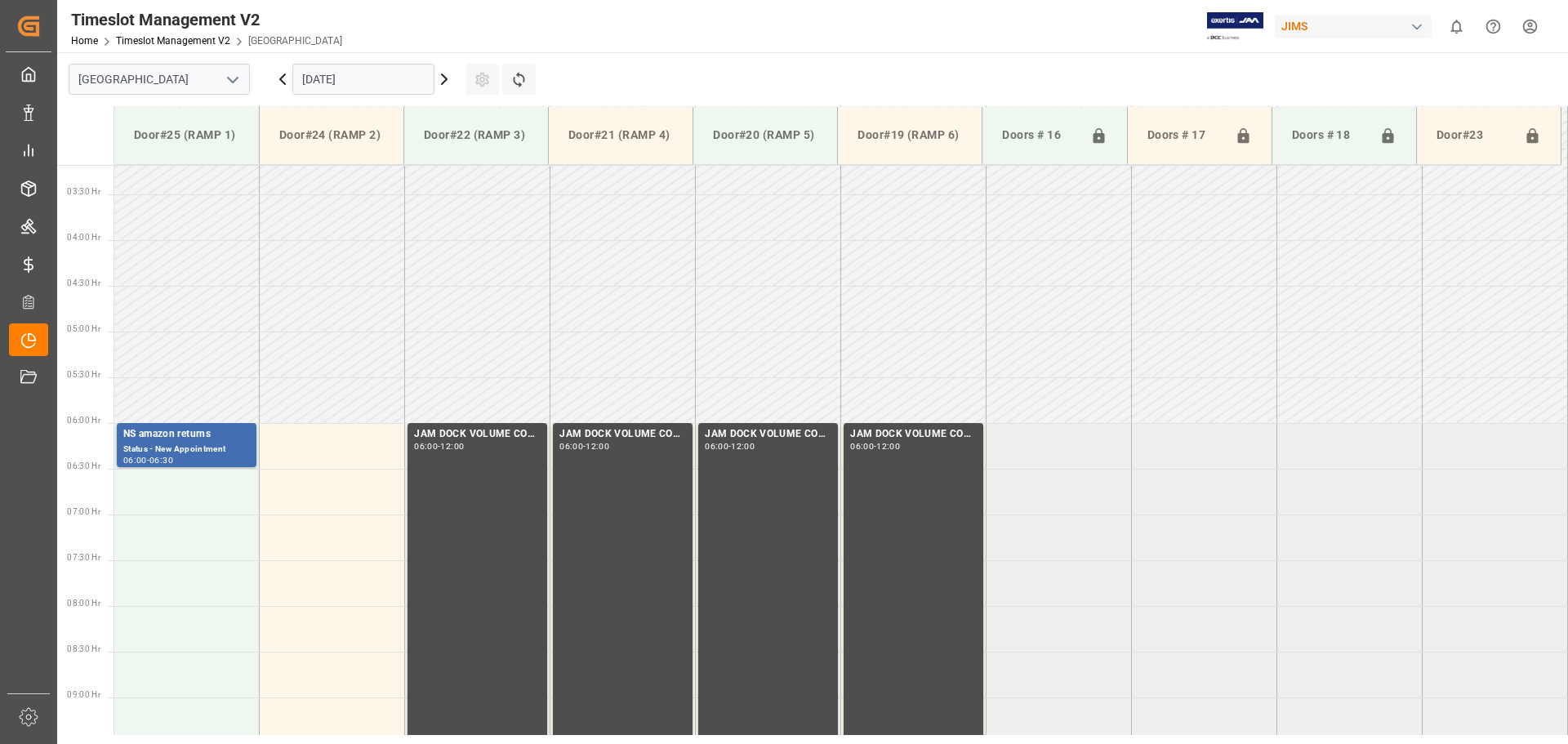
click at [155, 555] on td at bounding box center [187, 537] width 146 height 45
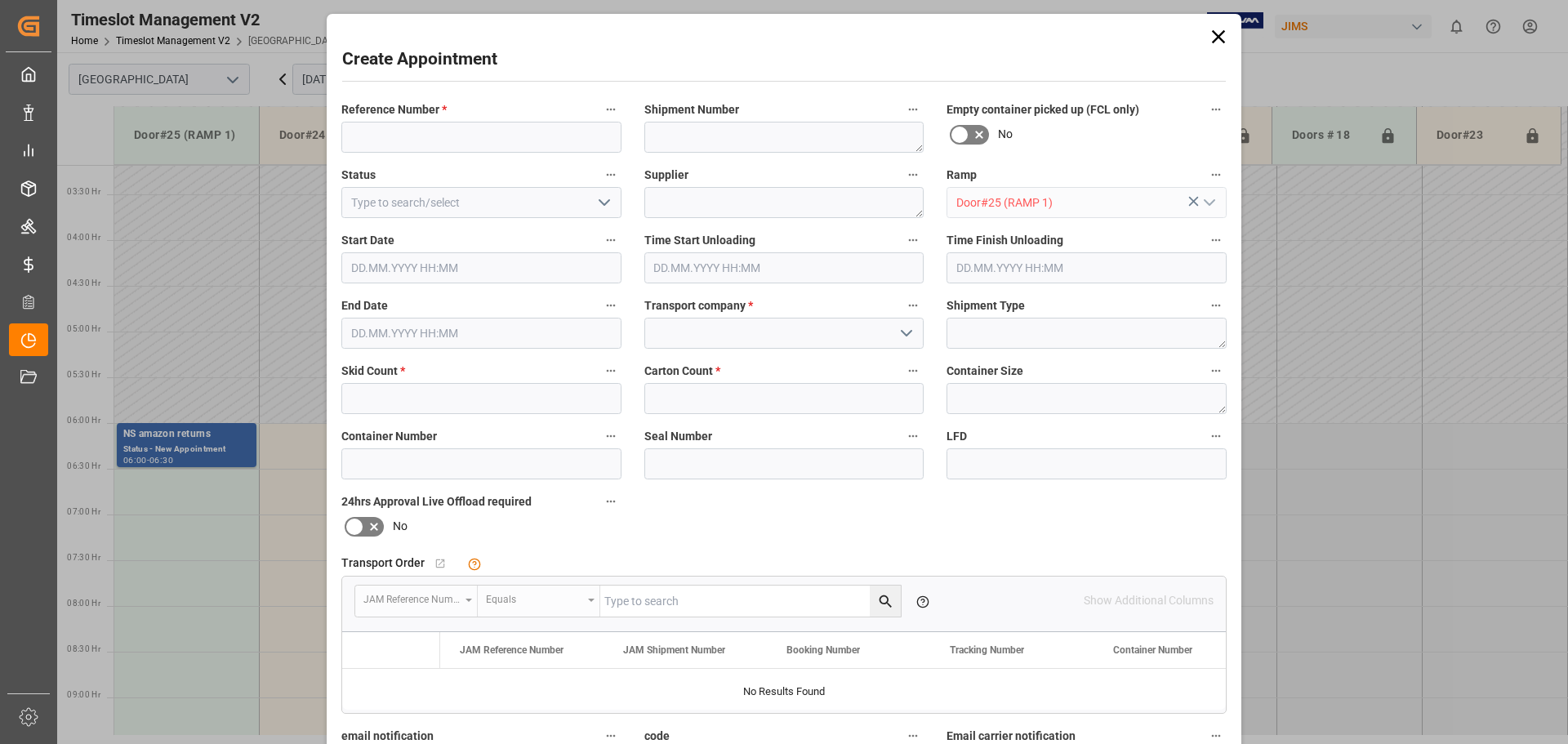
type input "[DATE] 07:00"
type input "[DATE] 07:30"
click at [484, 128] on input at bounding box center [481, 137] width 280 height 31
paste input "77-11352-US"
type input "77-11352-US"
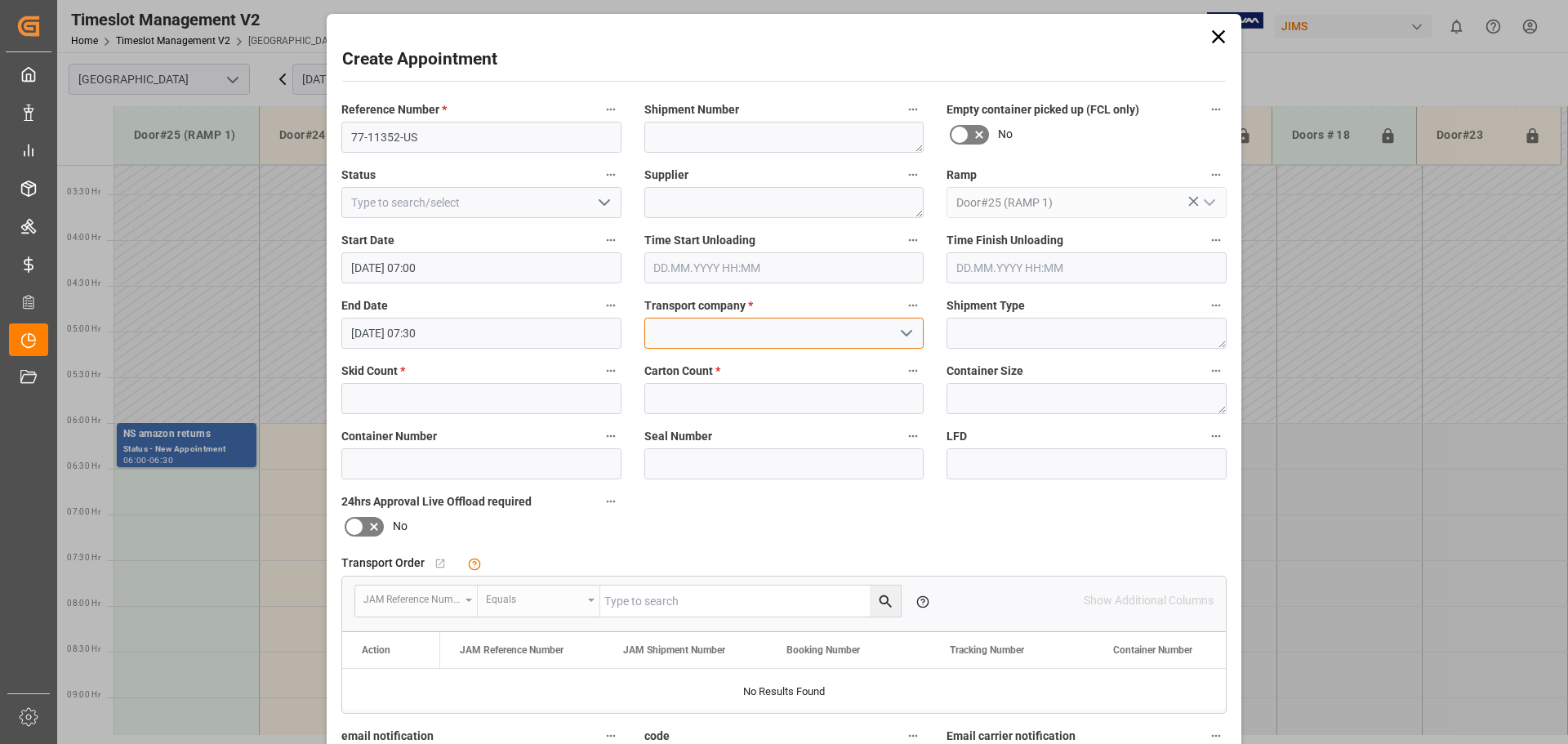
click at [679, 341] on input at bounding box center [784, 334] width 280 height 31
drag, startPoint x: 691, startPoint y: 369, endPoint x: 572, endPoint y: 366, distance: 119.0
click at [690, 369] on div "MASTER COURRIER" at bounding box center [784, 369] width 279 height 37
type input "MASTER COURRIER"
click at [508, 395] on input "text" at bounding box center [481, 399] width 280 height 31
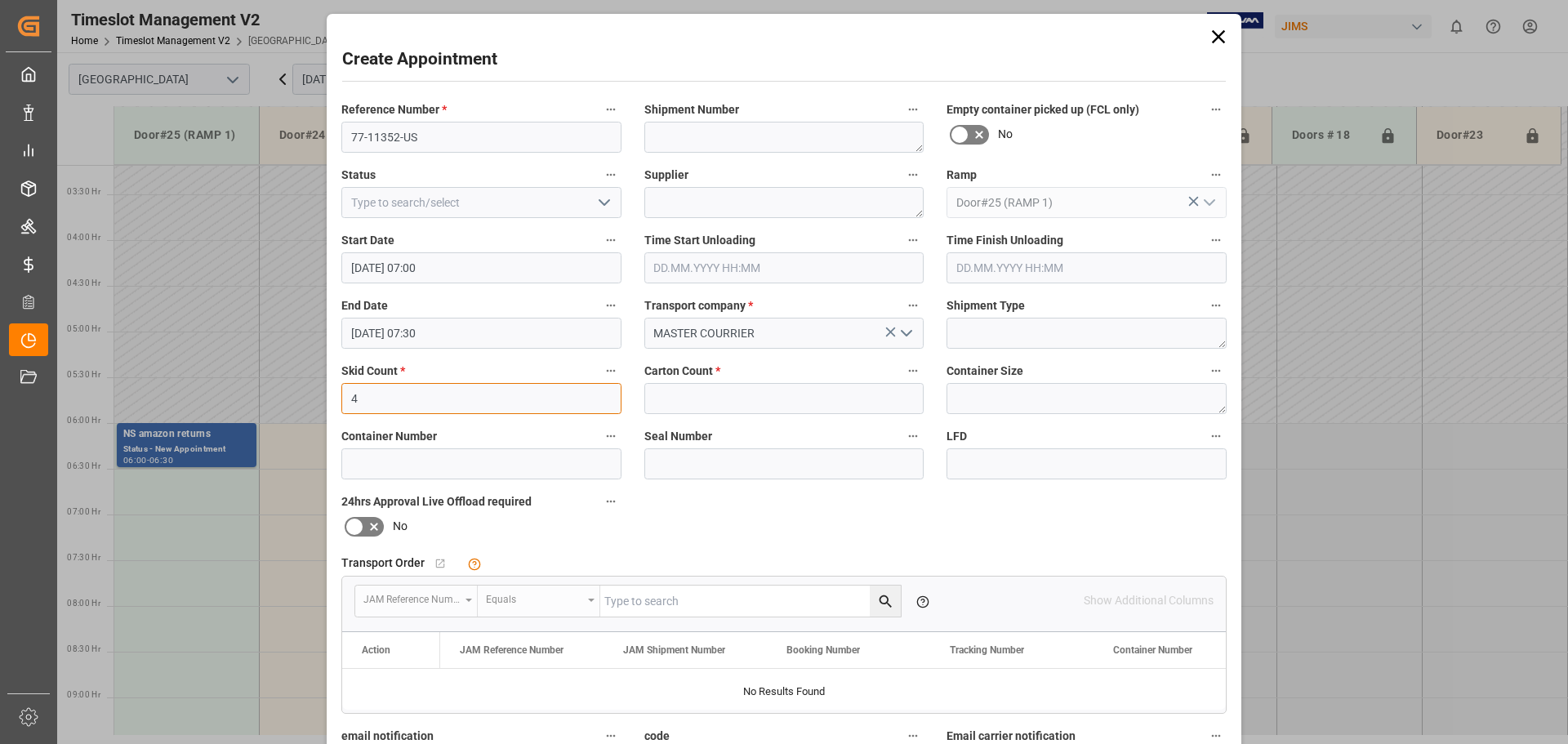
type input "4"
click at [673, 401] on input "text" at bounding box center [784, 399] width 280 height 31
type input "0"
click at [728, 539] on div "Reference Number * 77-11352-US Shipment Number Empty container picked up (FCL o…" at bounding box center [784, 505] width 908 height 823
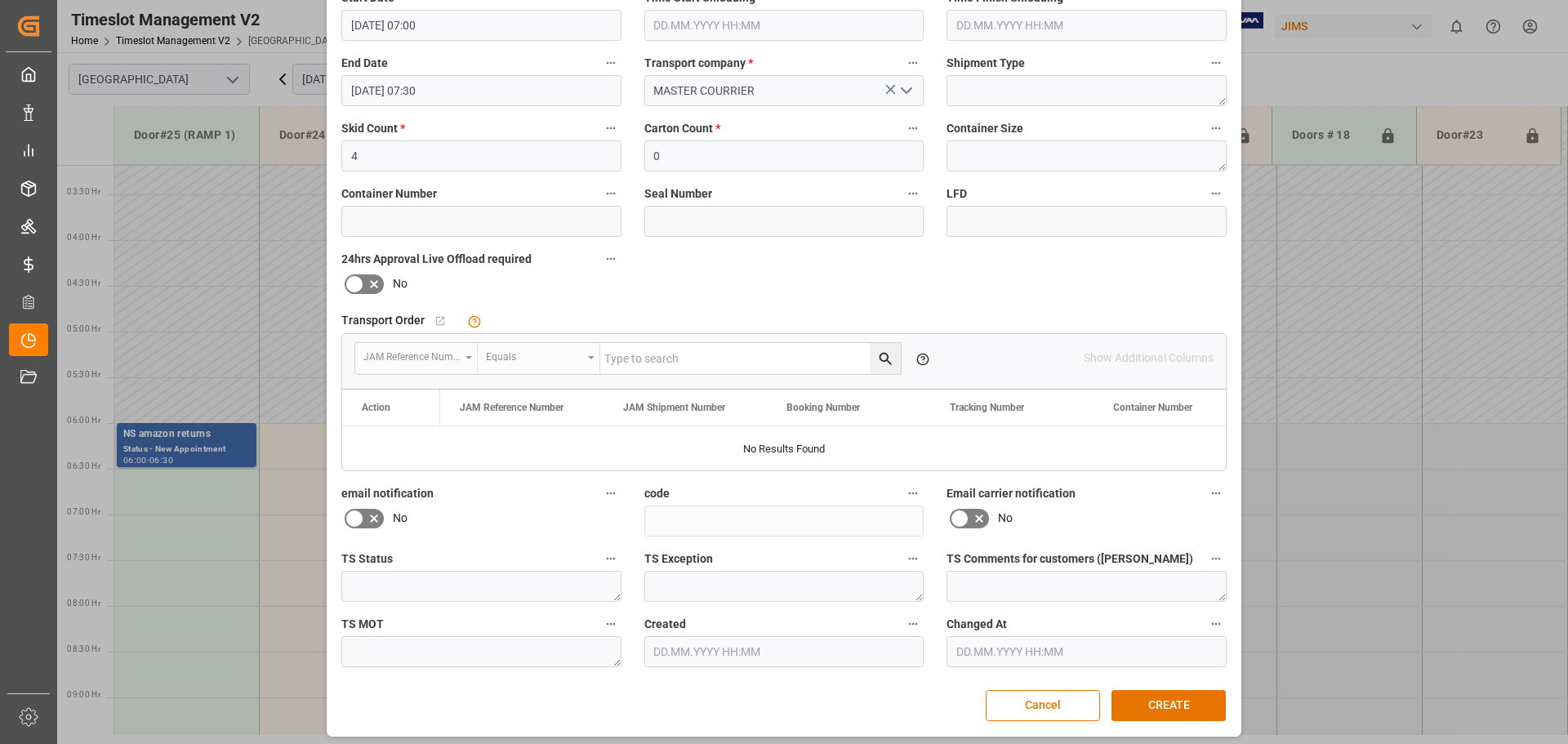
scroll to position [249, 0]
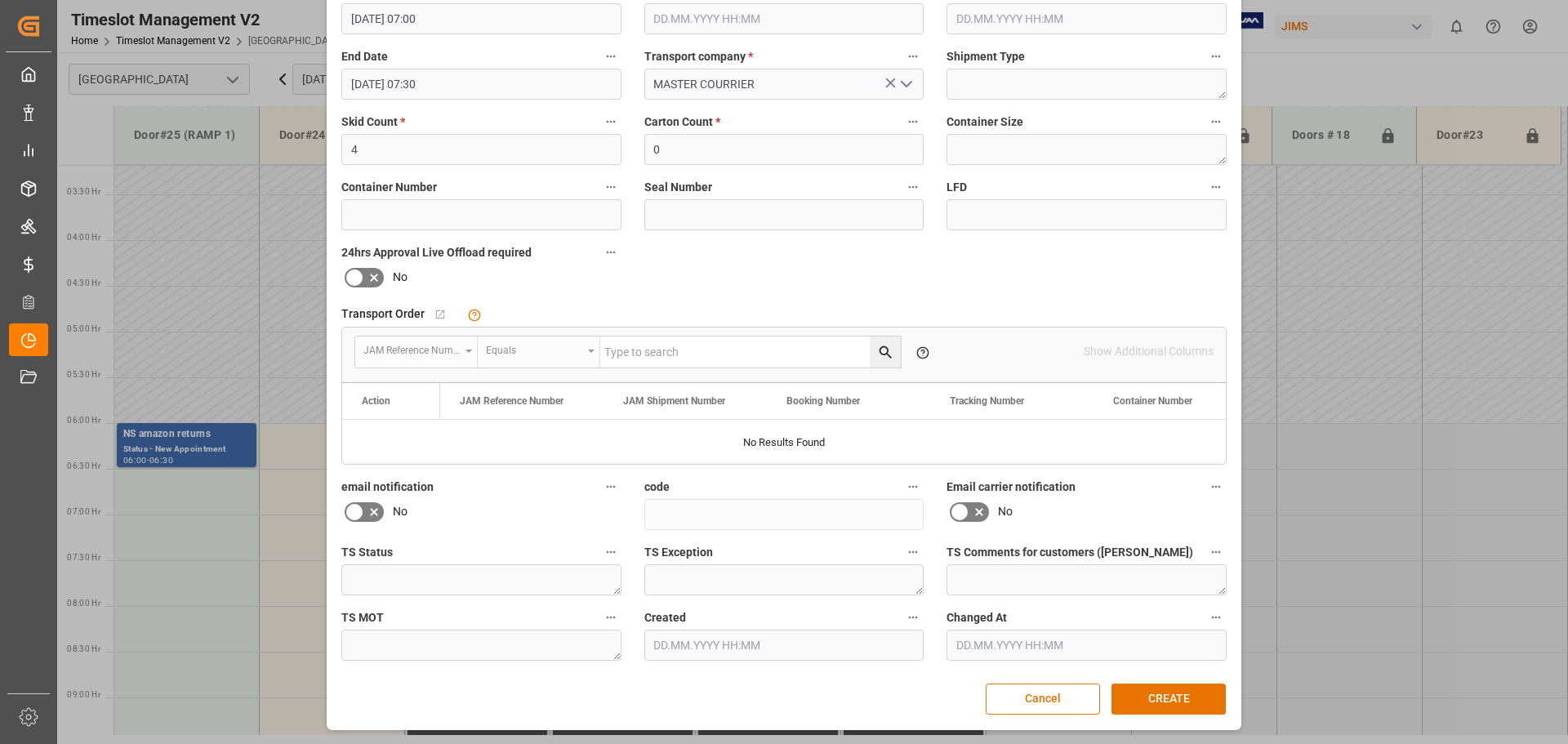
click at [1146, 710] on button "CREATE" at bounding box center [1168, 699] width 114 height 31
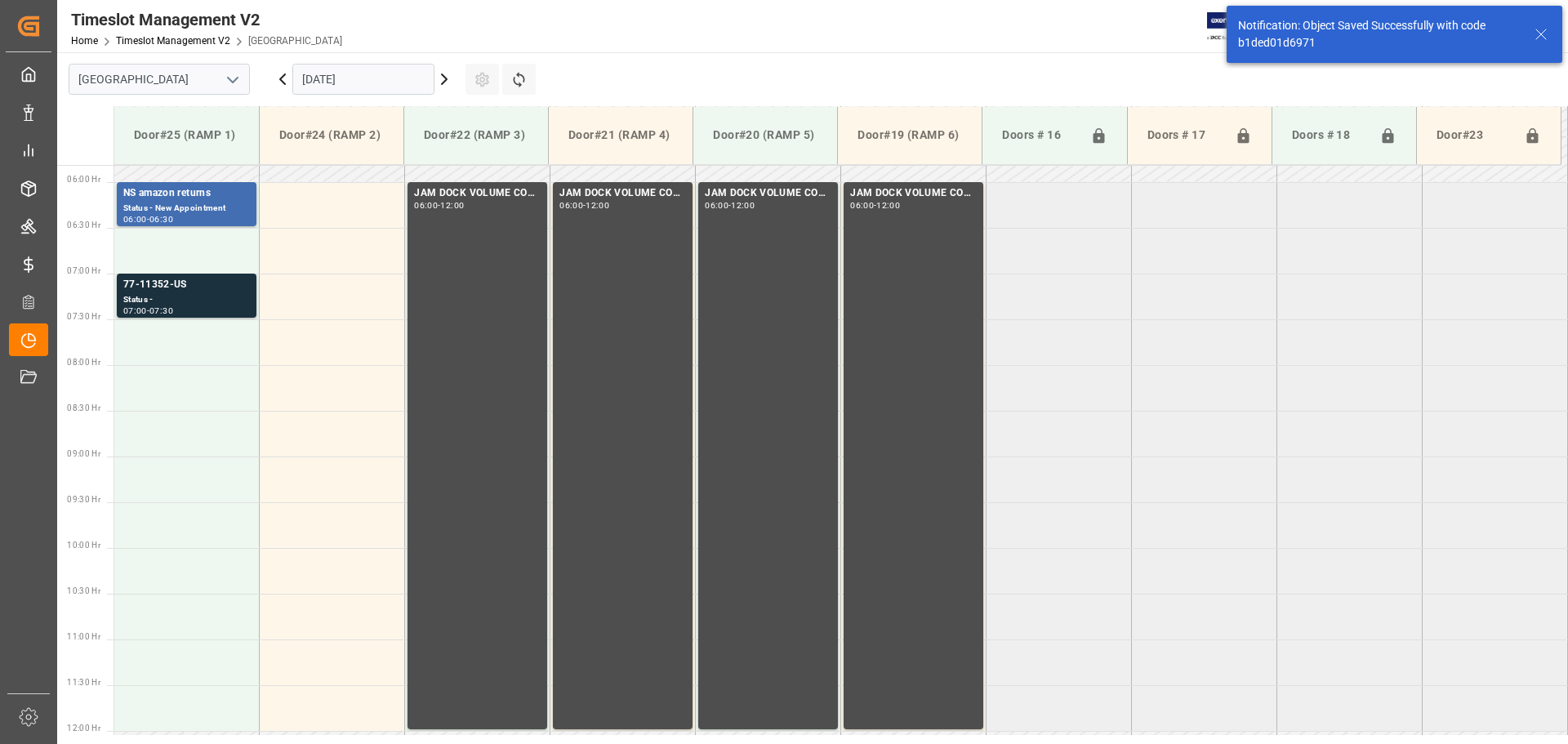
scroll to position [539, 0]
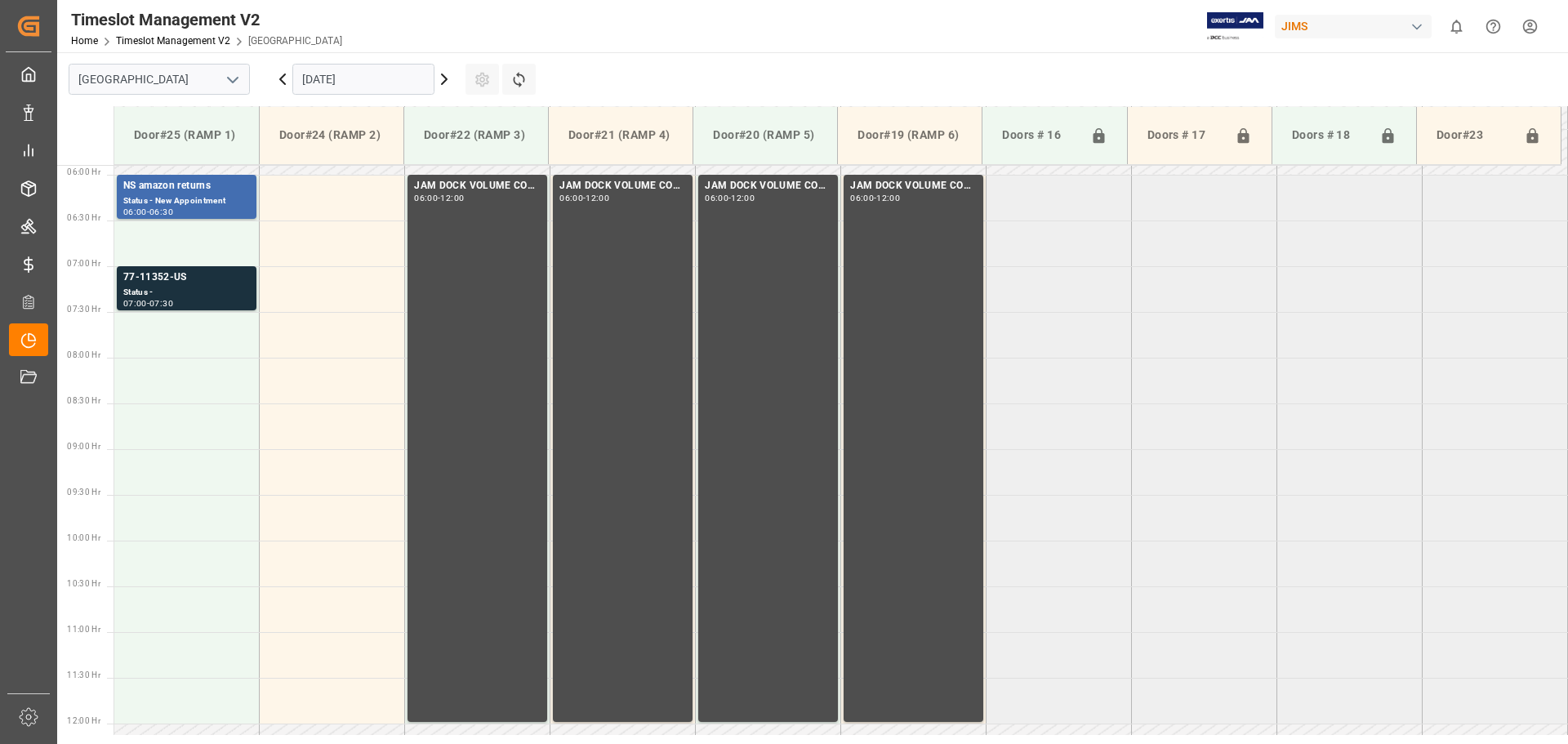
click at [222, 349] on td at bounding box center [187, 334] width 146 height 45
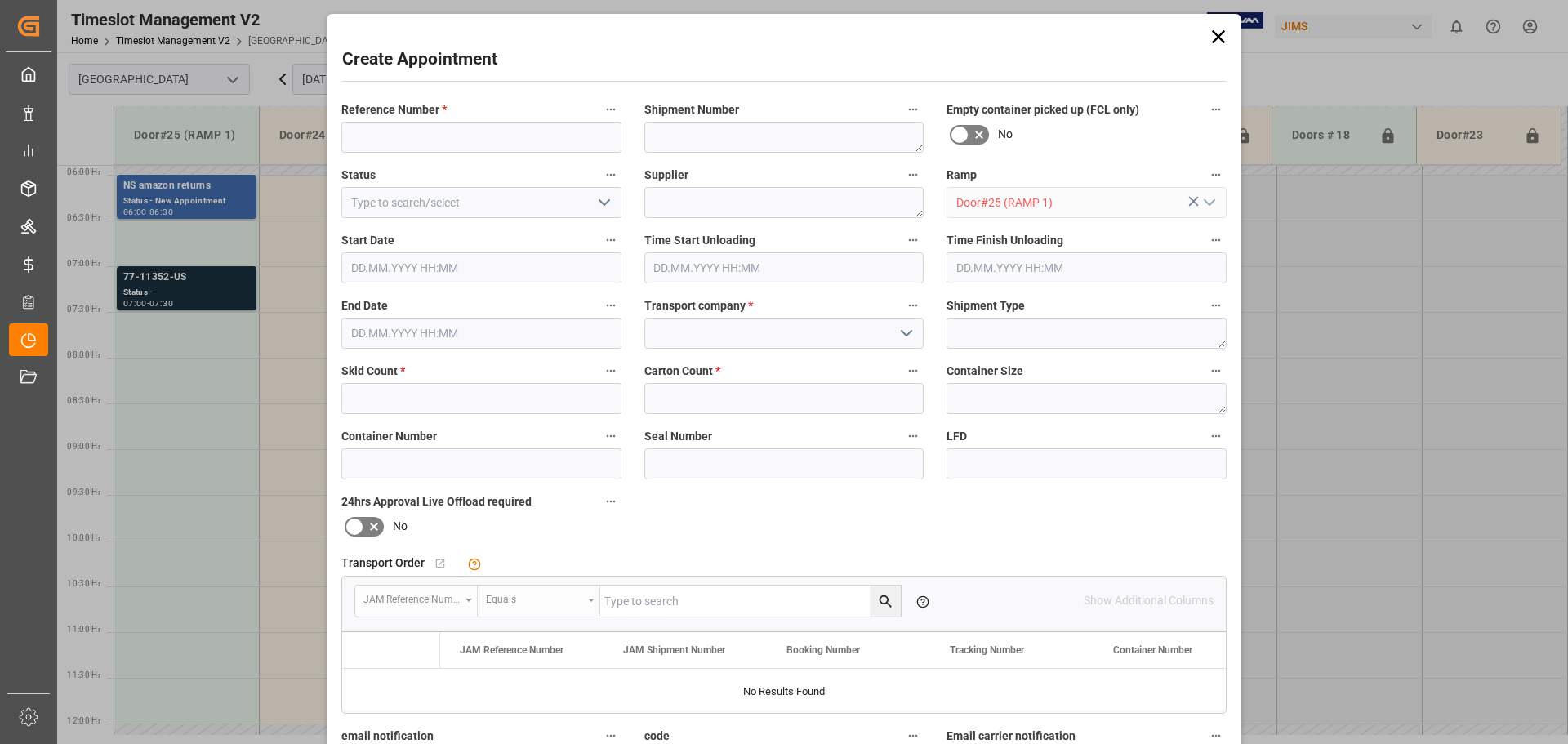
type input "[DATE] 07:30"
type input "[DATE] 08:00"
click at [476, 134] on input at bounding box center [481, 137] width 280 height 31
paste input "7711329US"
click at [359, 132] on input "7711329US" at bounding box center [481, 137] width 280 height 31
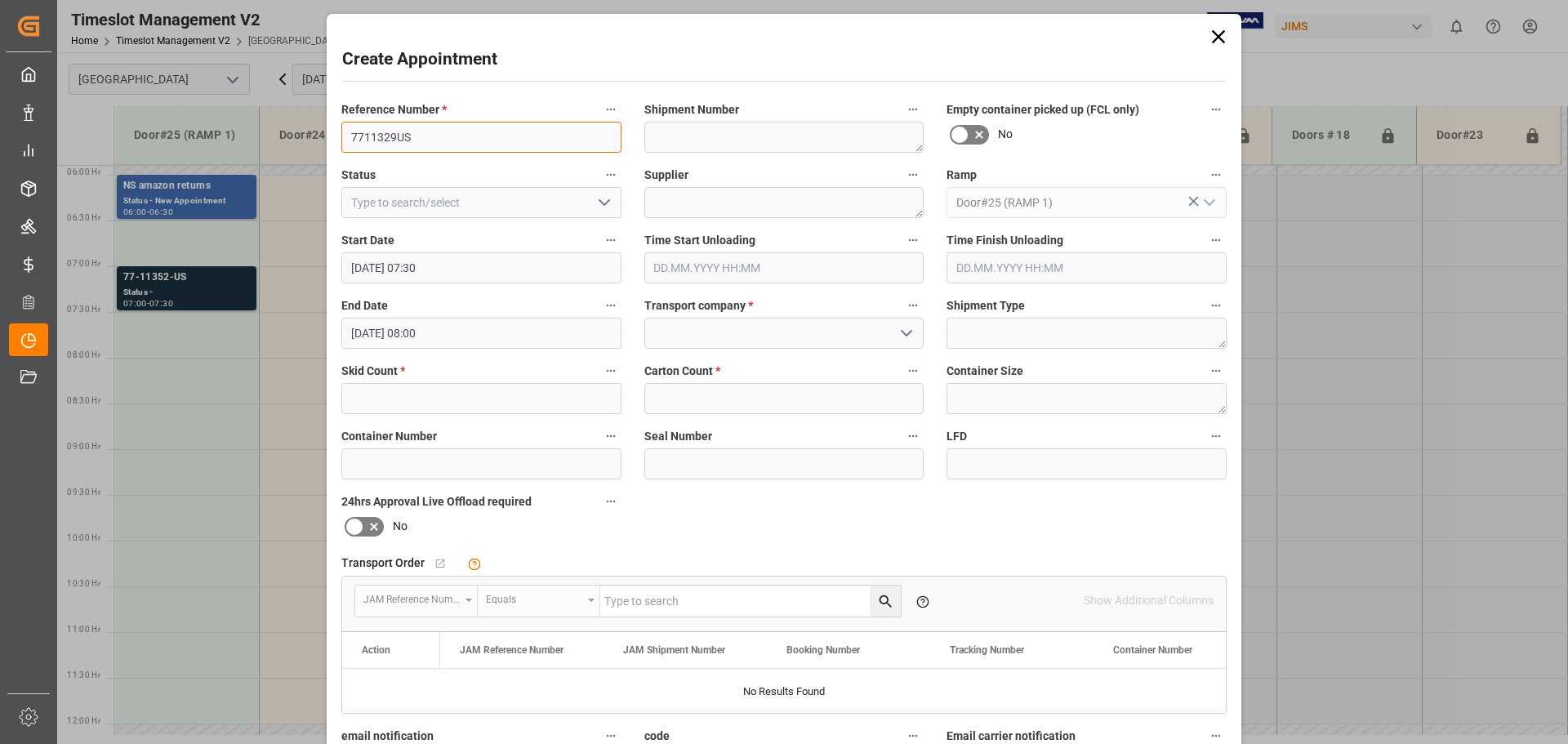
click at [361, 133] on input "7711329US" at bounding box center [481, 137] width 280 height 31
type input "77-11329-US"
click at [807, 330] on input at bounding box center [784, 334] width 280 height 31
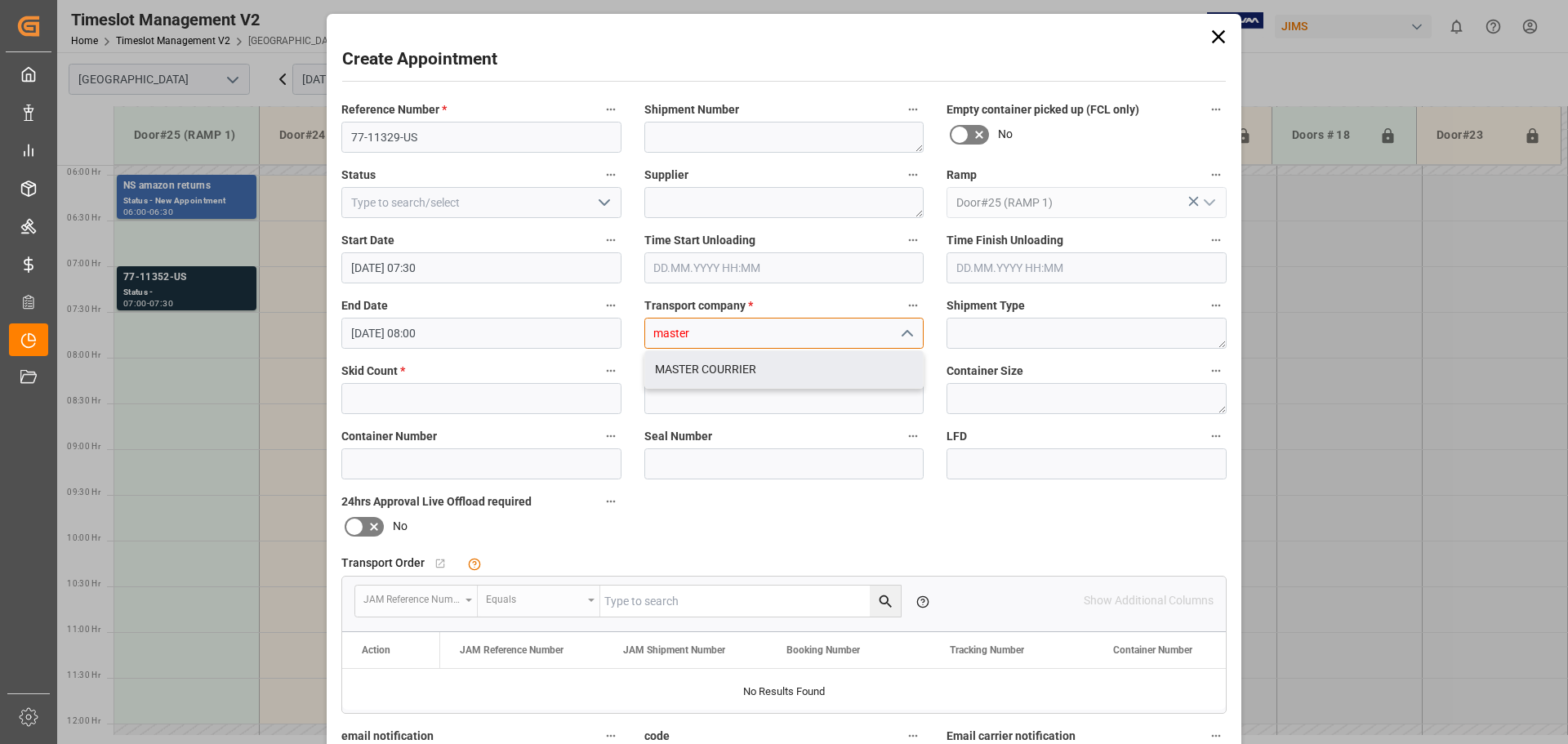
click at [665, 373] on div "MASTER COURRIER" at bounding box center [784, 369] width 279 height 37
type input "MASTER COURRIER"
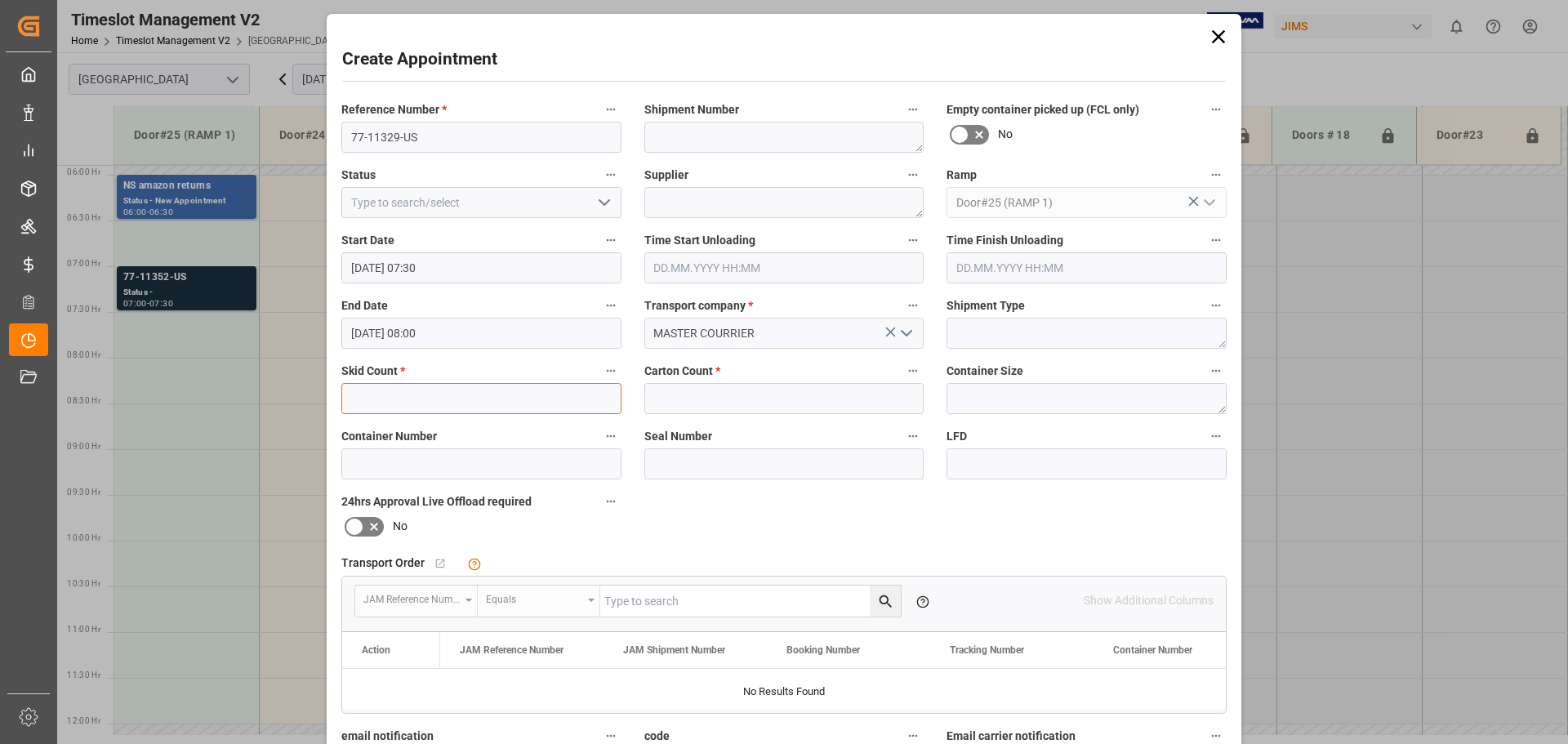
drag, startPoint x: 456, startPoint y: 404, endPoint x: 424, endPoint y: 272, distance: 135.8
click at [456, 403] on input "text" at bounding box center [481, 399] width 280 height 31
type input "2"
drag, startPoint x: 669, startPoint y: 402, endPoint x: 682, endPoint y: 245, distance: 157.5
click at [669, 402] on input "text" at bounding box center [784, 399] width 280 height 31
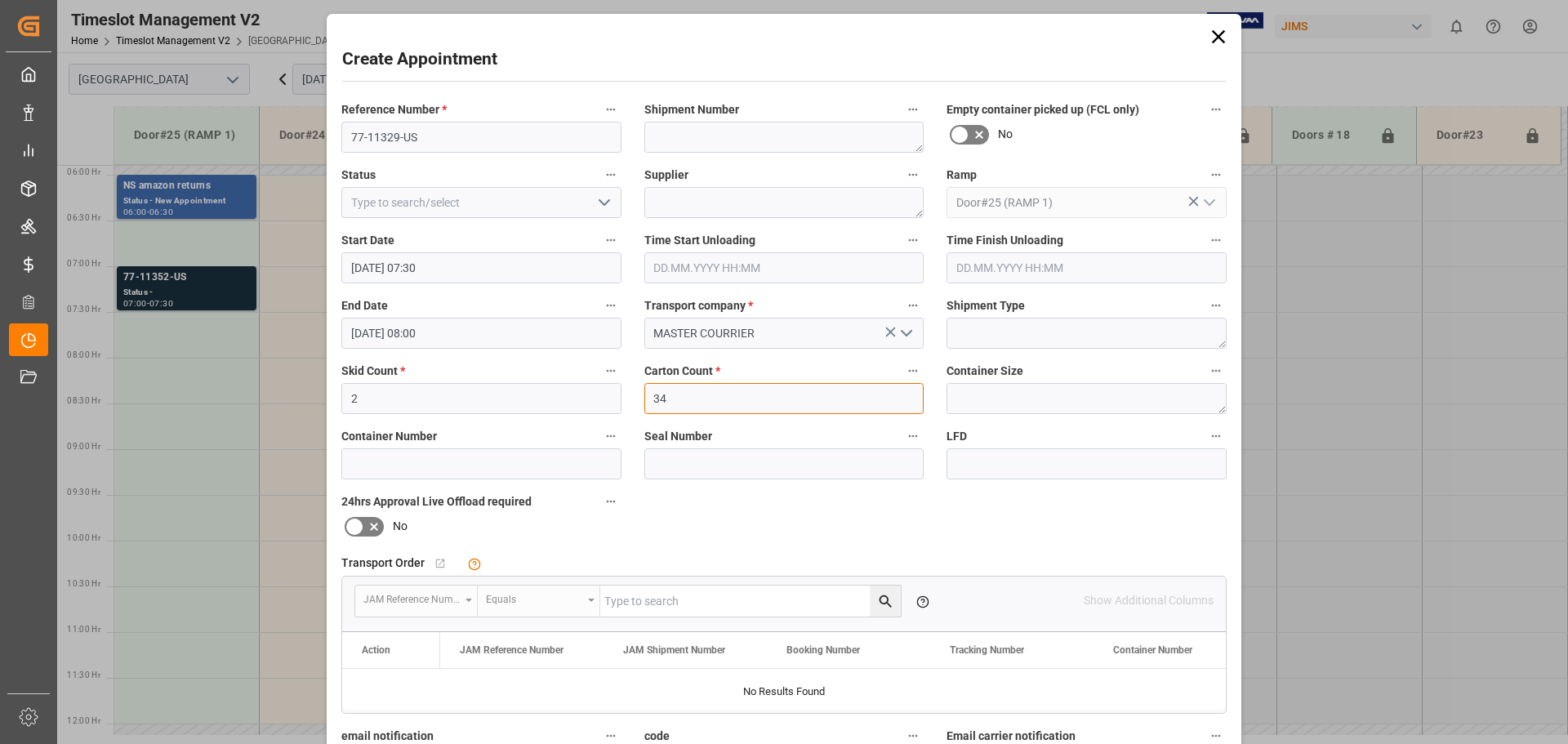
scroll to position [249, 0]
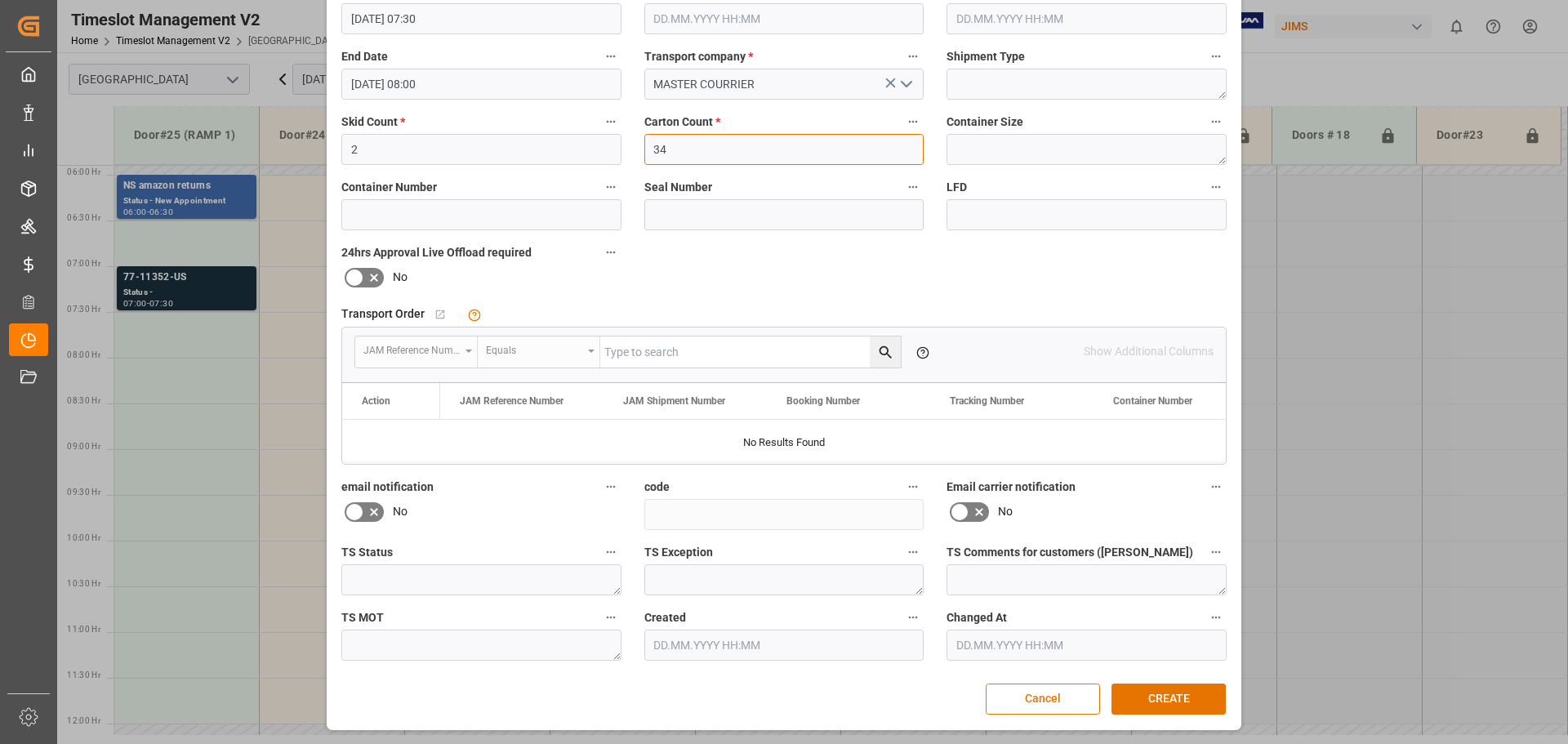
type input "34"
click at [1177, 699] on button "CREATE" at bounding box center [1168, 699] width 114 height 31
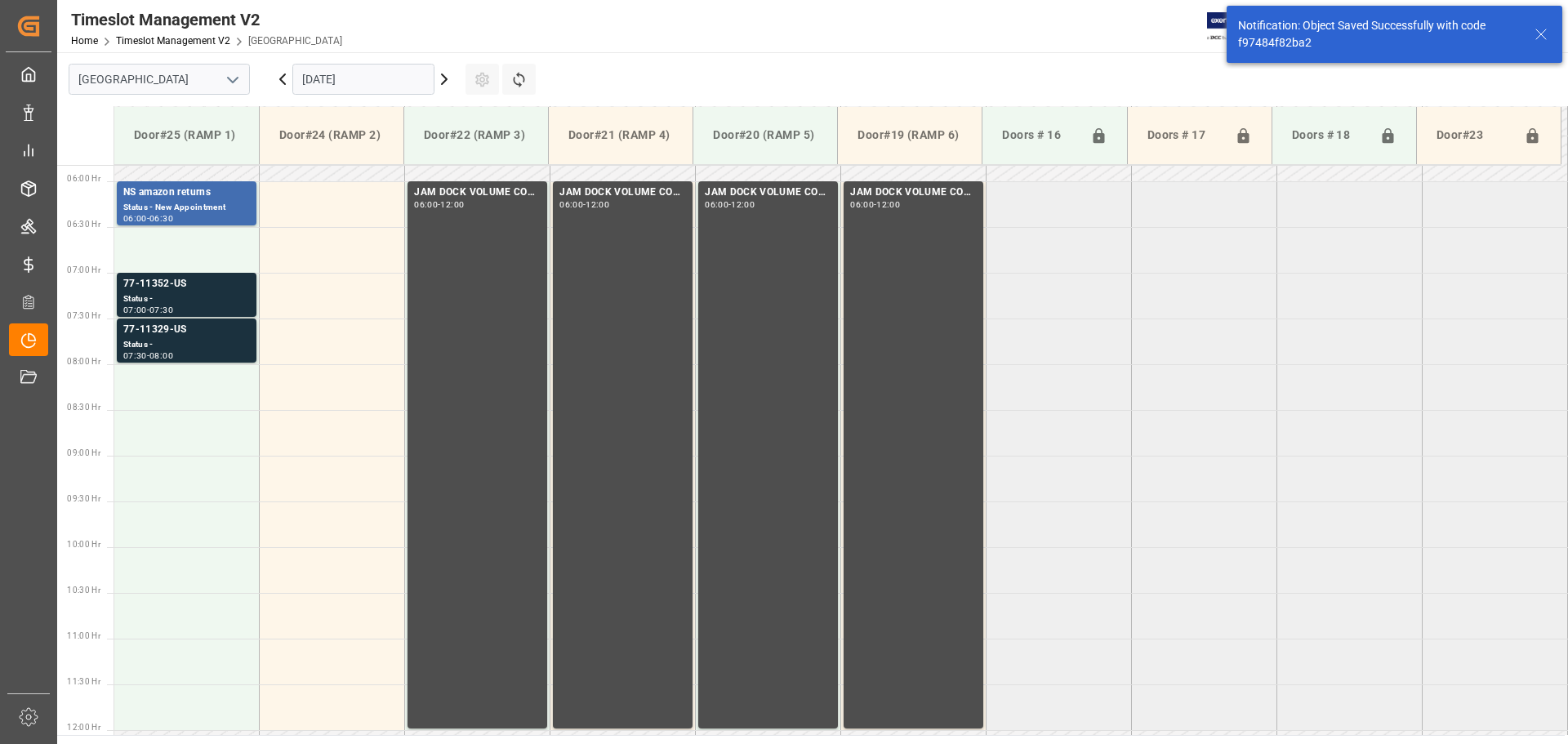
scroll to position [539, 0]
